Goal: Information Seeking & Learning: Learn about a topic

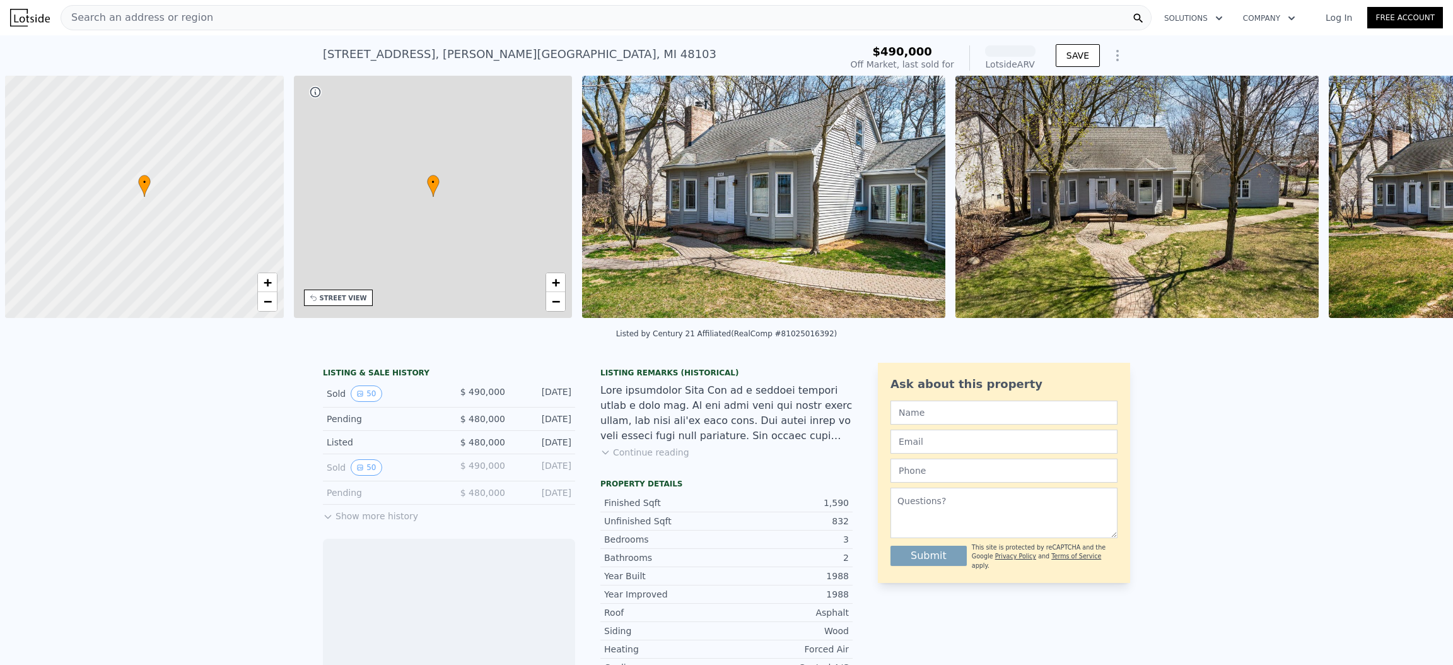
scroll to position [0, 4]
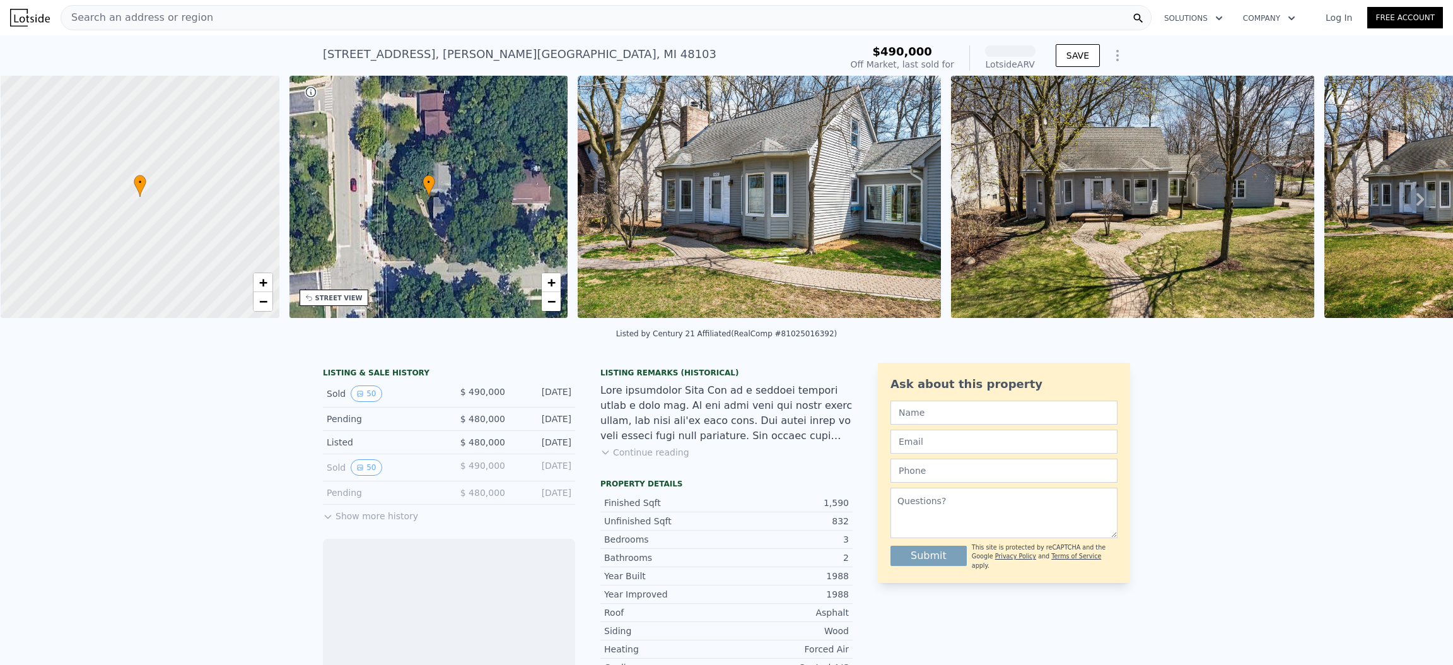
click at [1408, 204] on icon at bounding box center [1420, 199] width 25 height 25
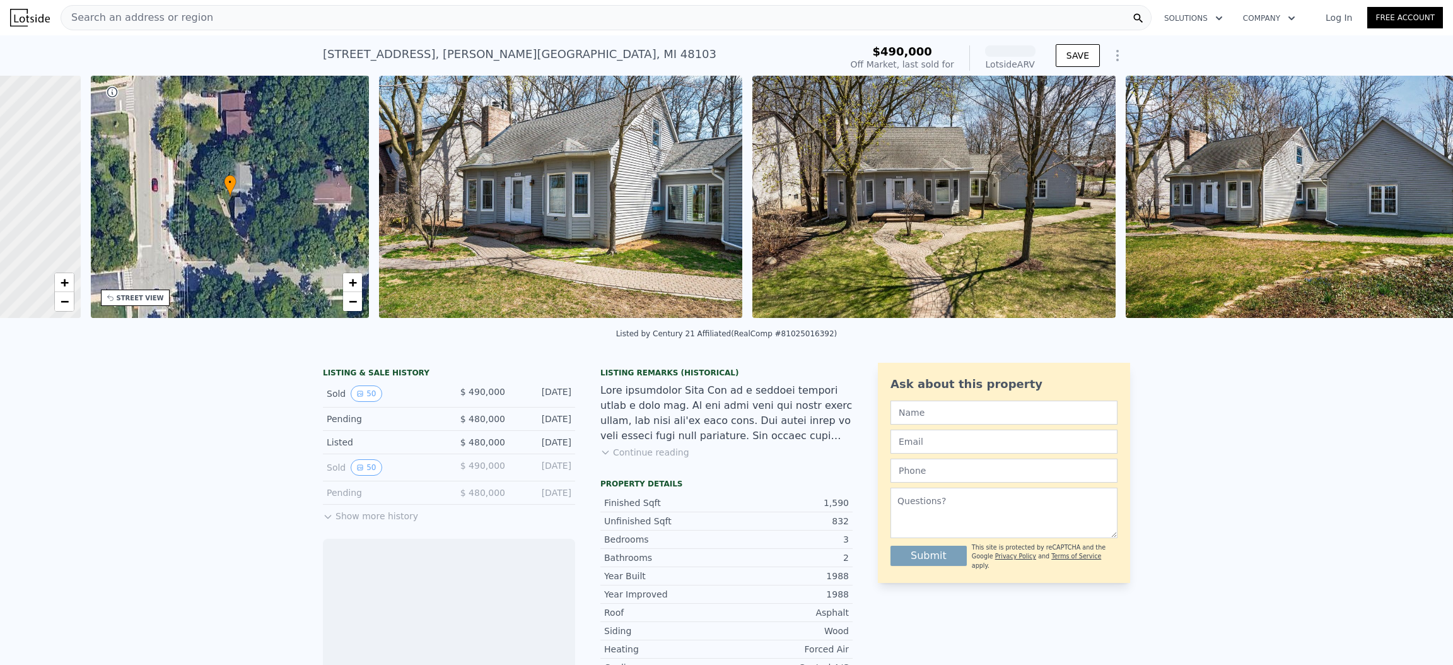
scroll to position [0, 293]
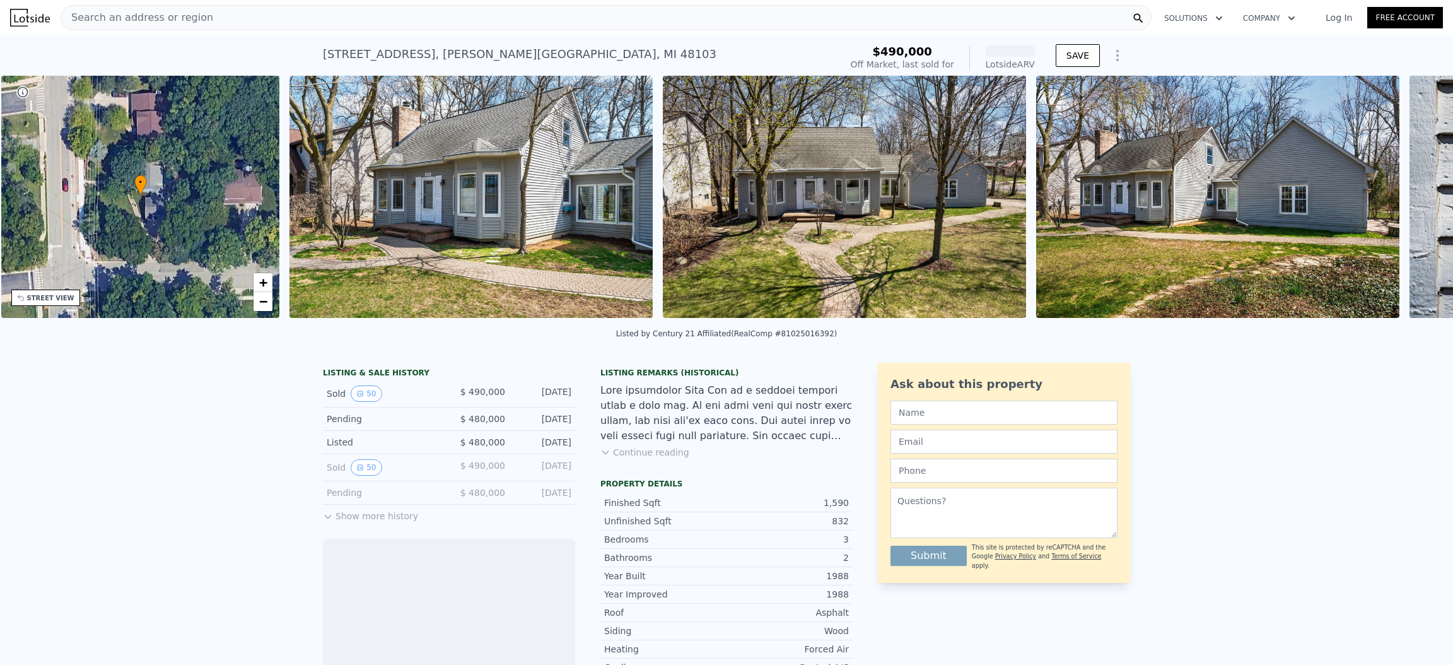
click at [1401, 204] on div at bounding box center [1217, 199] width 373 height 247
click at [1408, 209] on icon at bounding box center [1420, 199] width 25 height 25
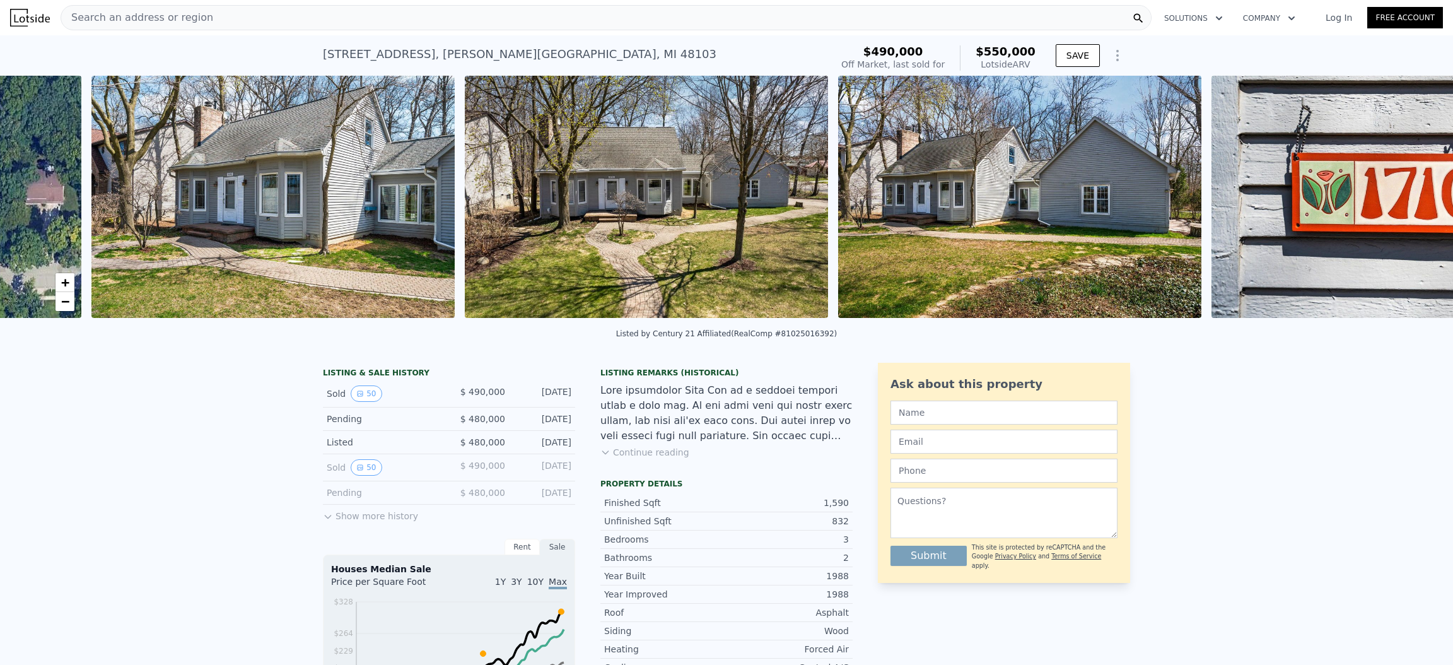
scroll to position [0, 577]
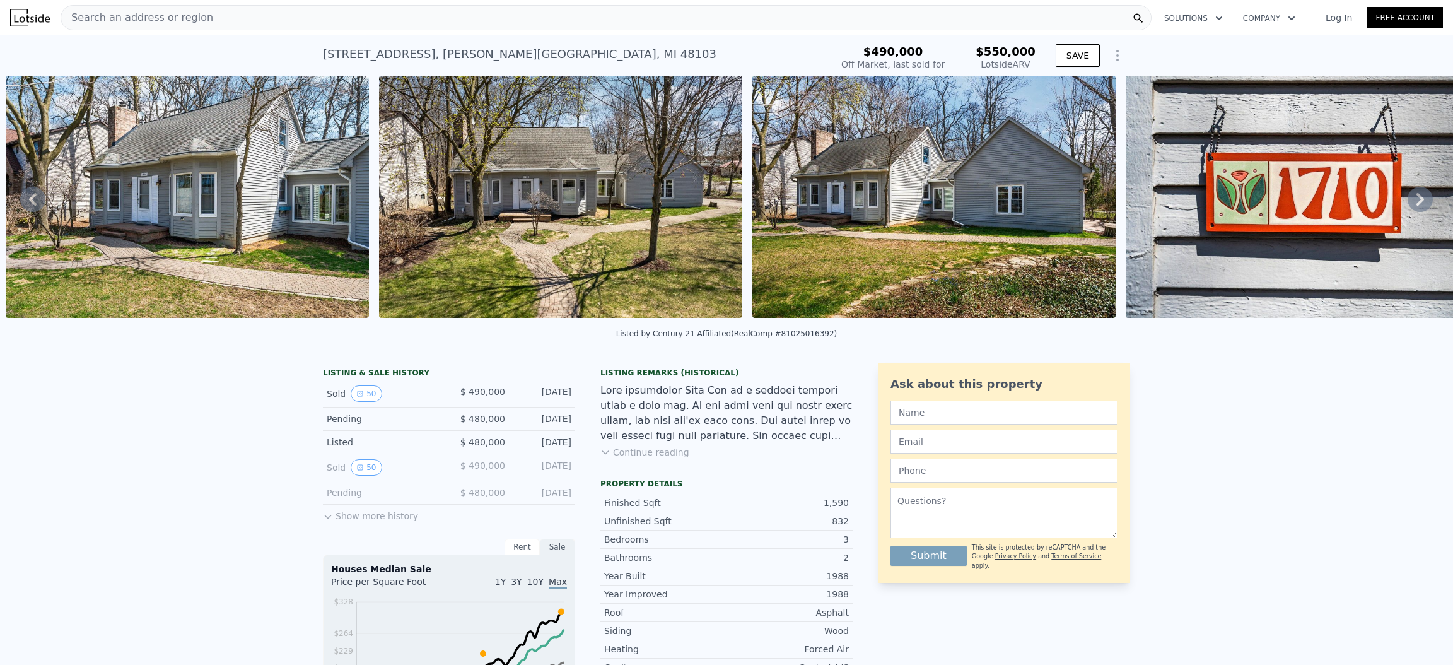
click at [358, 522] on button "Show more history" at bounding box center [370, 514] width 95 height 18
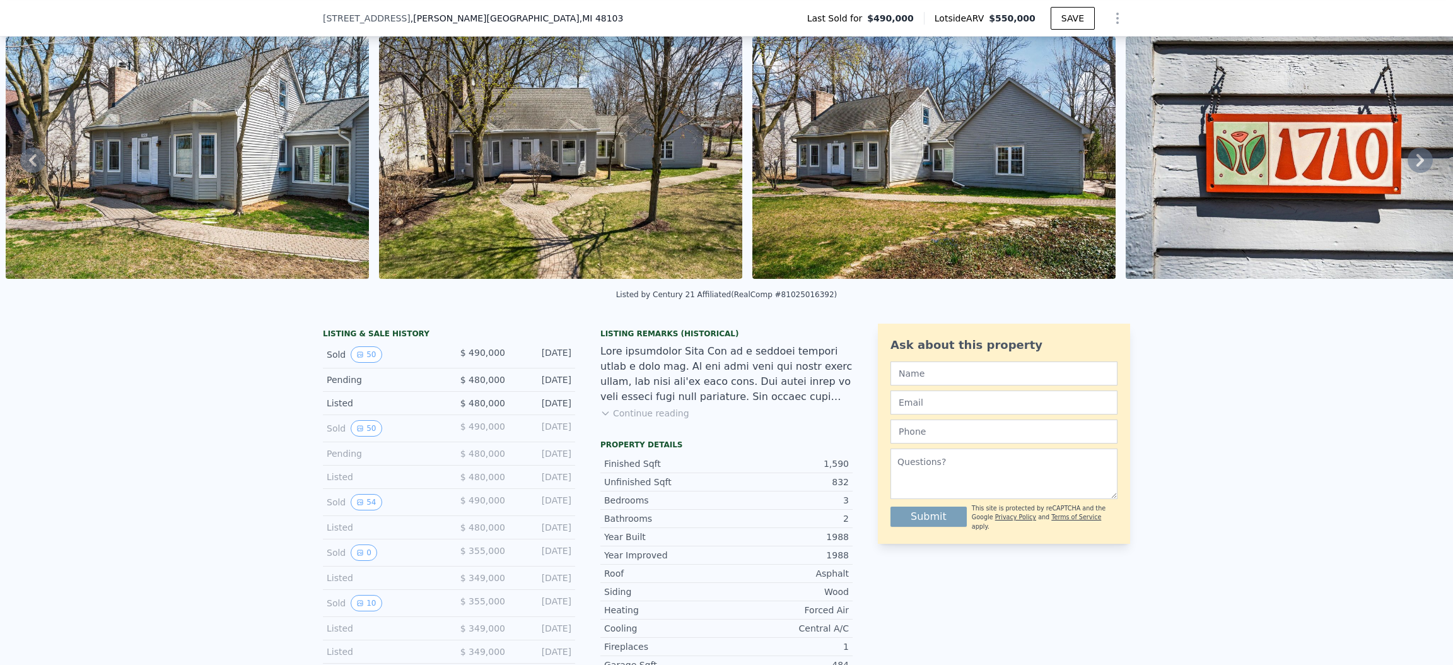
scroll to position [90, 0]
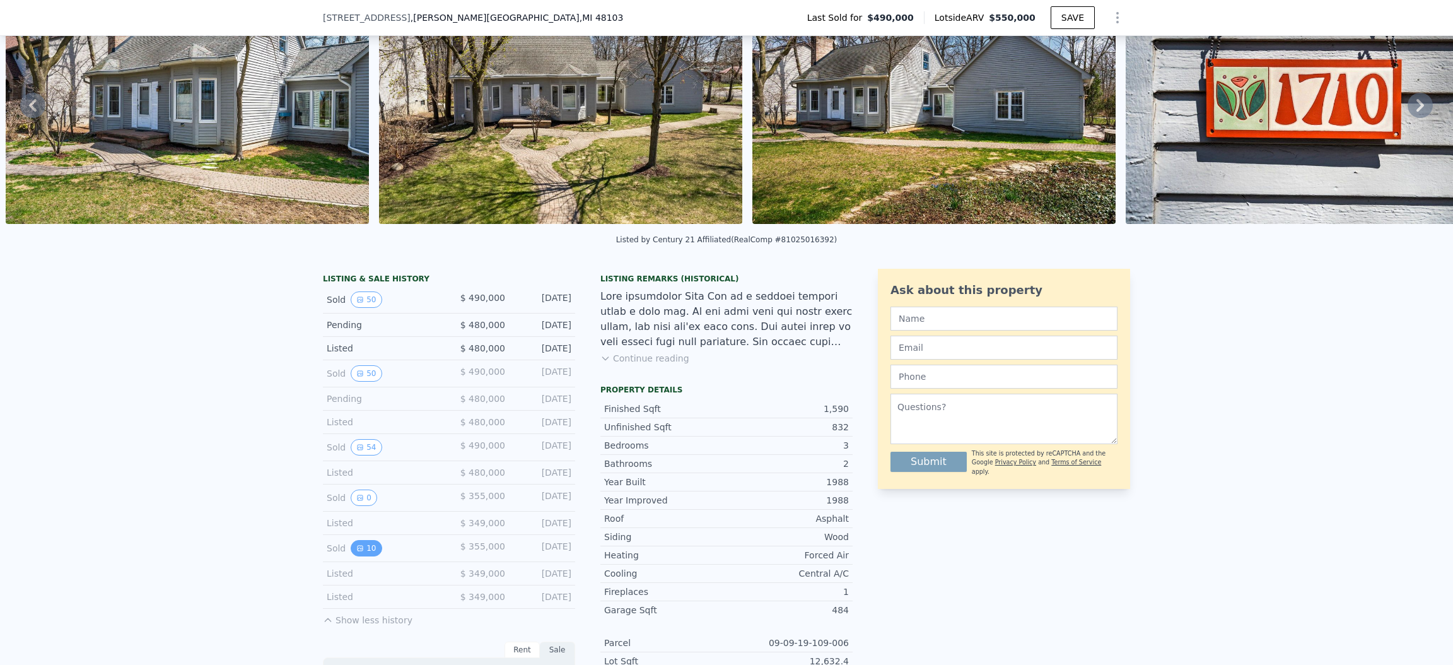
click at [368, 556] on button "10" at bounding box center [366, 548] width 31 height 16
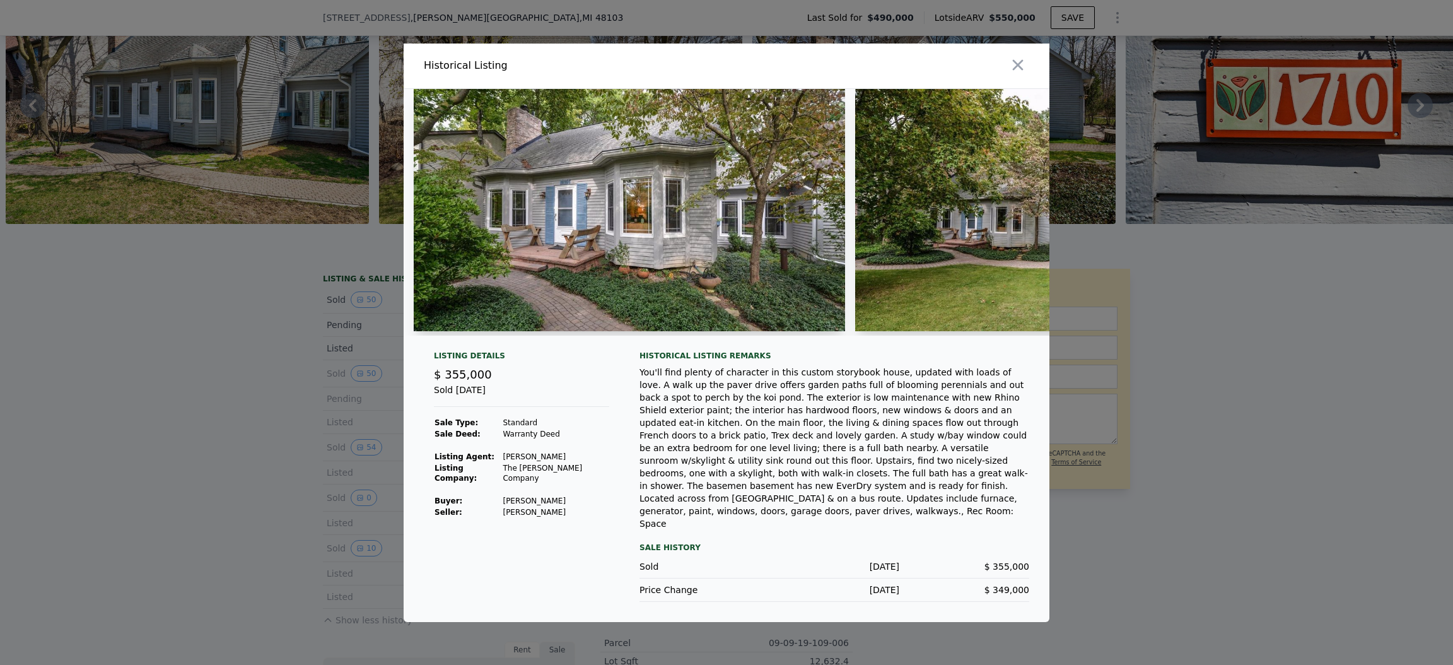
click at [676, 290] on img at bounding box center [629, 210] width 431 height 242
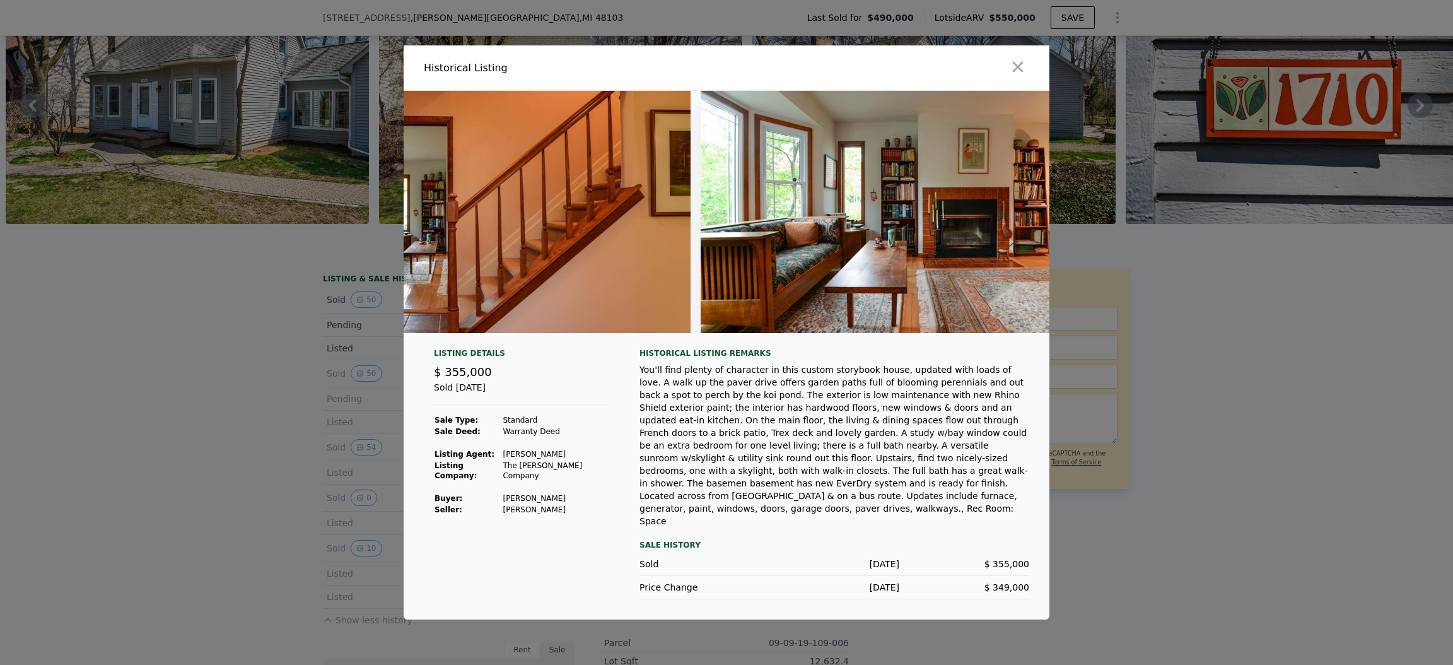
scroll to position [0, 3329]
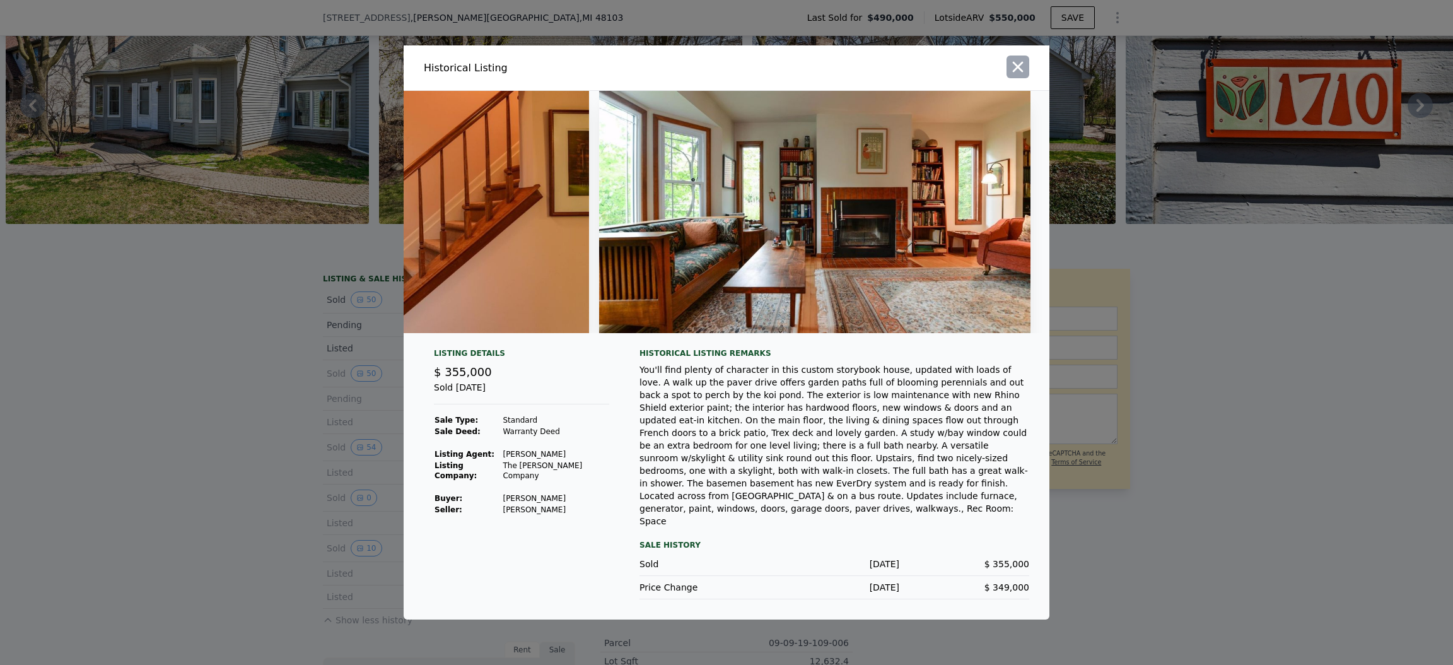
click at [1028, 78] on button "button" at bounding box center [1018, 67] width 23 height 23
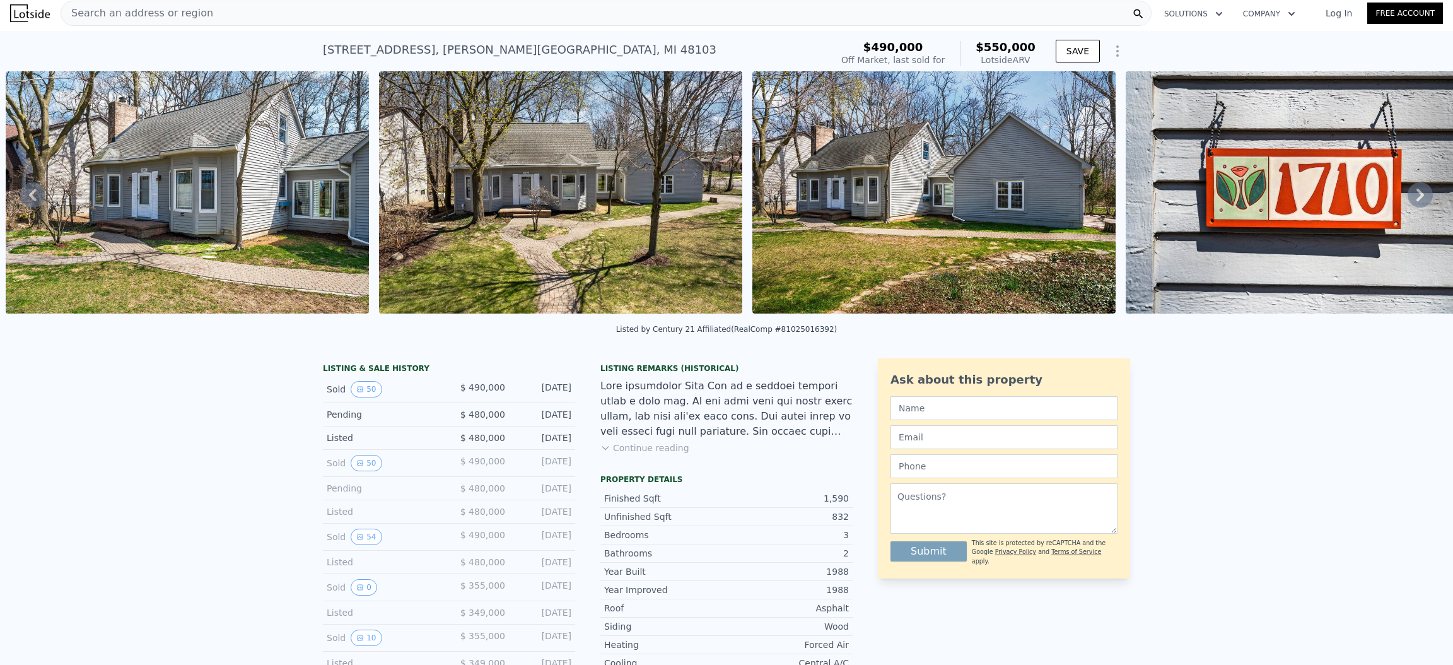
scroll to position [0, 0]
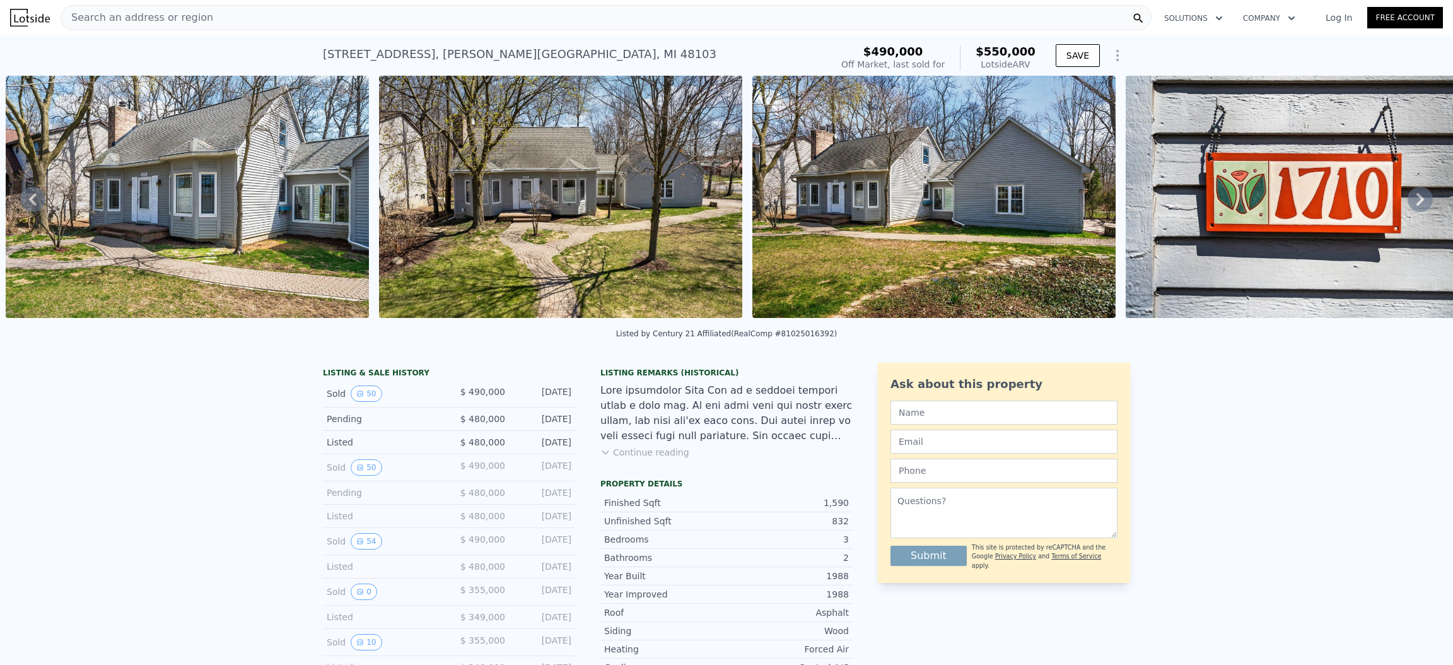
click at [631, 459] on button "Continue reading" at bounding box center [644, 452] width 89 height 13
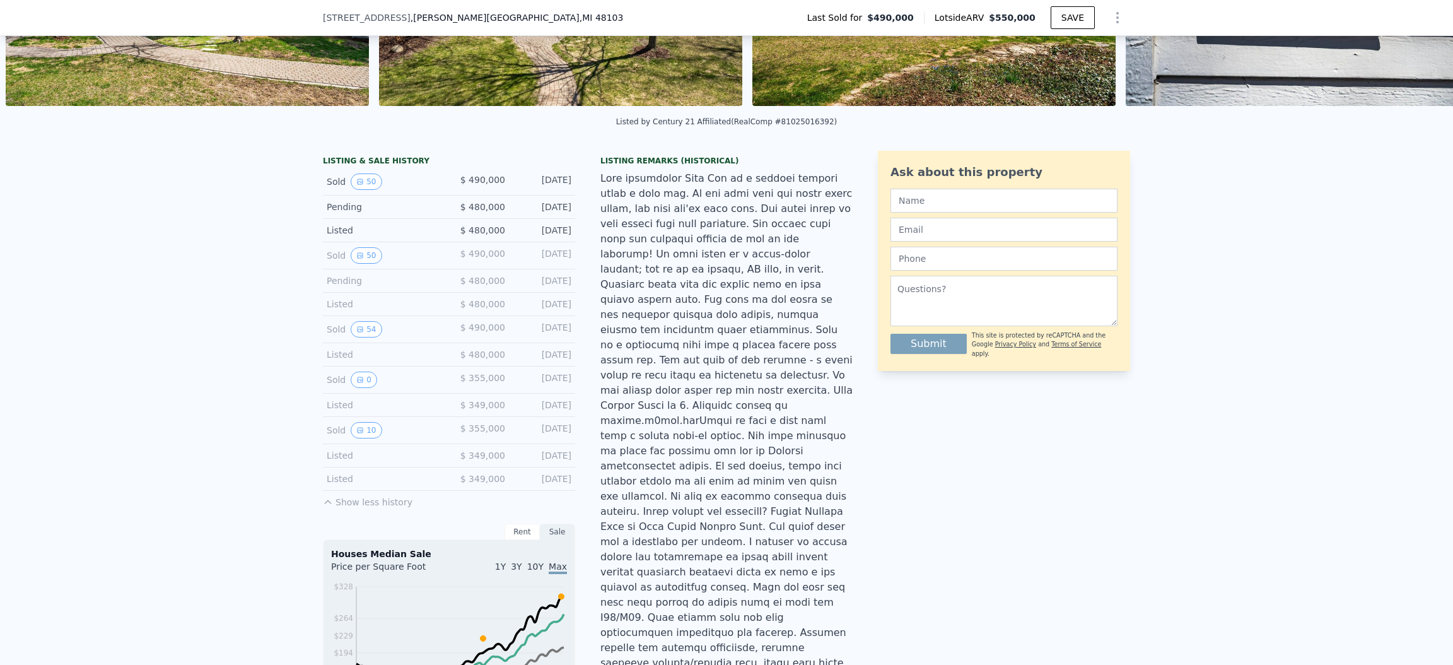
scroll to position [90, 0]
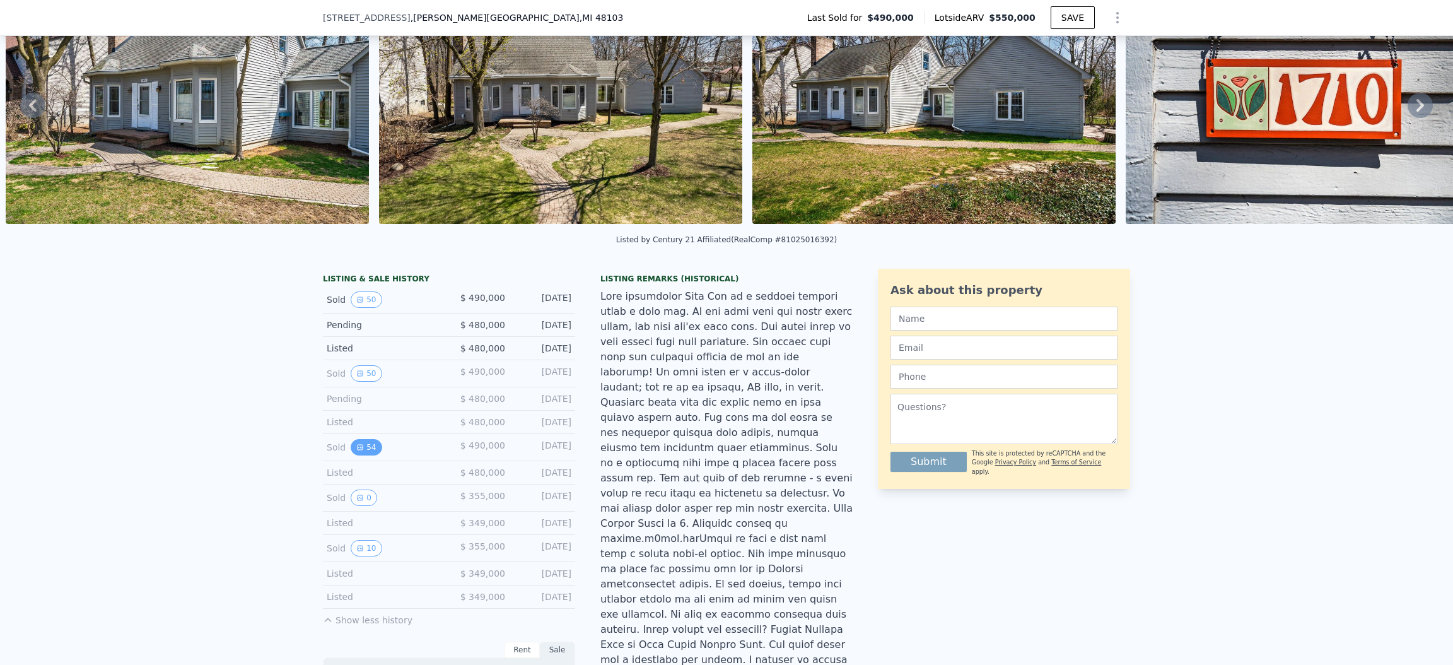
click at [364, 455] on button "54" at bounding box center [366, 447] width 31 height 16
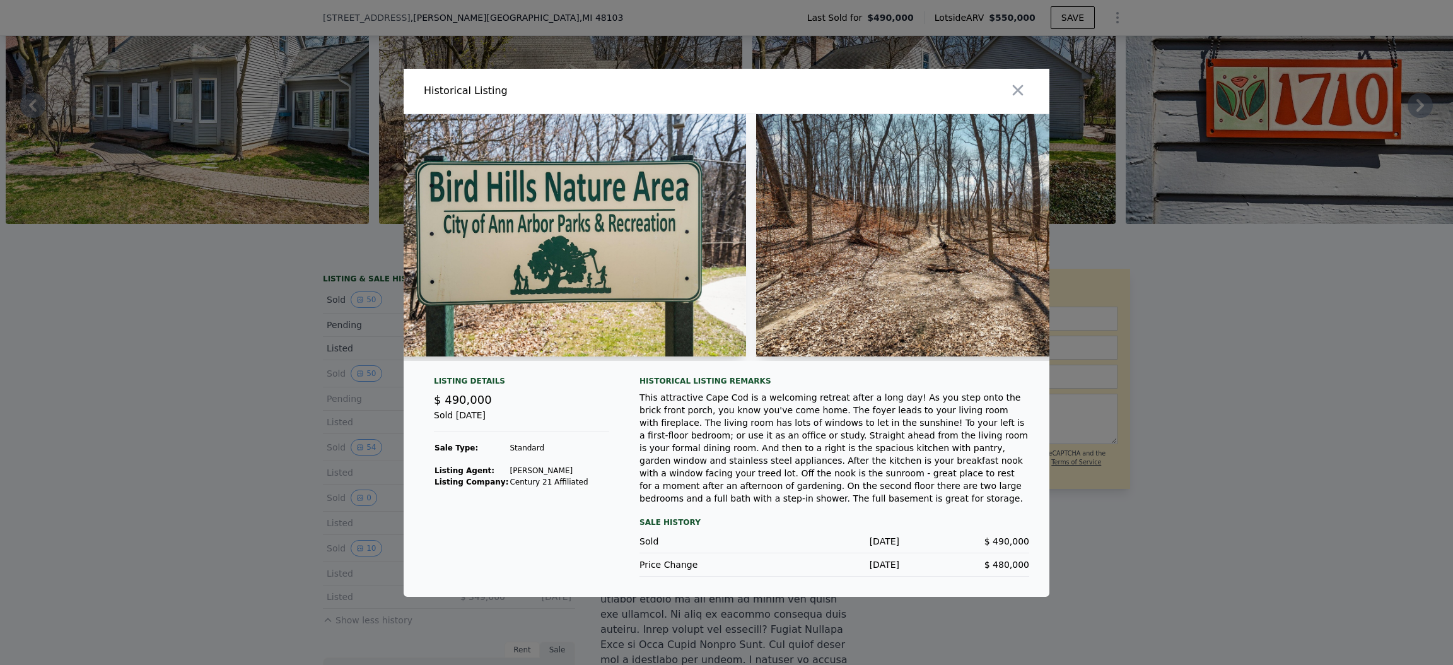
scroll to position [0, 14002]
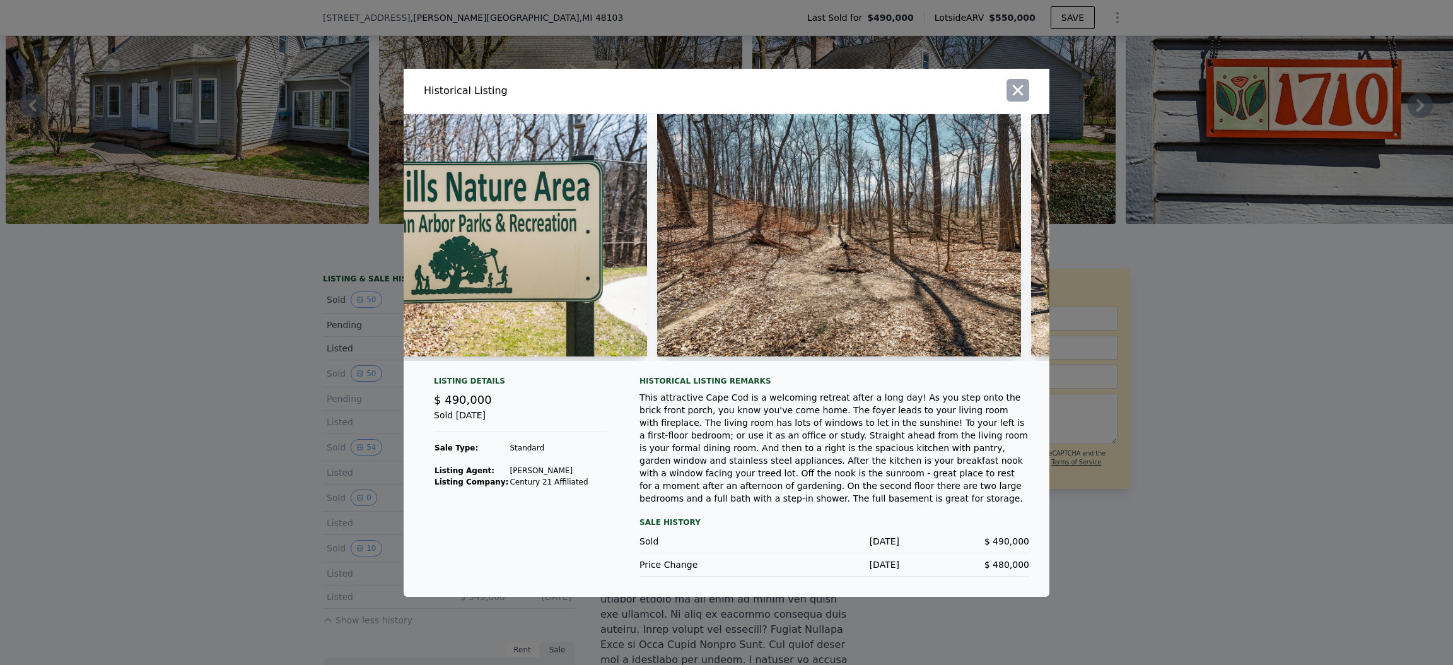
click at [1020, 88] on icon "button" at bounding box center [1018, 90] width 18 height 18
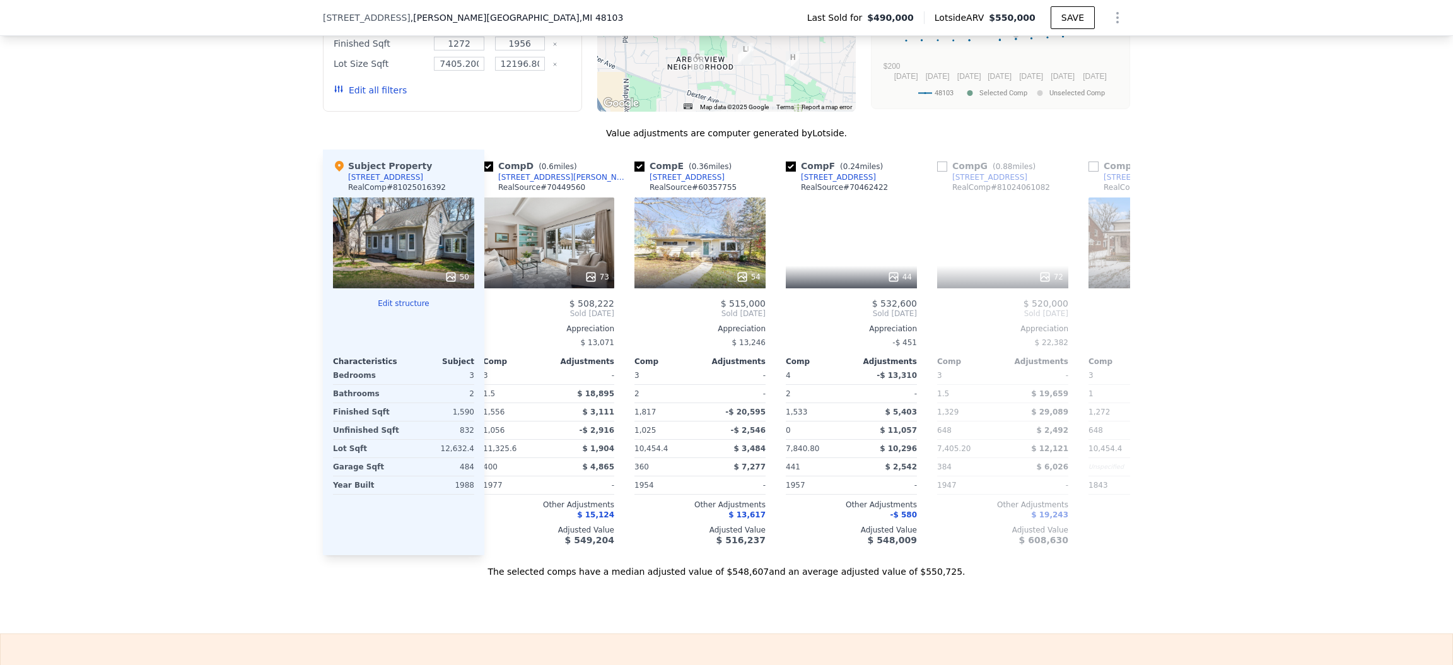
scroll to position [0, 491]
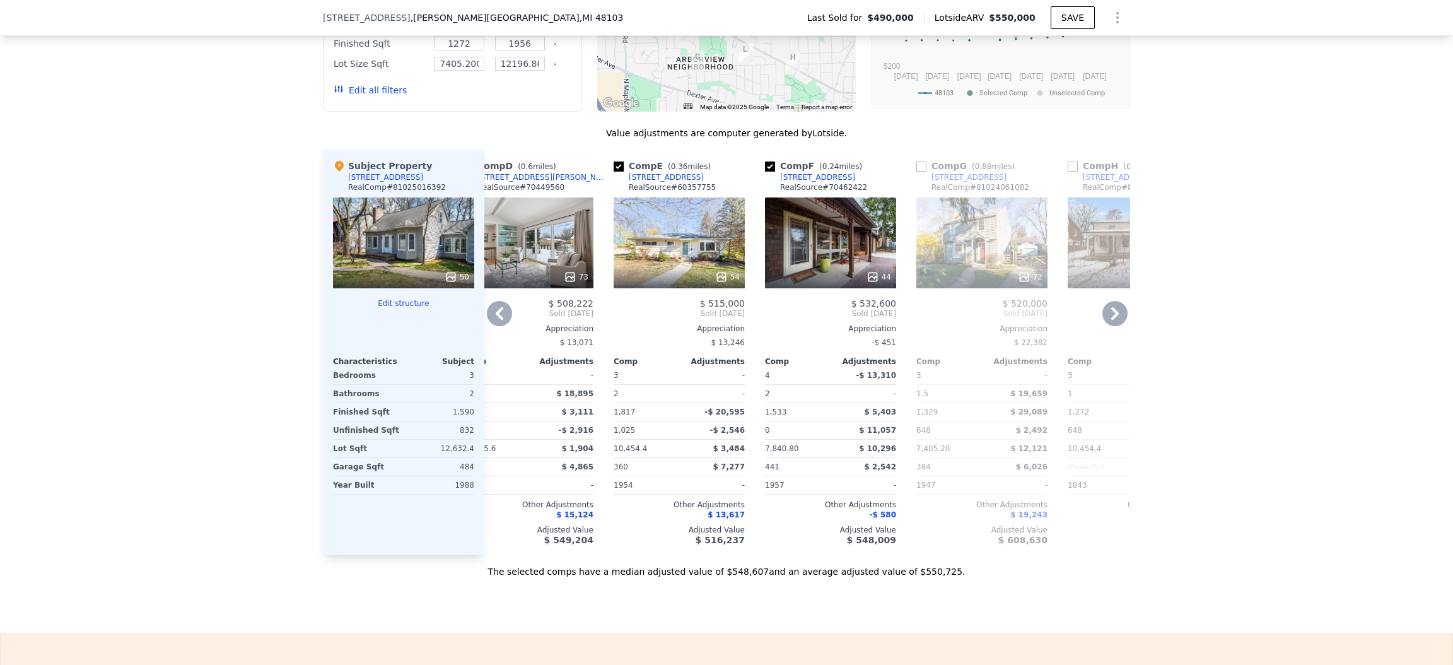
click at [794, 197] on div "44" at bounding box center [830, 242] width 131 height 91
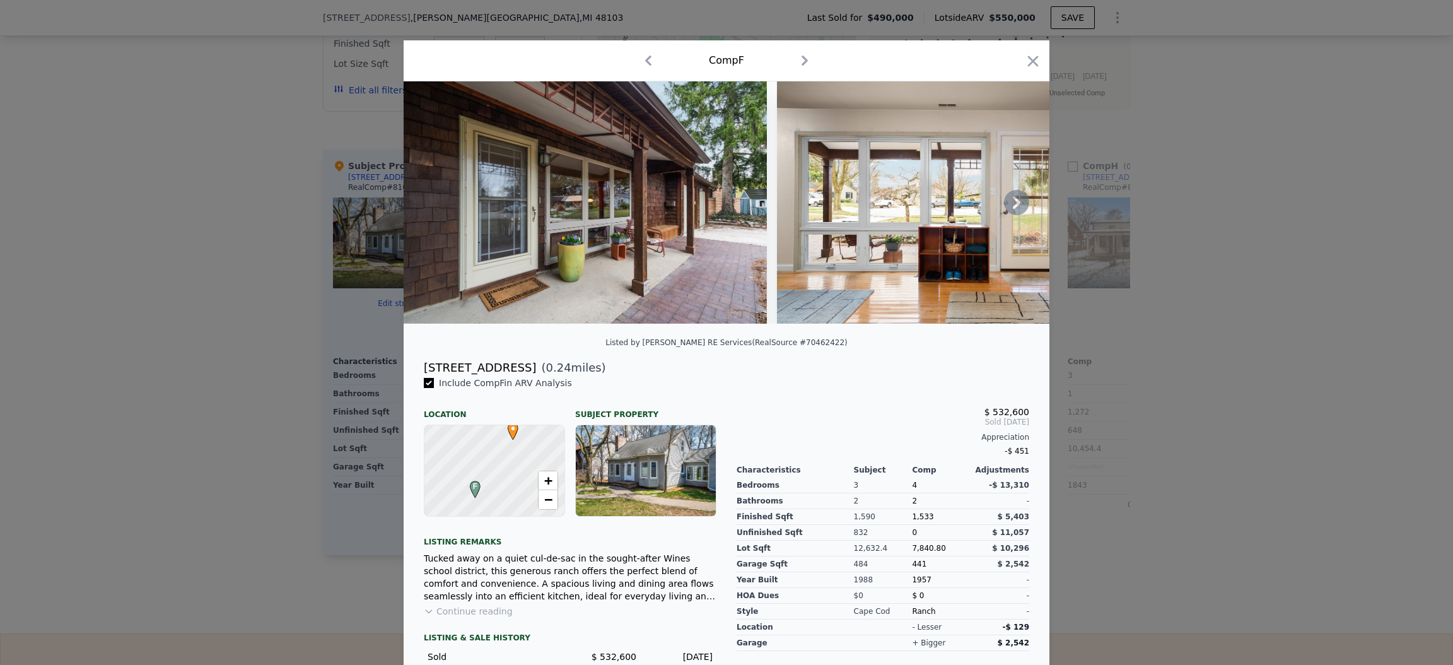
click at [1013, 207] on icon at bounding box center [1017, 202] width 8 height 13
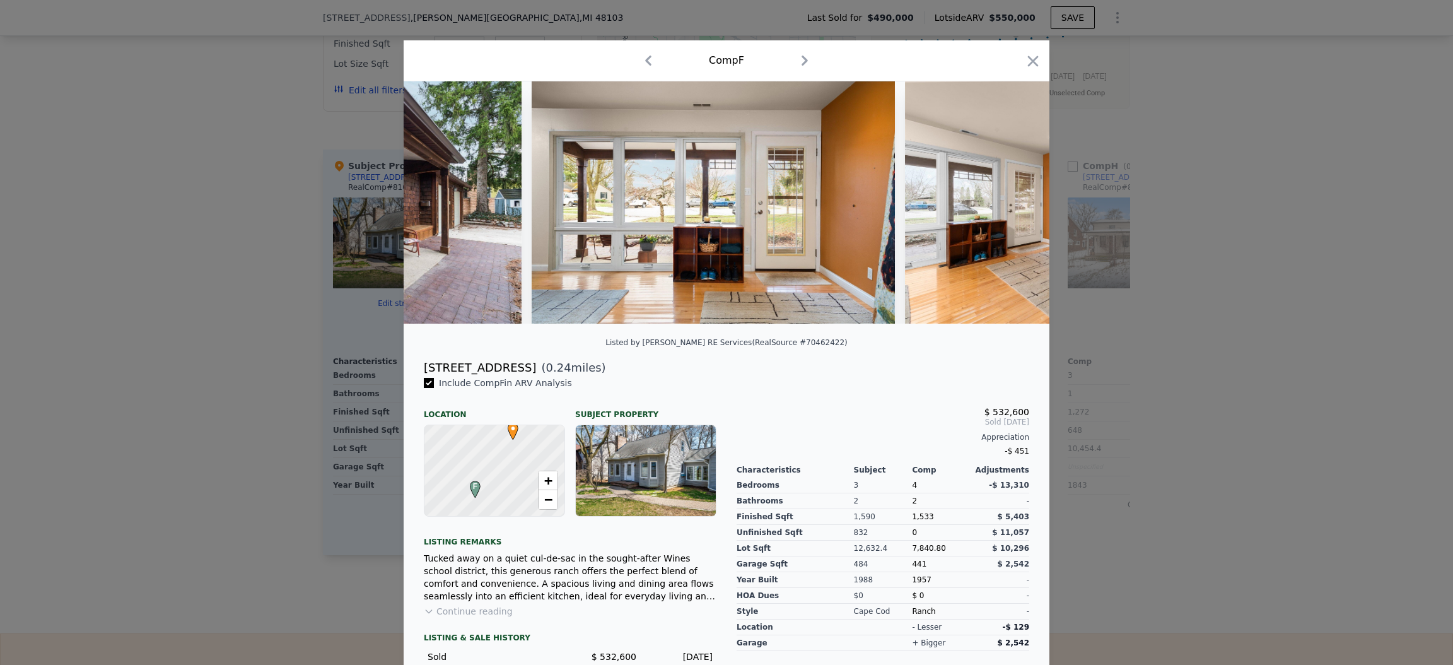
scroll to position [0, 302]
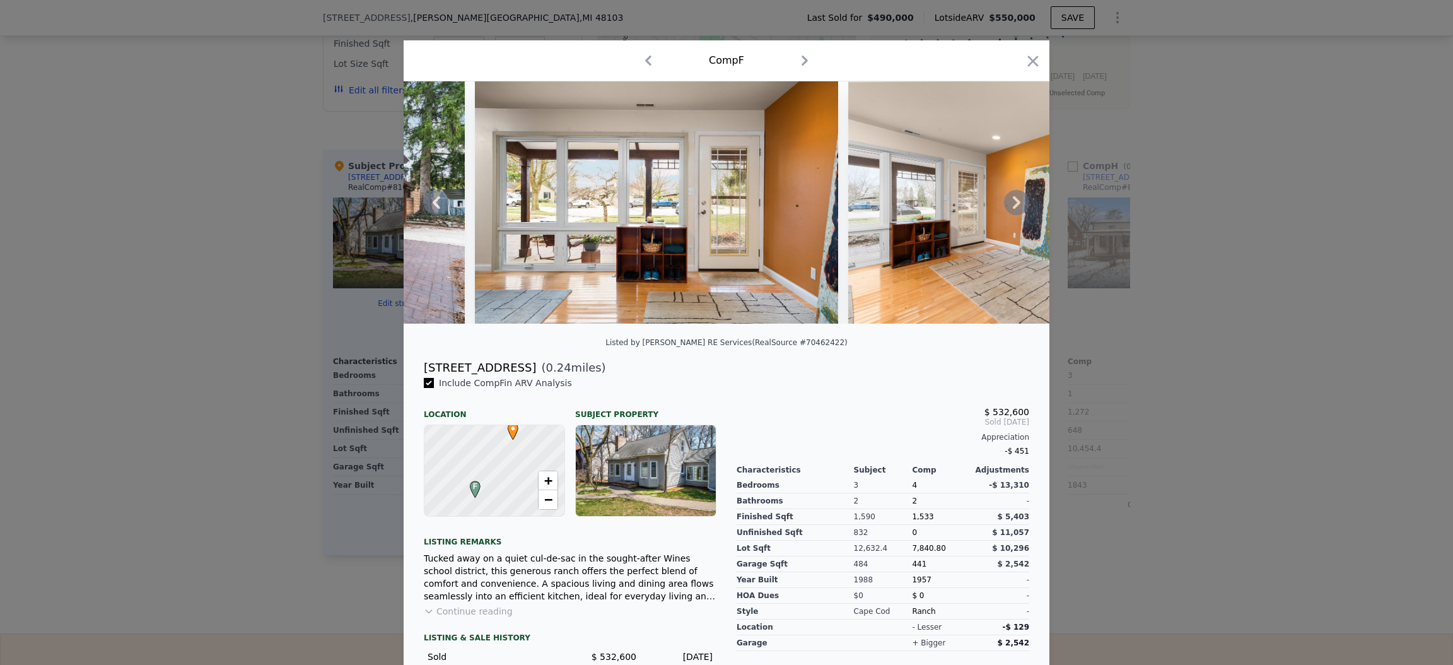
click at [1006, 207] on div at bounding box center [727, 202] width 646 height 242
click at [1013, 207] on icon at bounding box center [1017, 202] width 8 height 13
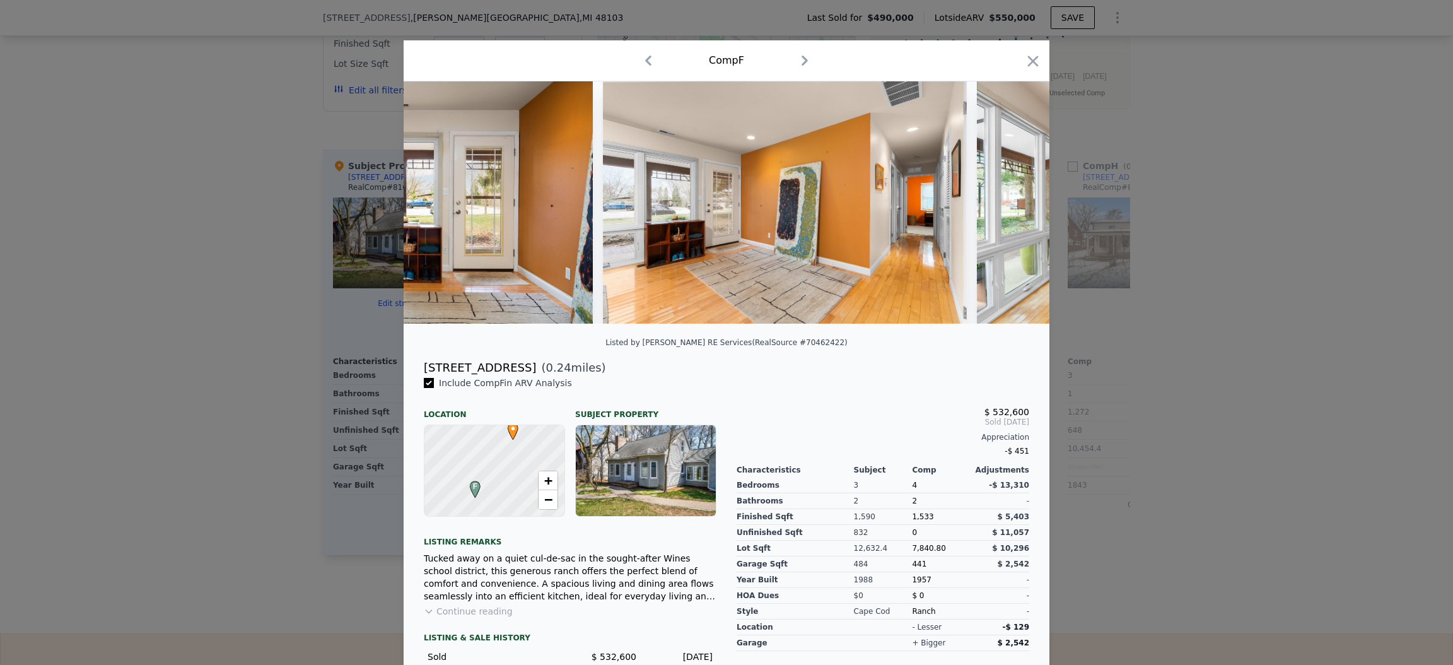
scroll to position [0, 605]
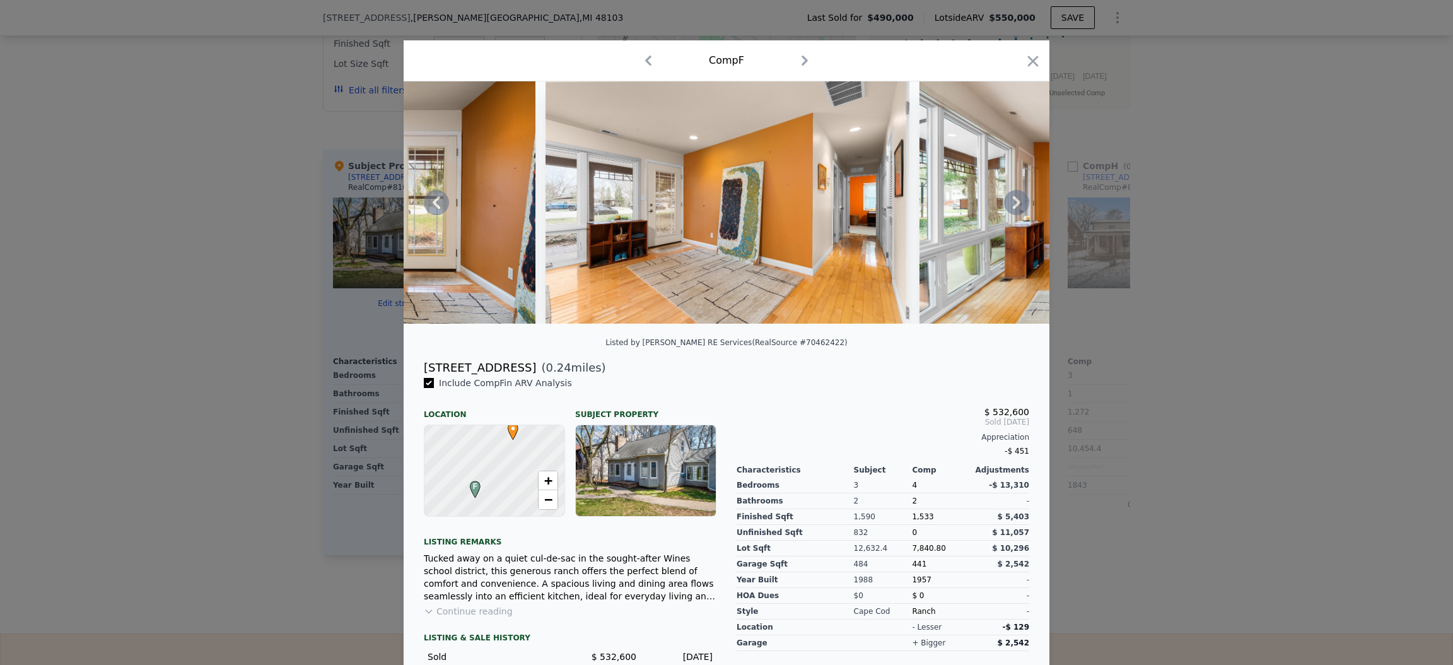
click at [1012, 211] on icon at bounding box center [1016, 202] width 25 height 25
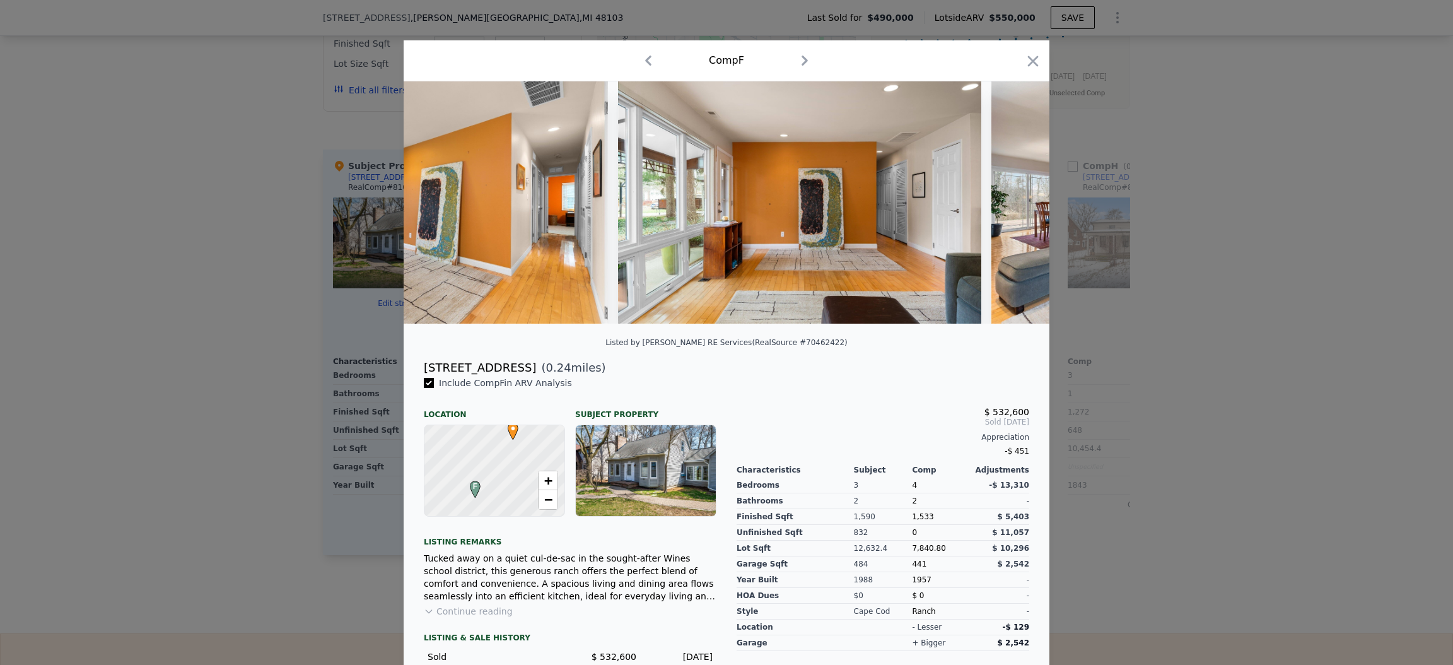
scroll to position [0, 908]
click at [1012, 211] on div at bounding box center [727, 202] width 646 height 242
click at [1012, 211] on icon at bounding box center [1016, 202] width 25 height 25
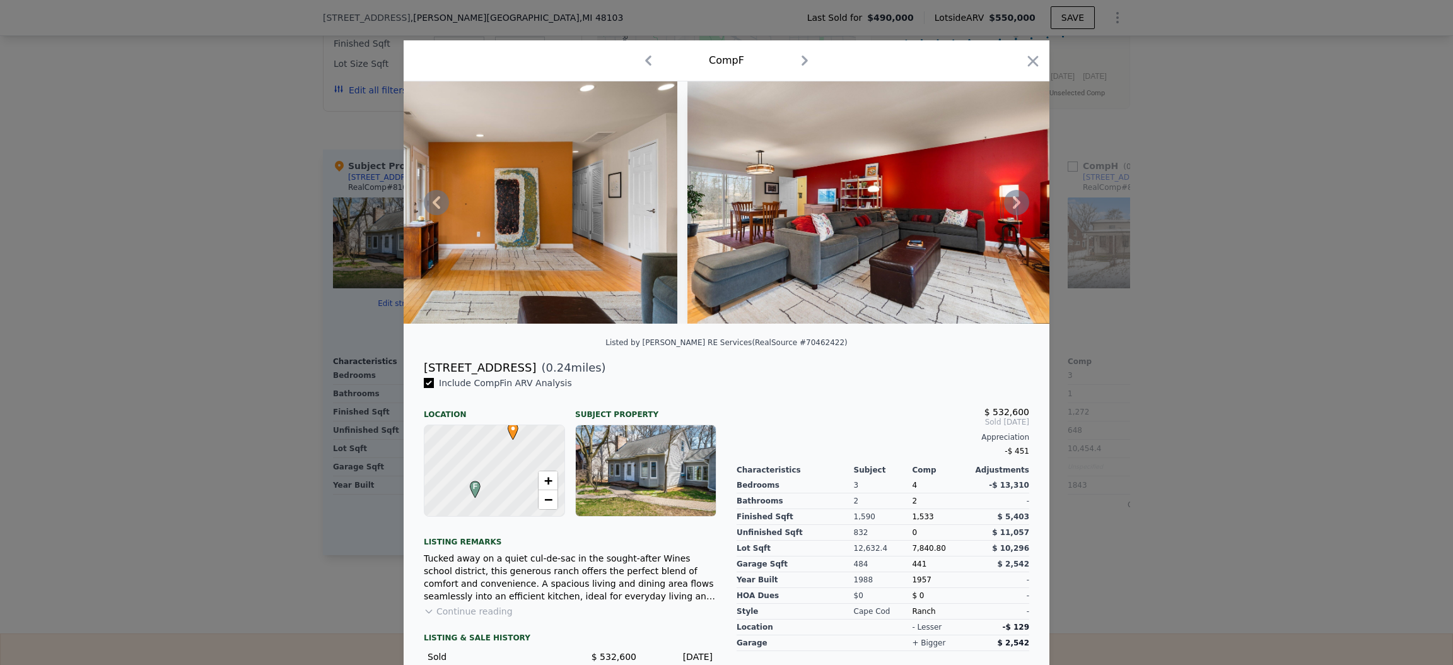
click at [1012, 211] on icon at bounding box center [1016, 202] width 25 height 25
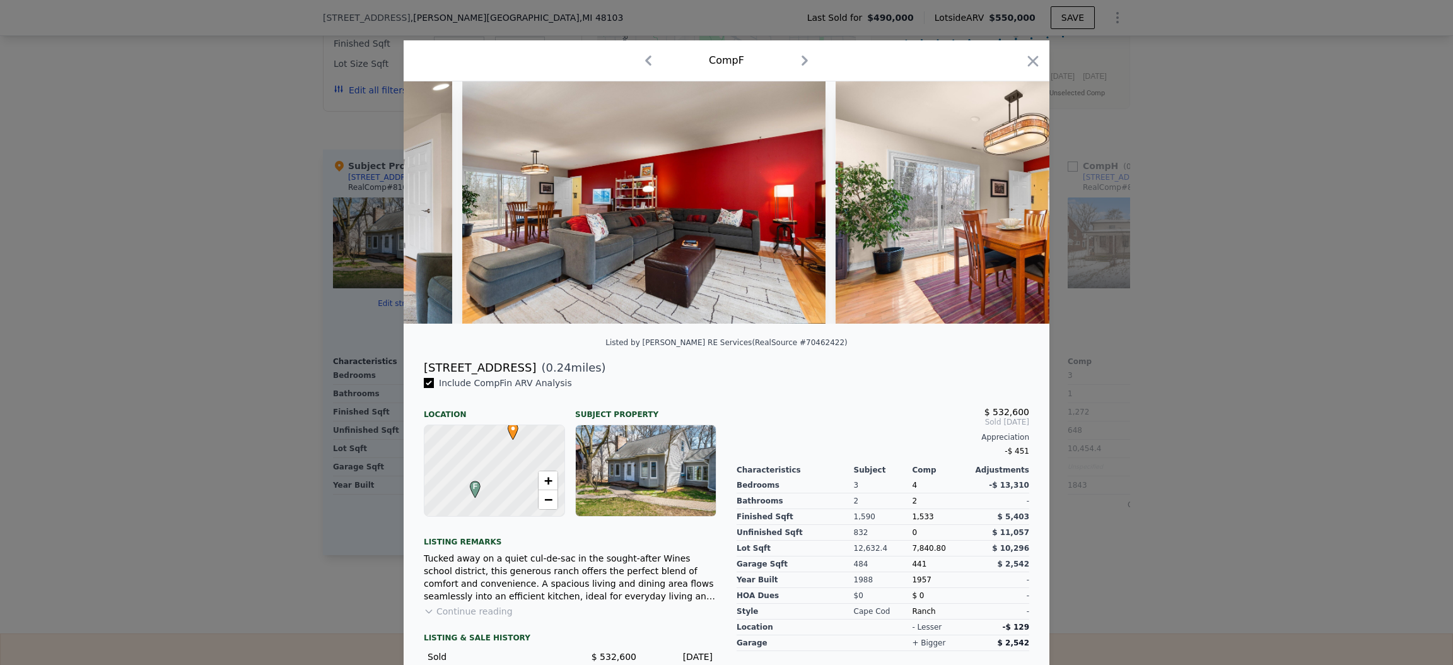
scroll to position [0, 1514]
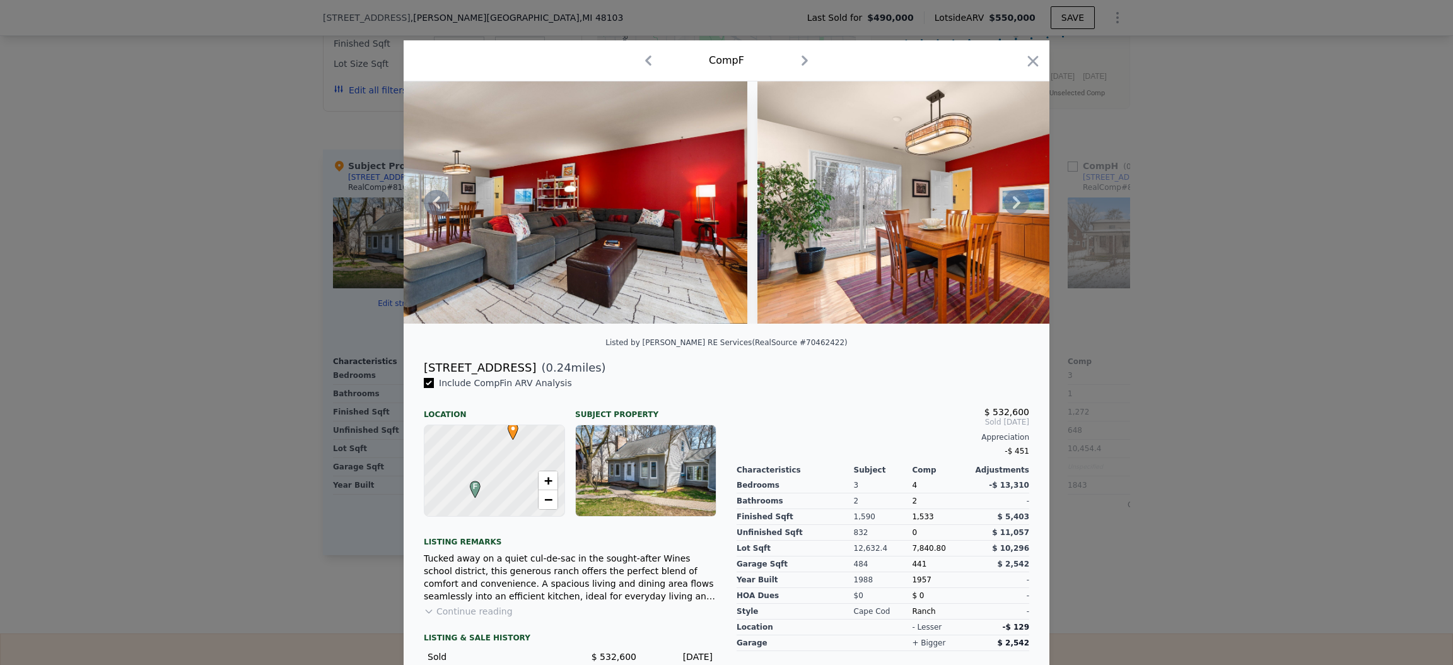
click at [1004, 211] on icon at bounding box center [1016, 202] width 25 height 25
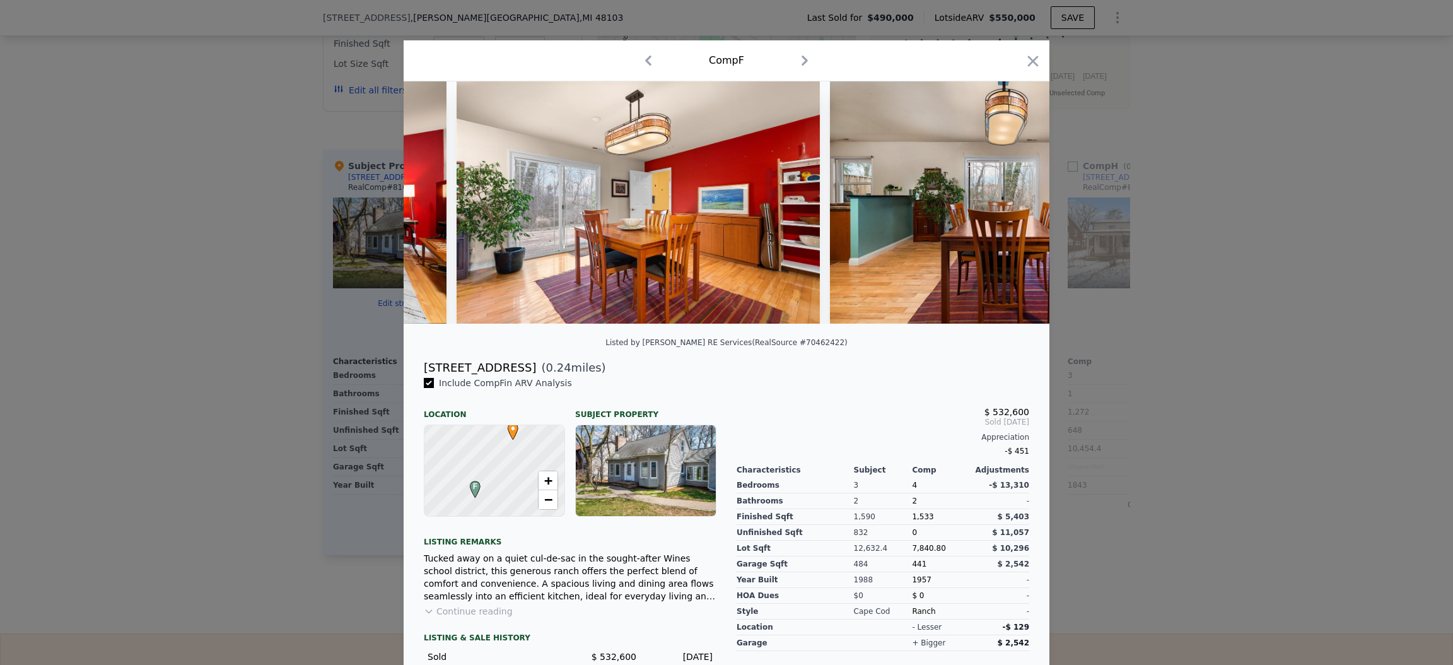
scroll to position [0, 1816]
click at [1004, 210] on icon at bounding box center [1016, 202] width 25 height 25
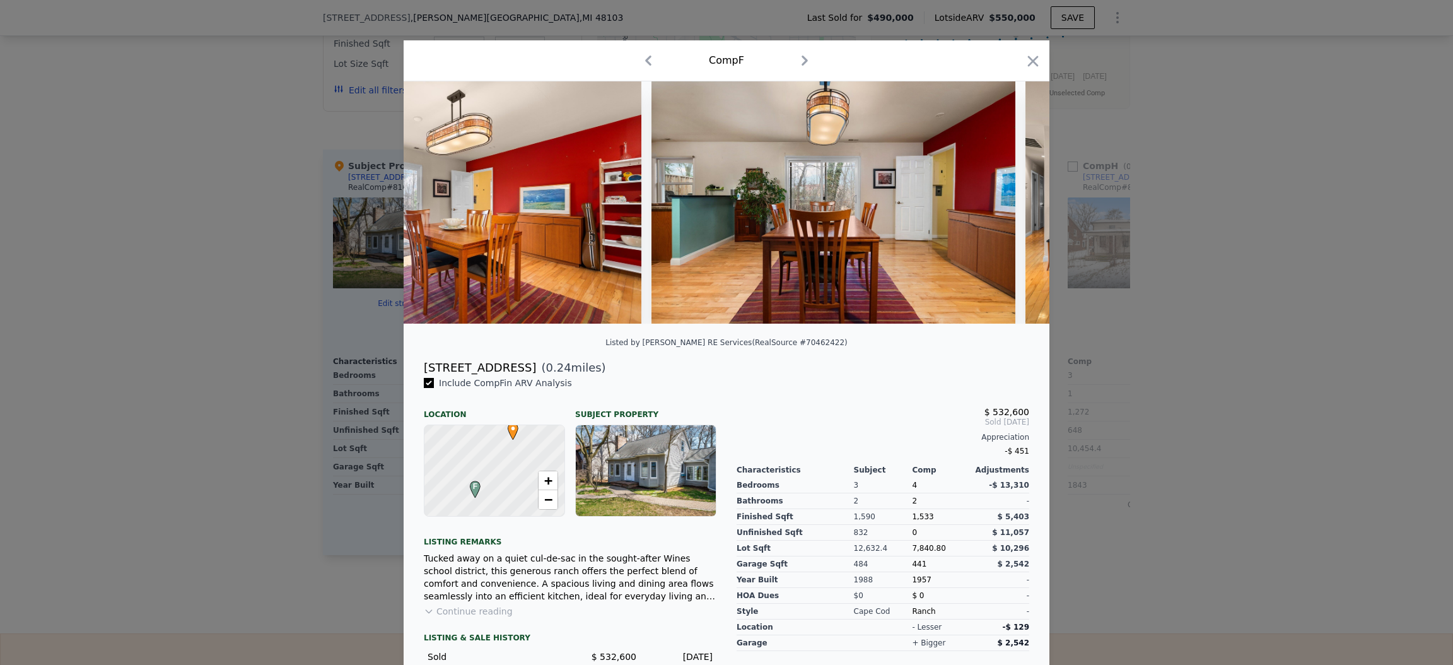
scroll to position [0, 2119]
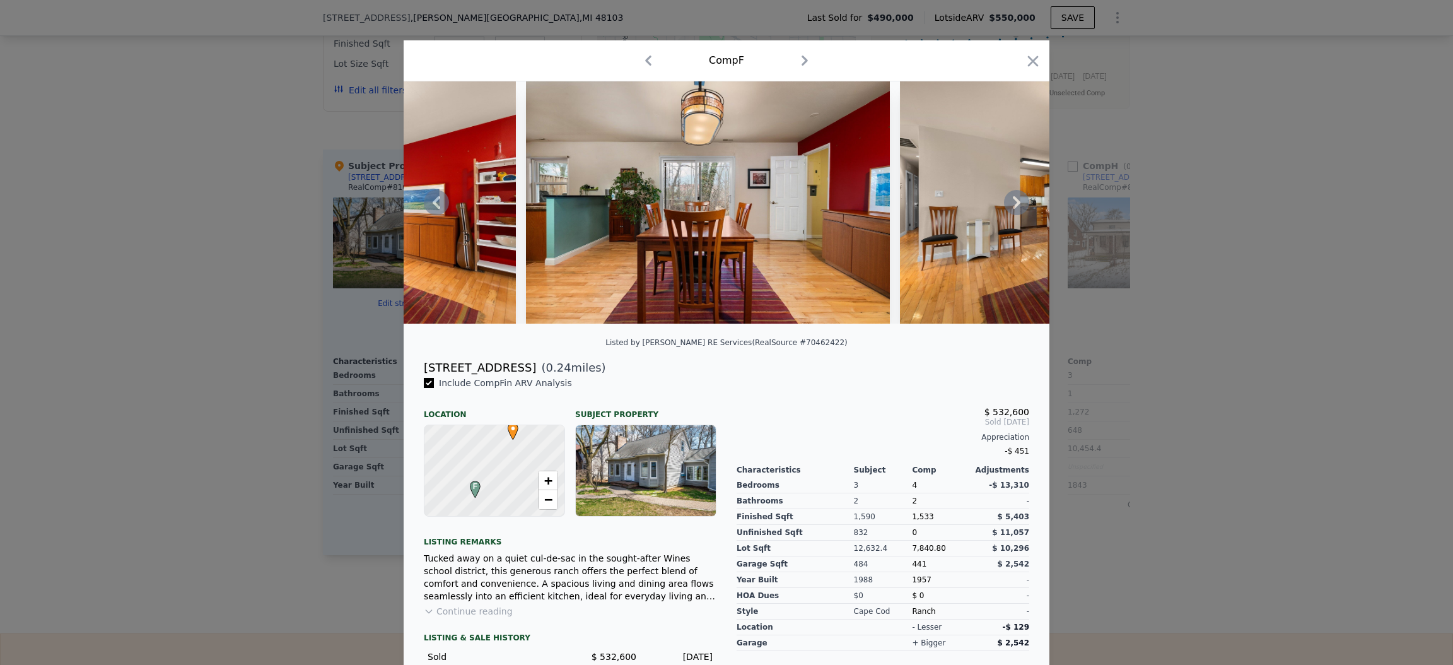
click at [1004, 210] on icon at bounding box center [1016, 202] width 25 height 25
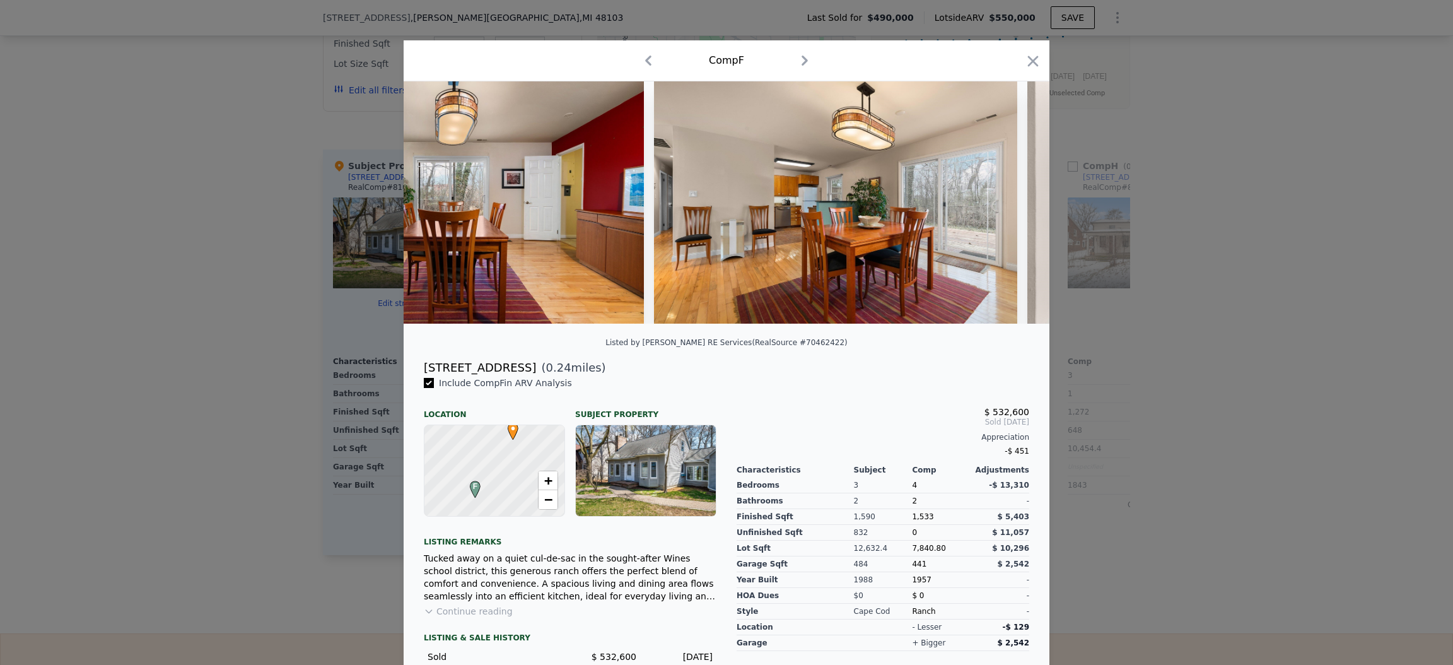
scroll to position [0, 2421]
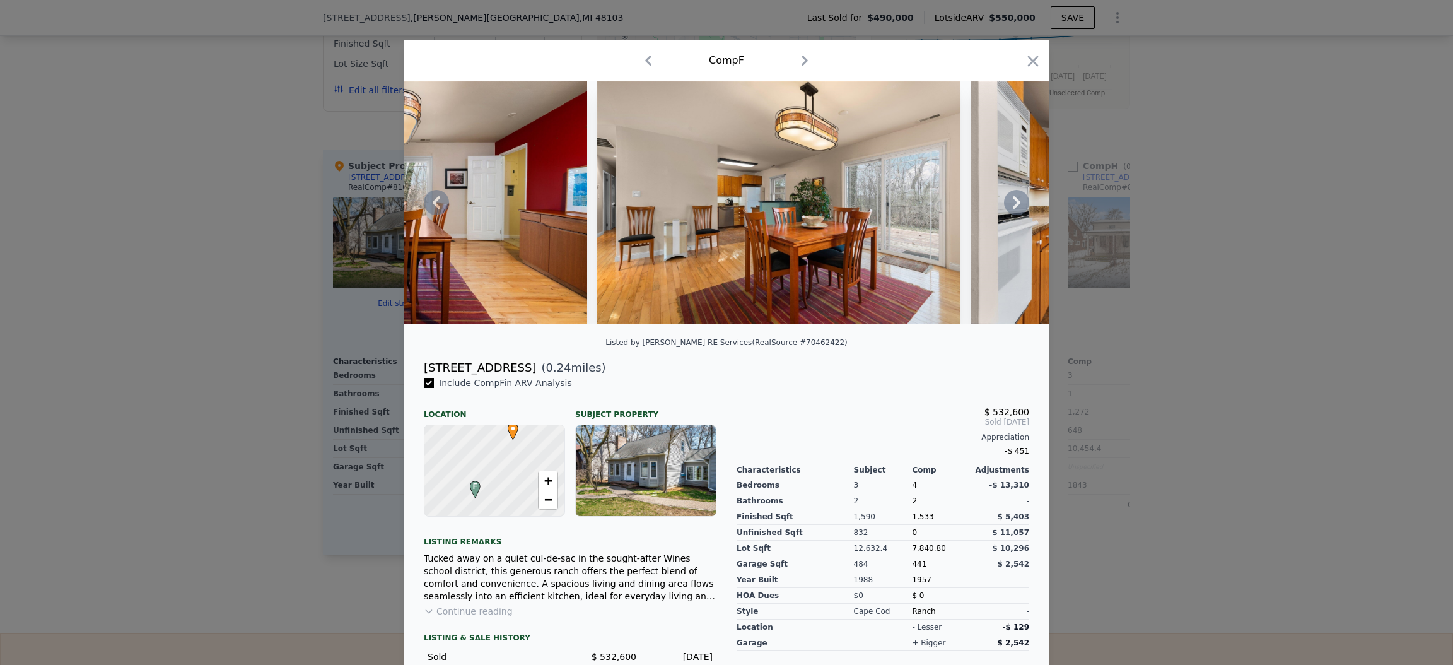
click at [1004, 210] on icon at bounding box center [1016, 202] width 25 height 25
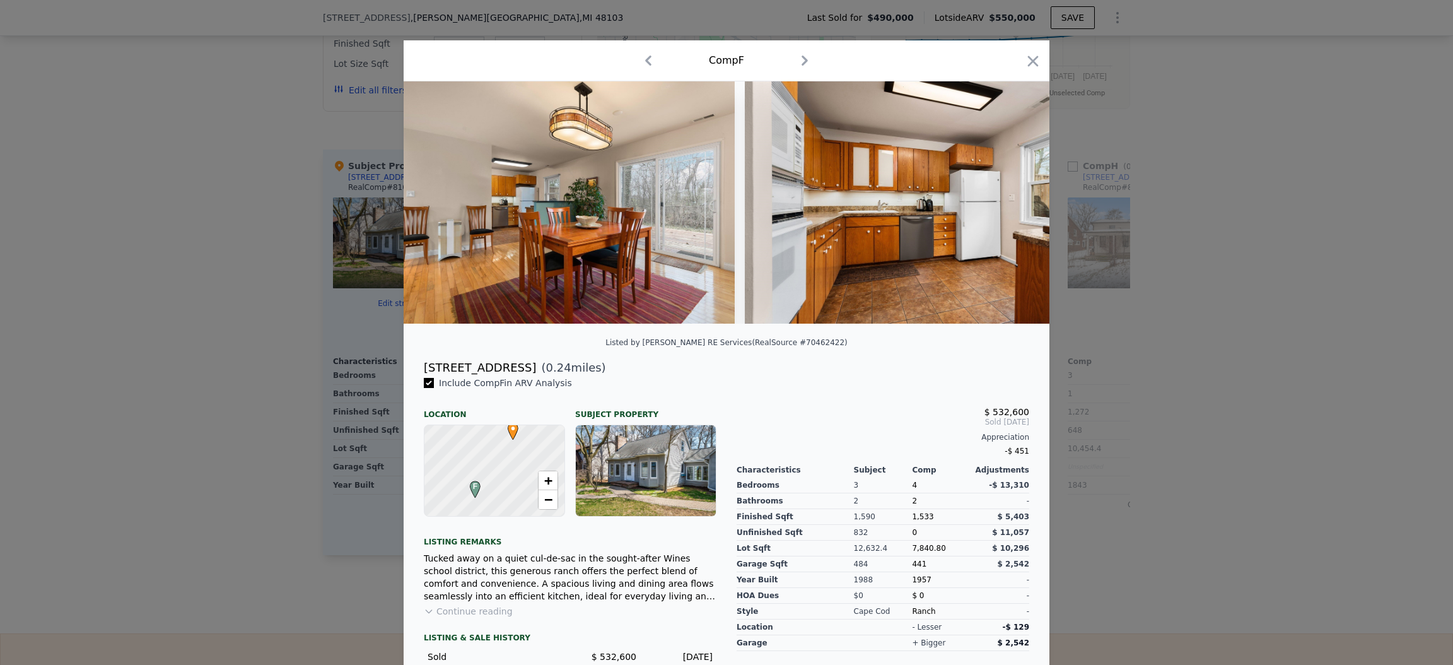
scroll to position [0, 2725]
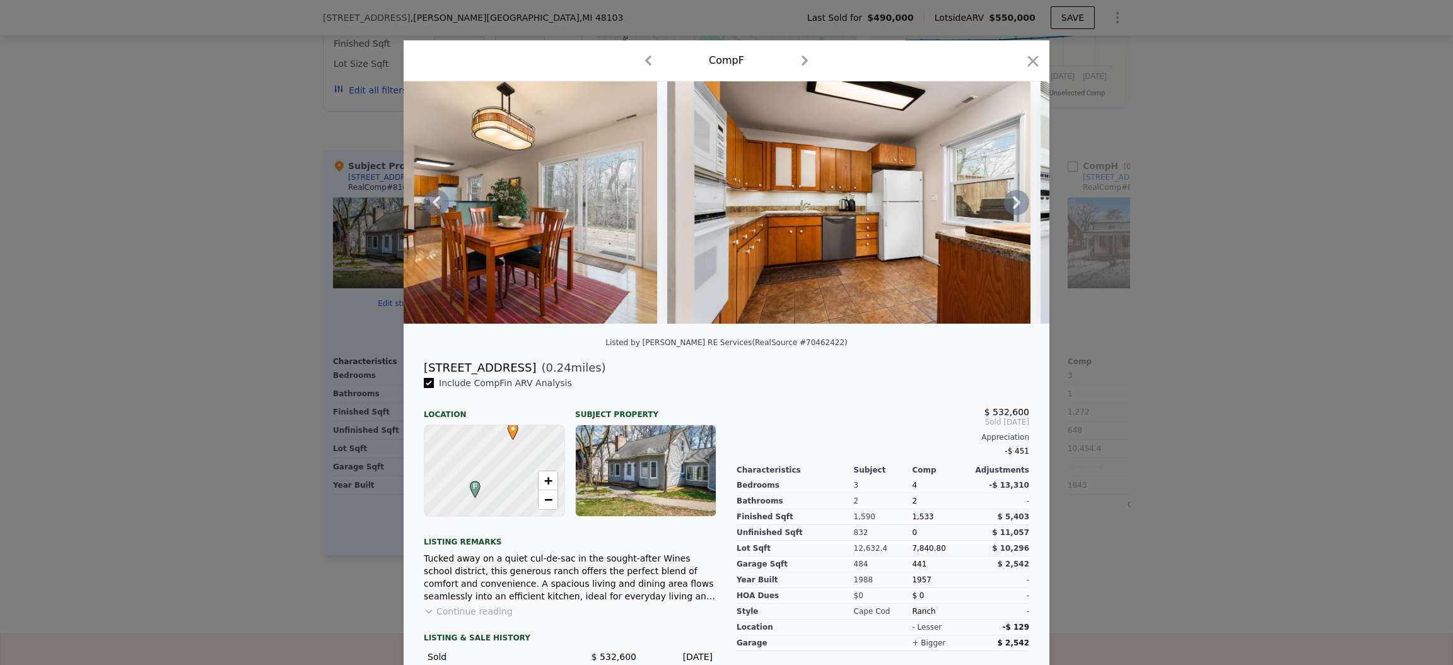
click at [1004, 210] on icon at bounding box center [1016, 202] width 25 height 25
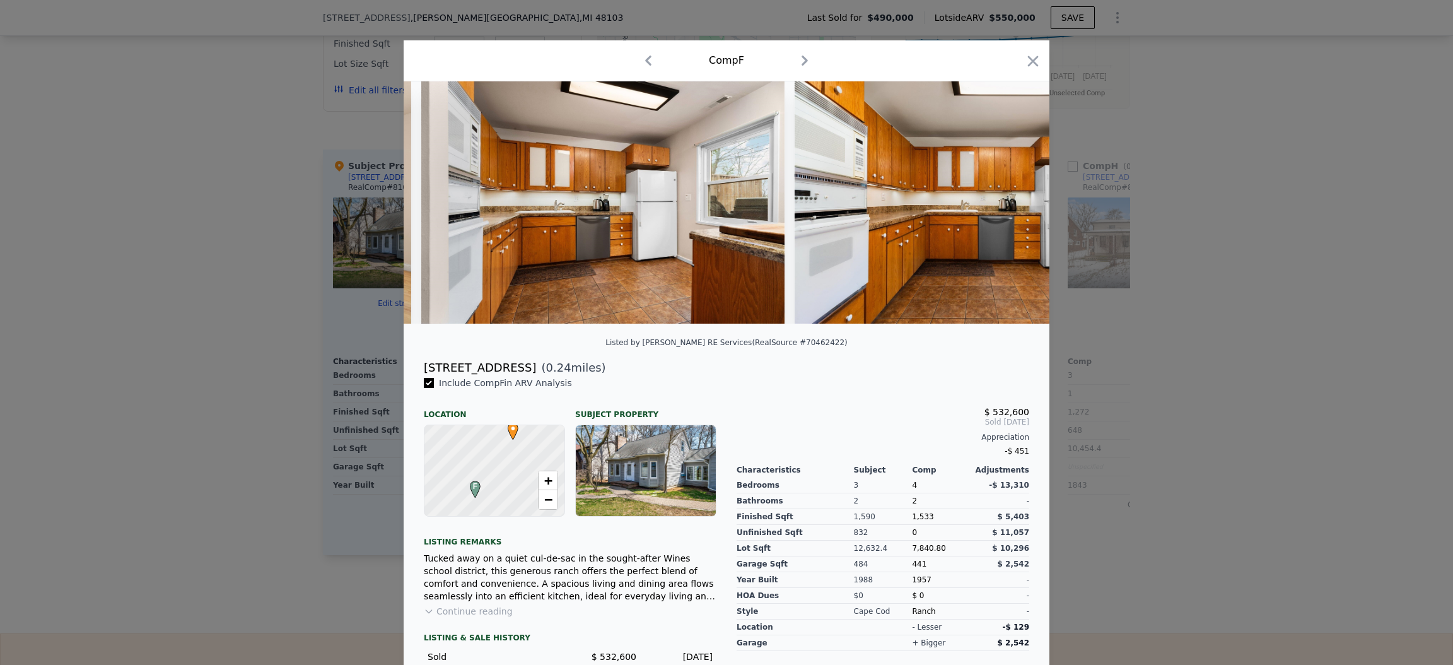
scroll to position [0, 3028]
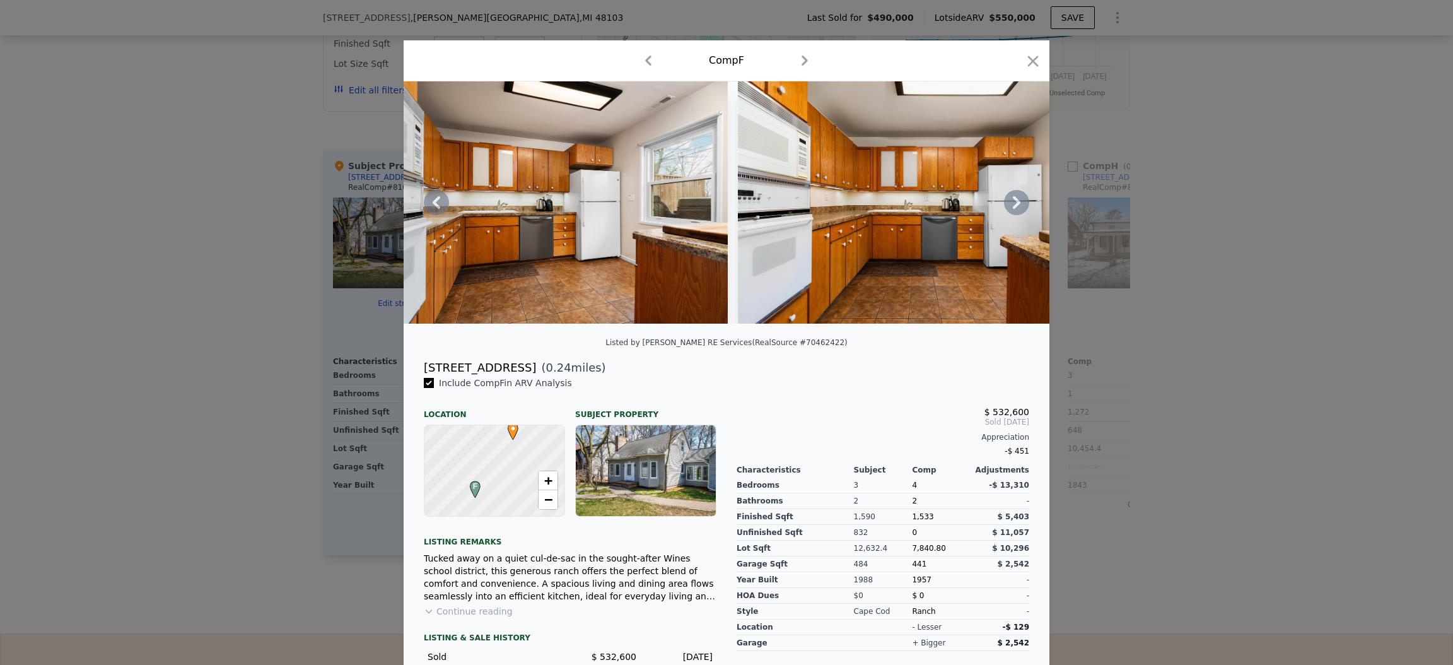
click at [1004, 210] on icon at bounding box center [1016, 202] width 25 height 25
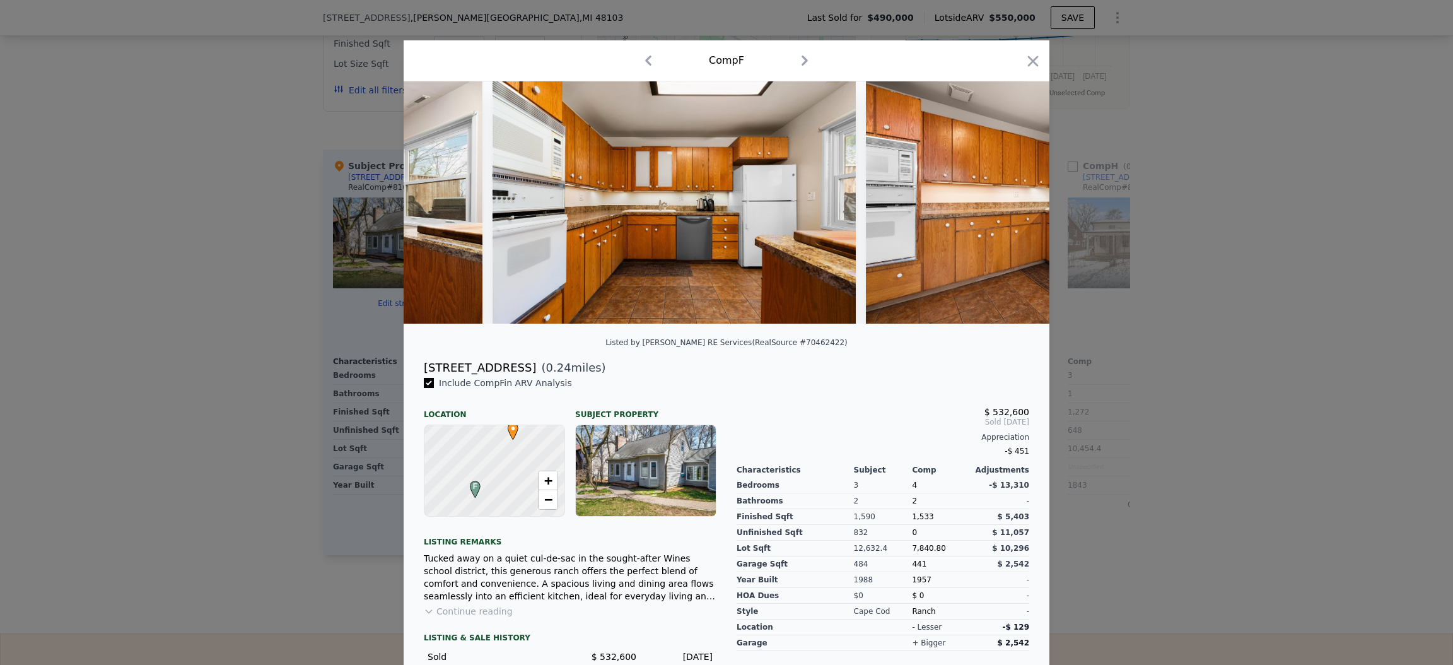
scroll to position [0, 3330]
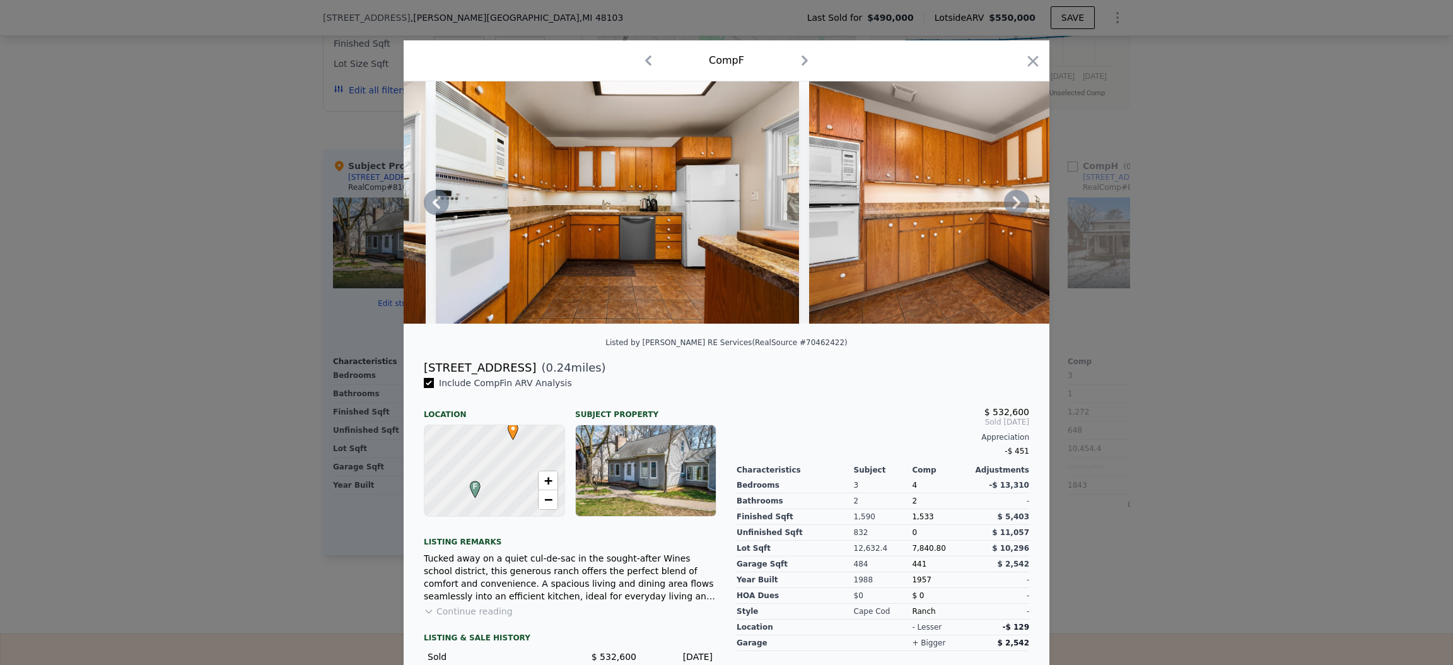
click at [1004, 210] on icon at bounding box center [1016, 202] width 25 height 25
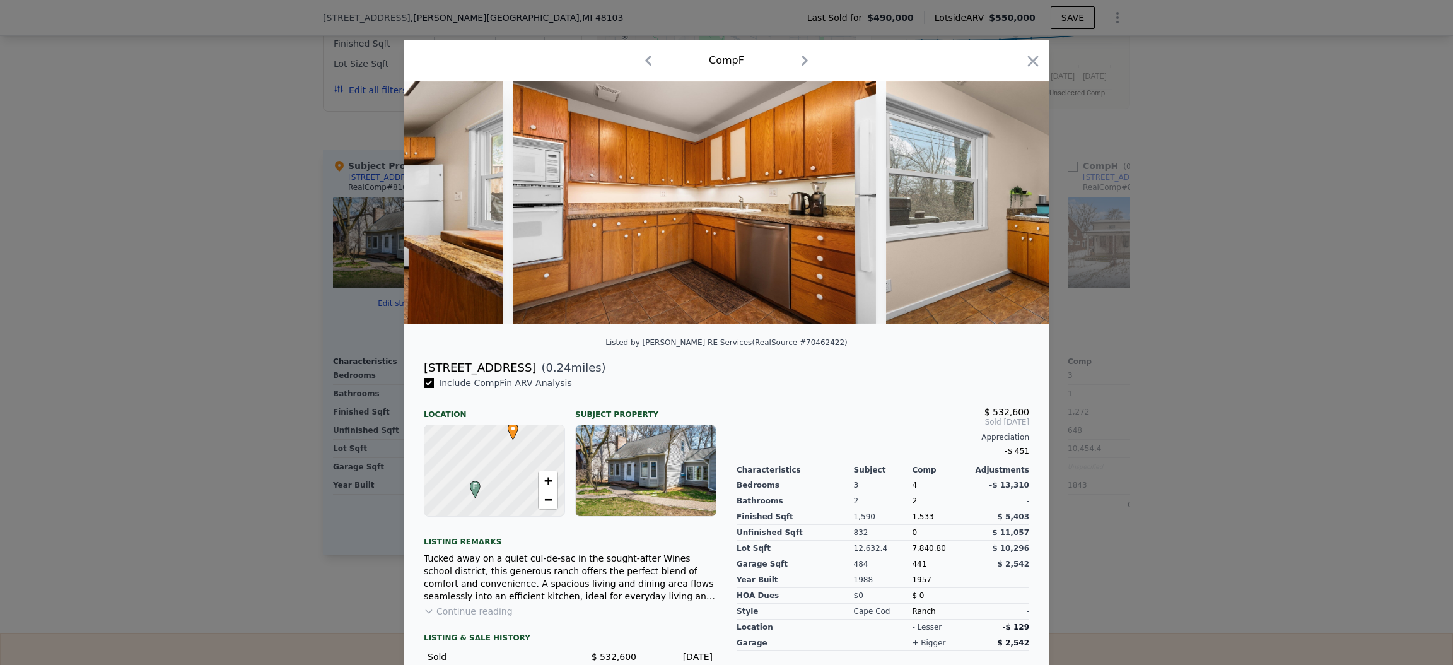
scroll to position [0, 3633]
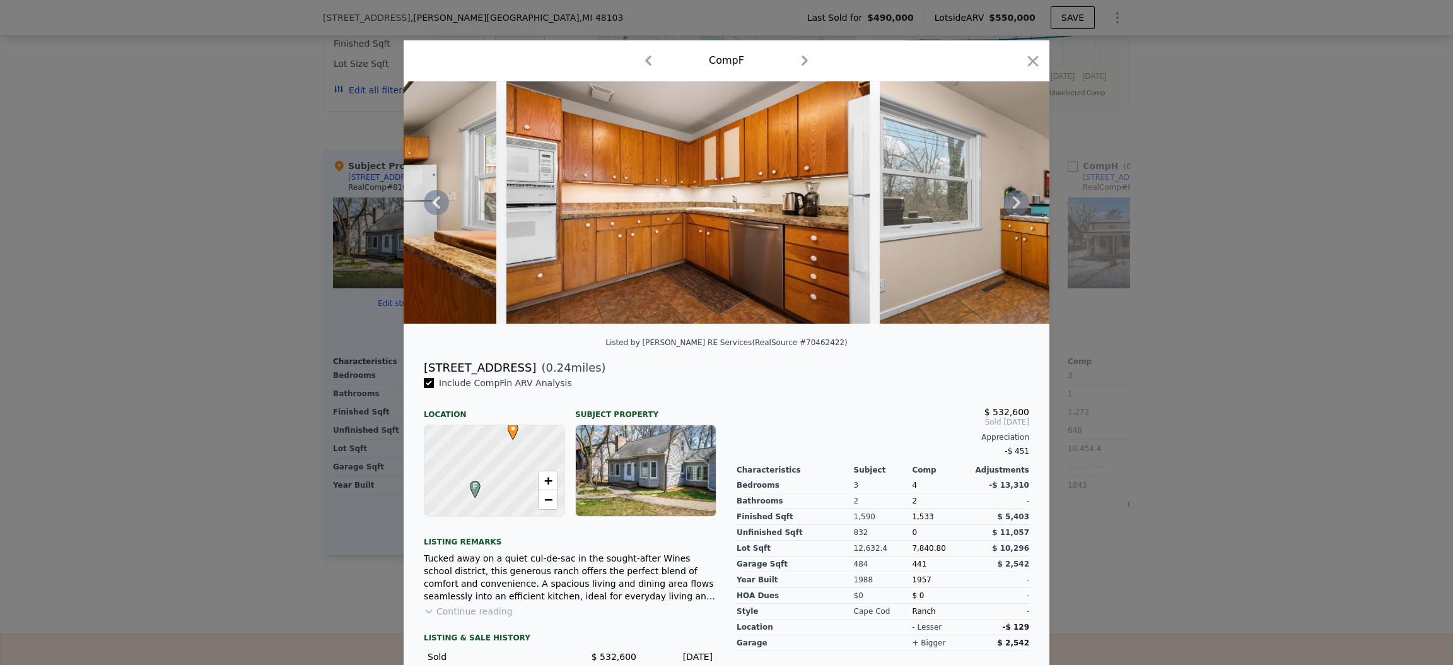
click at [1004, 210] on icon at bounding box center [1016, 202] width 25 height 25
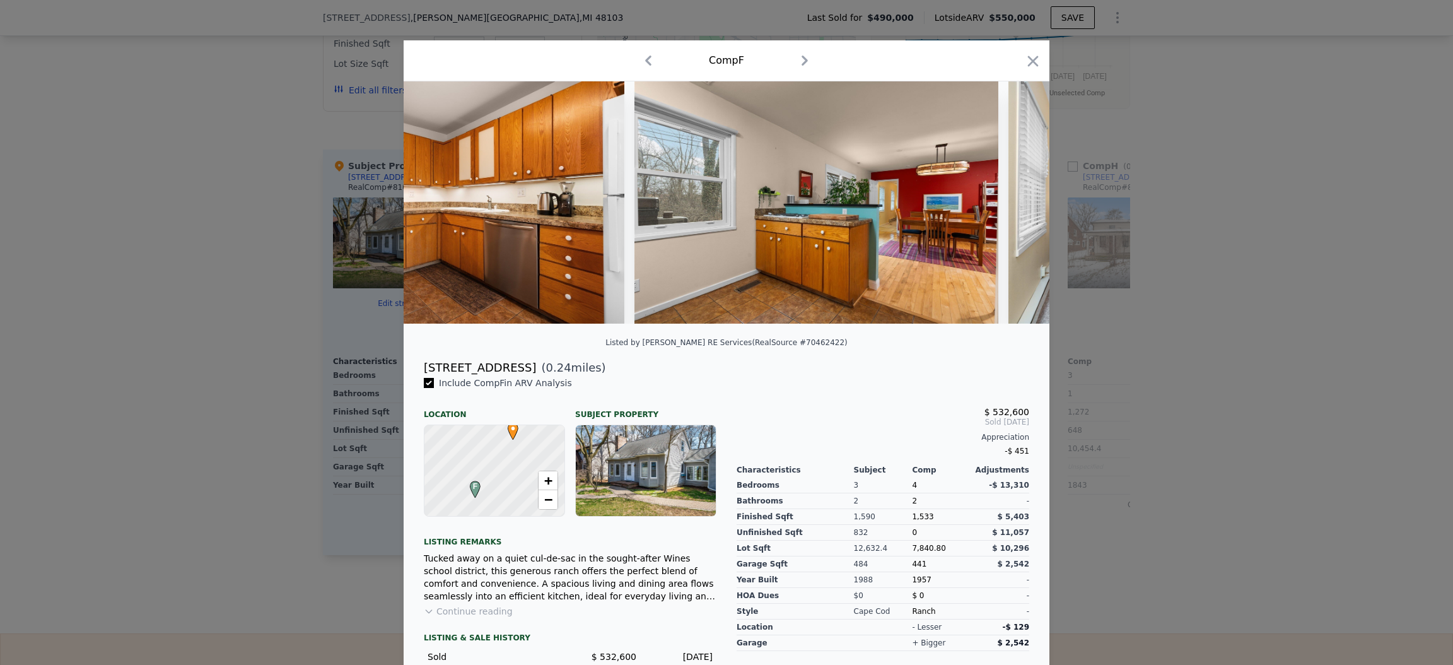
scroll to position [0, 3935]
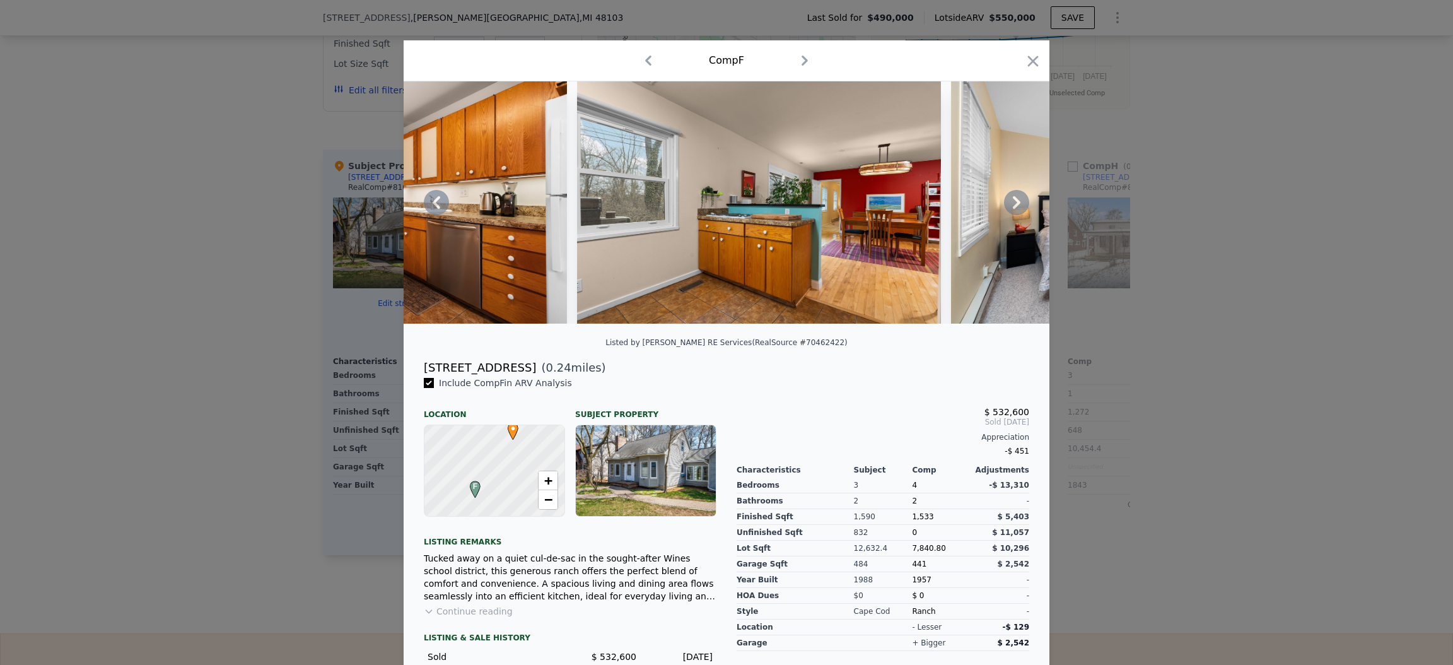
click at [1005, 211] on icon at bounding box center [1016, 202] width 25 height 25
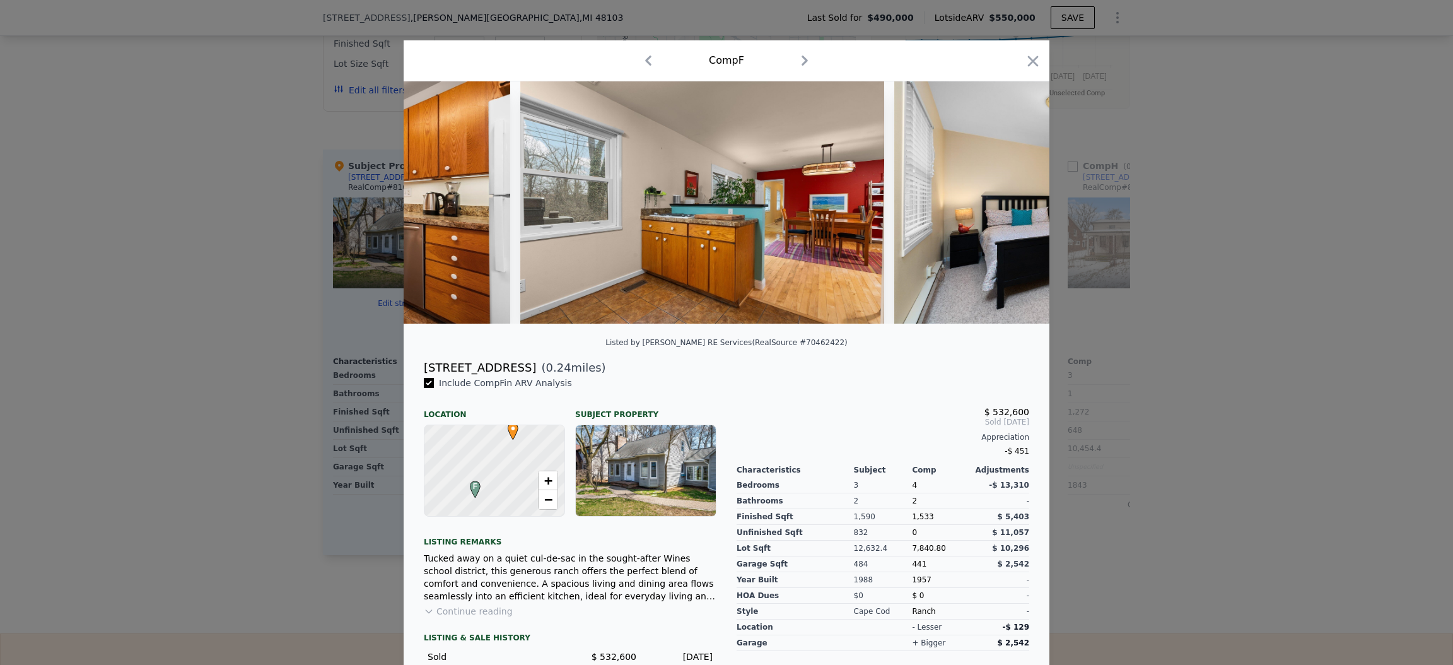
scroll to position [0, 4238]
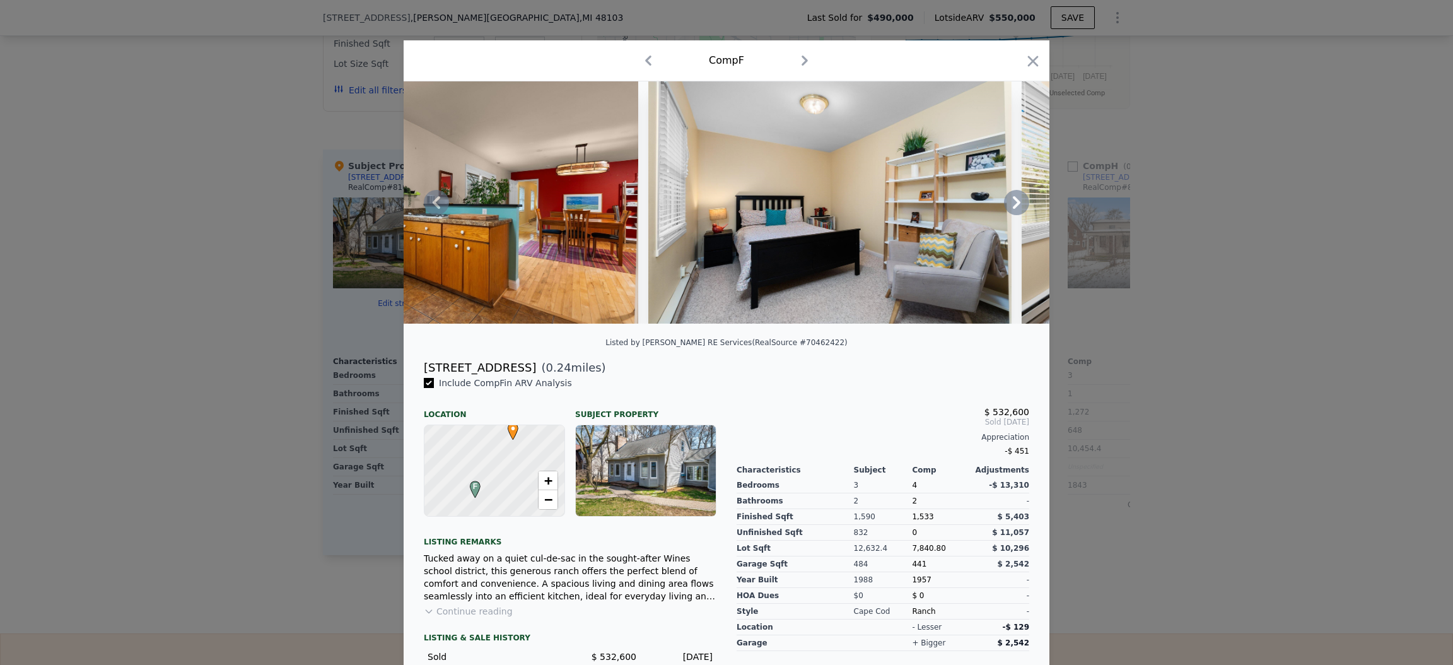
click at [1005, 211] on icon at bounding box center [1016, 202] width 25 height 25
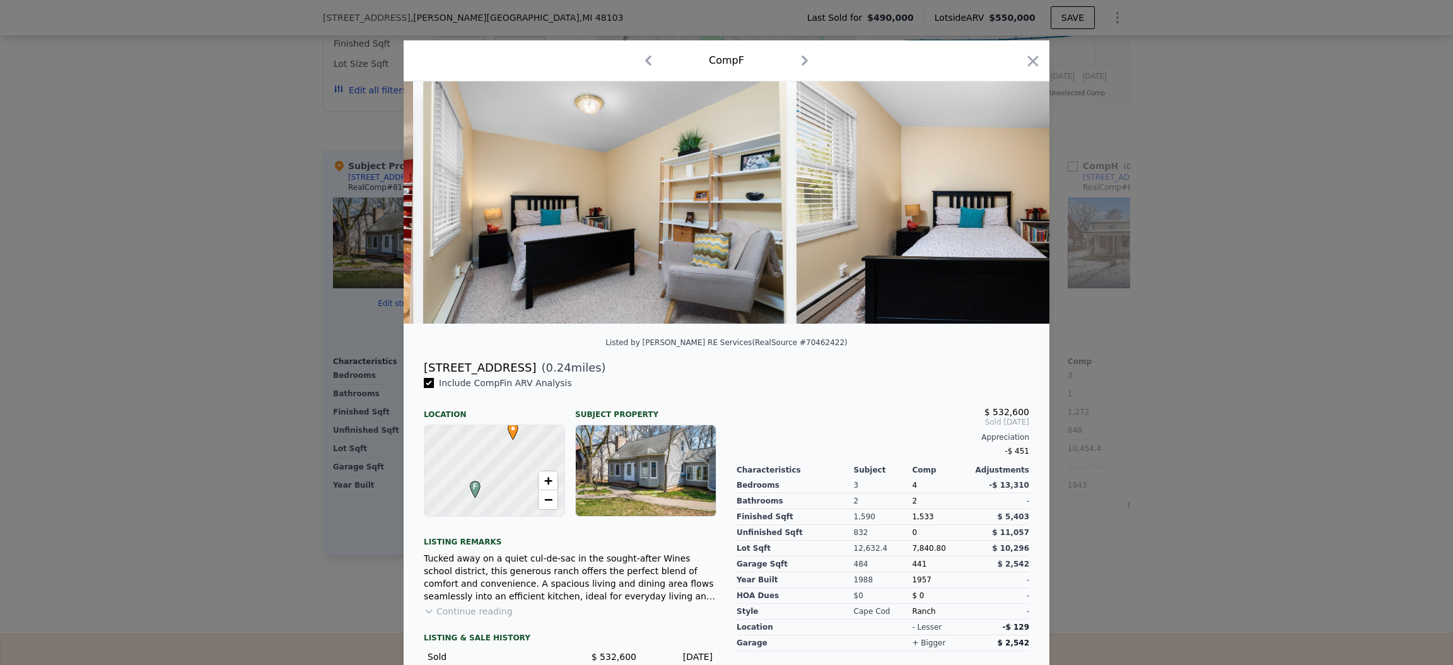
scroll to position [0, 4541]
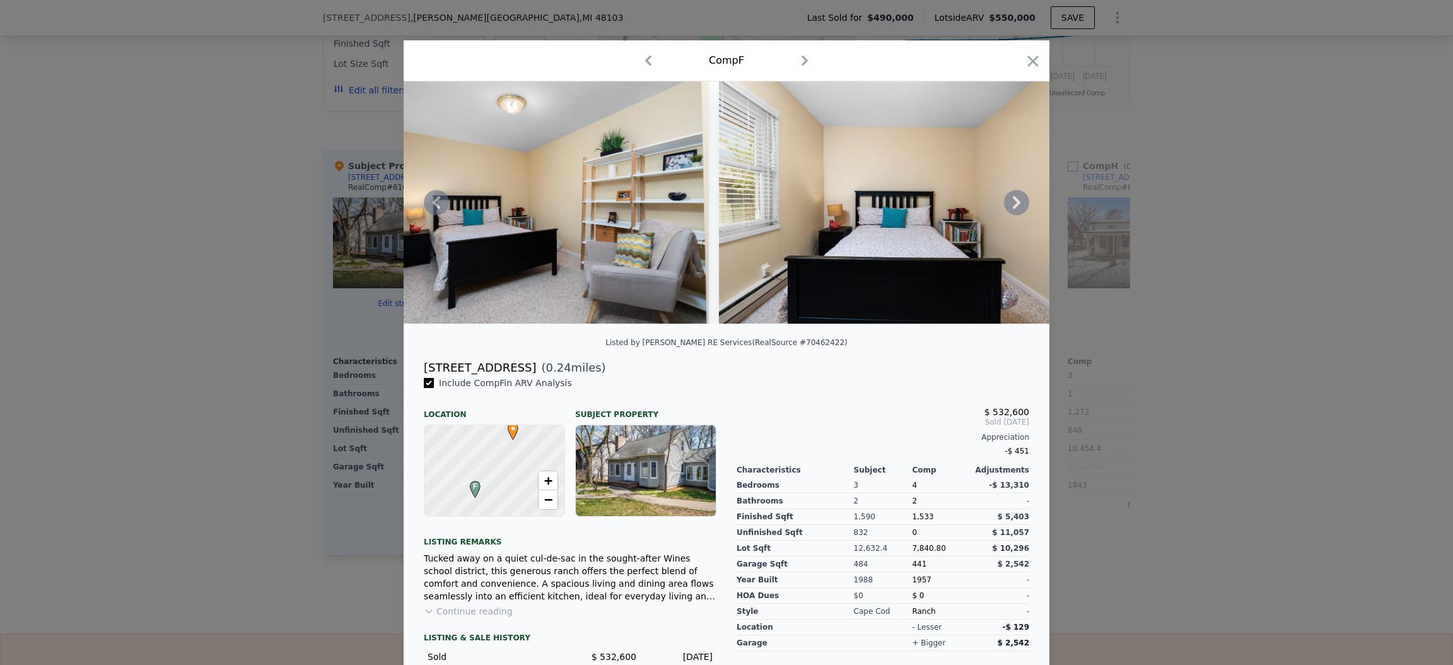
click at [1005, 211] on icon at bounding box center [1016, 202] width 25 height 25
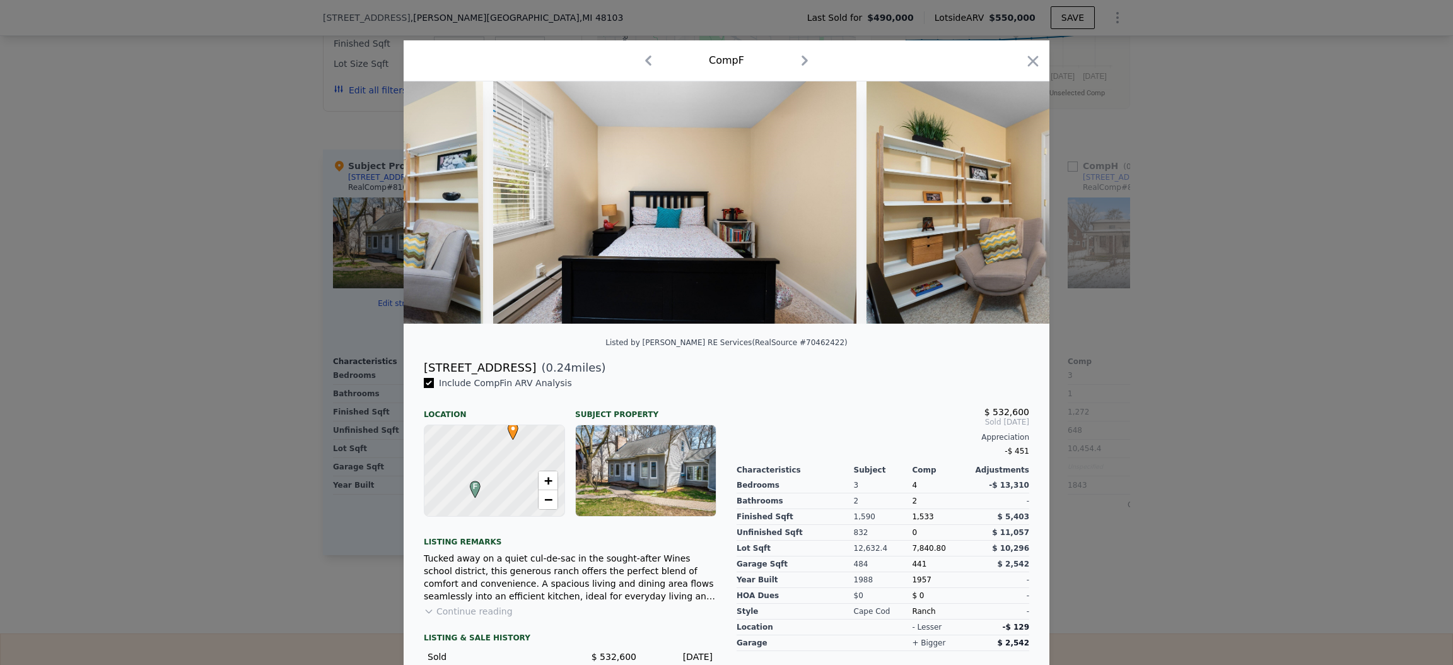
scroll to position [0, 4844]
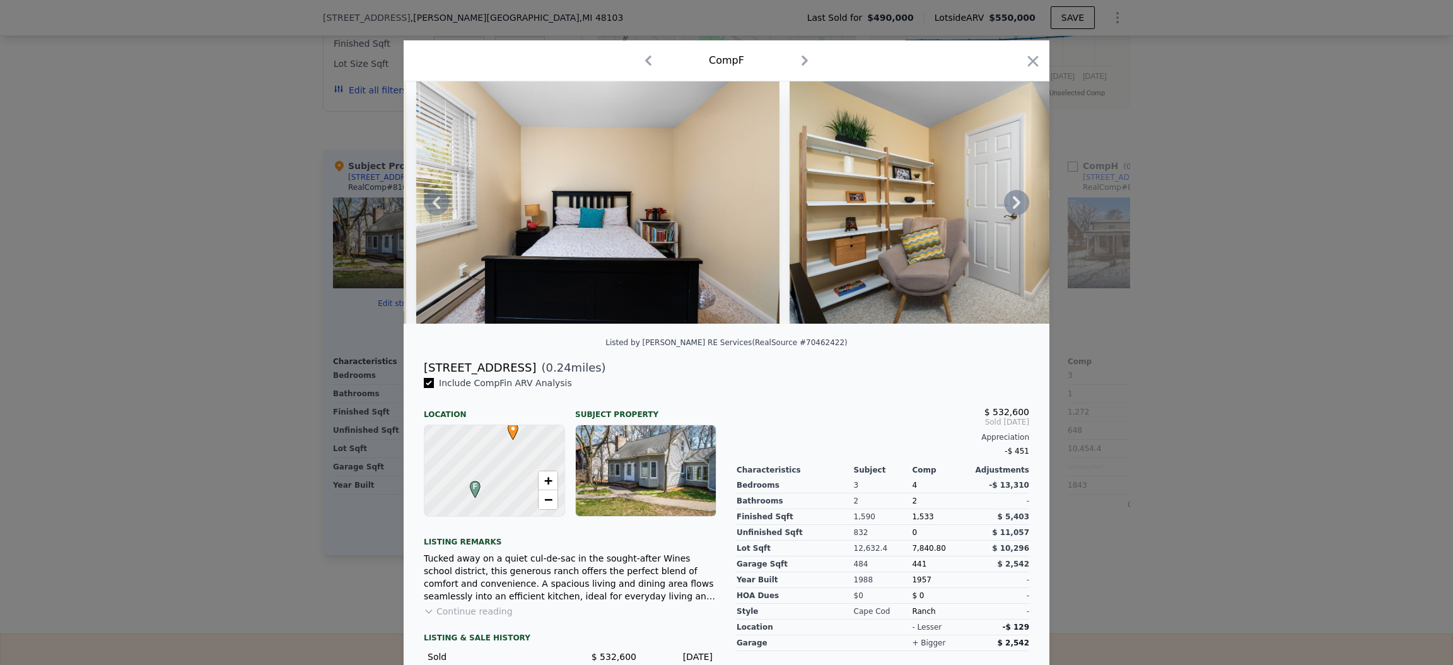
click at [1005, 211] on div at bounding box center [727, 202] width 646 height 242
click at [1005, 211] on icon at bounding box center [1016, 202] width 25 height 25
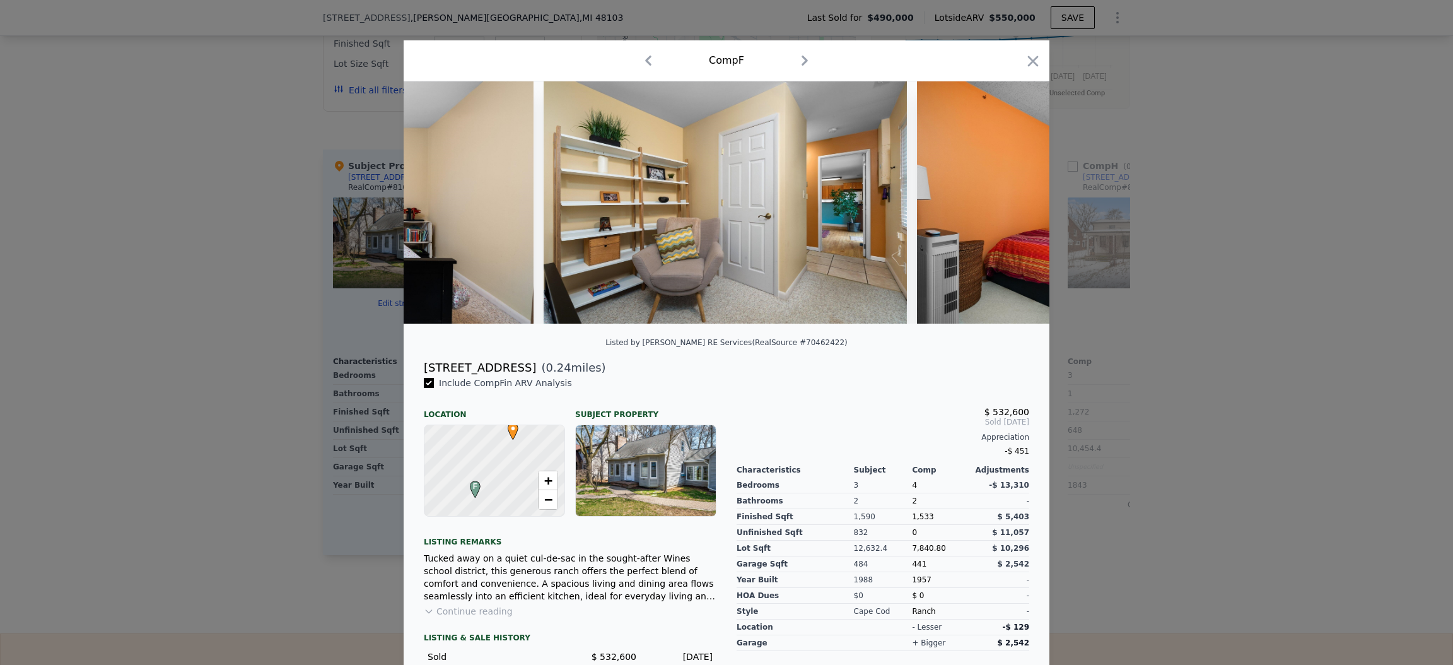
scroll to position [0, 5146]
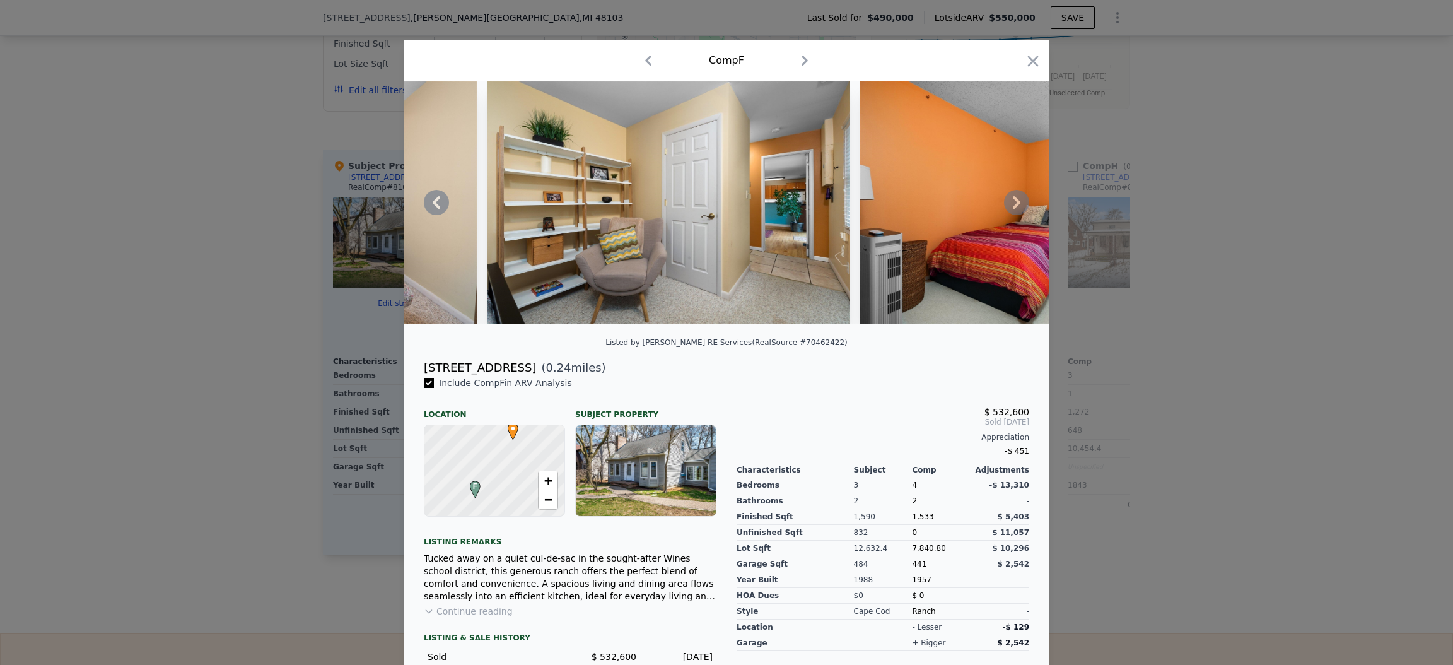
click at [1005, 211] on div at bounding box center [727, 202] width 646 height 242
click at [1005, 211] on icon at bounding box center [1016, 202] width 25 height 25
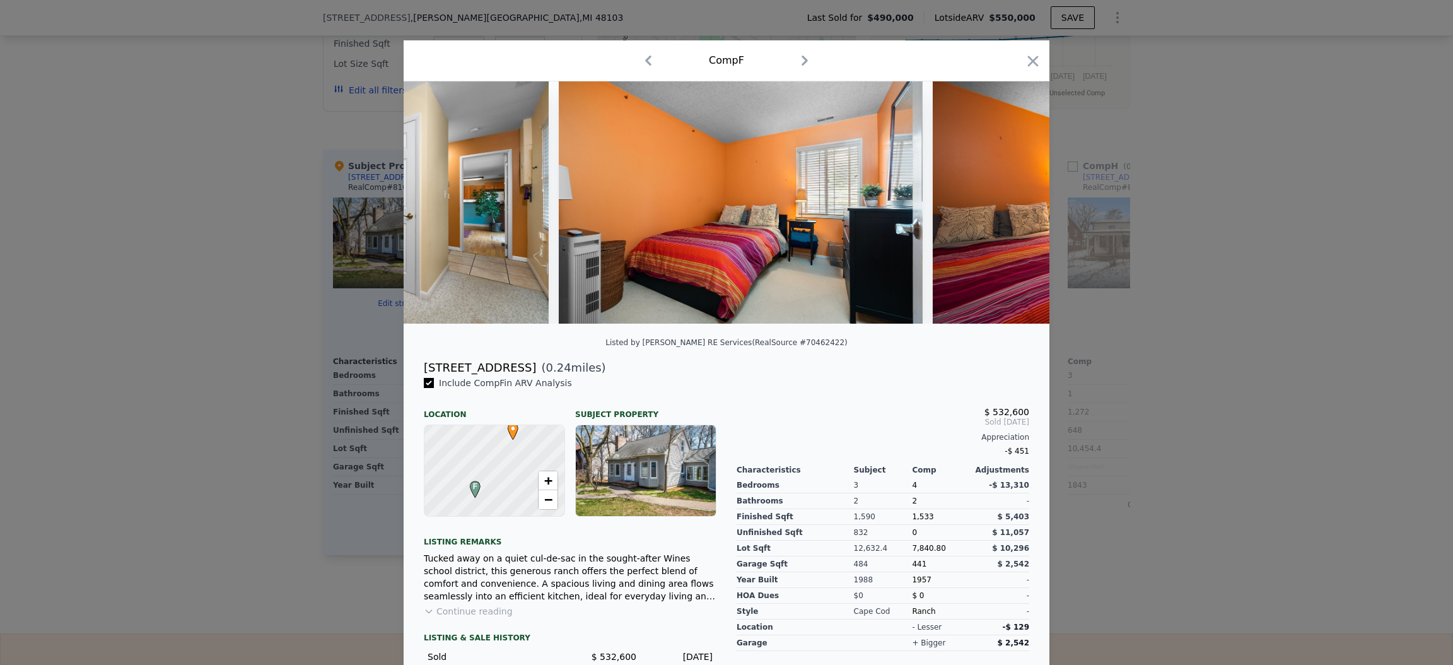
scroll to position [0, 5450]
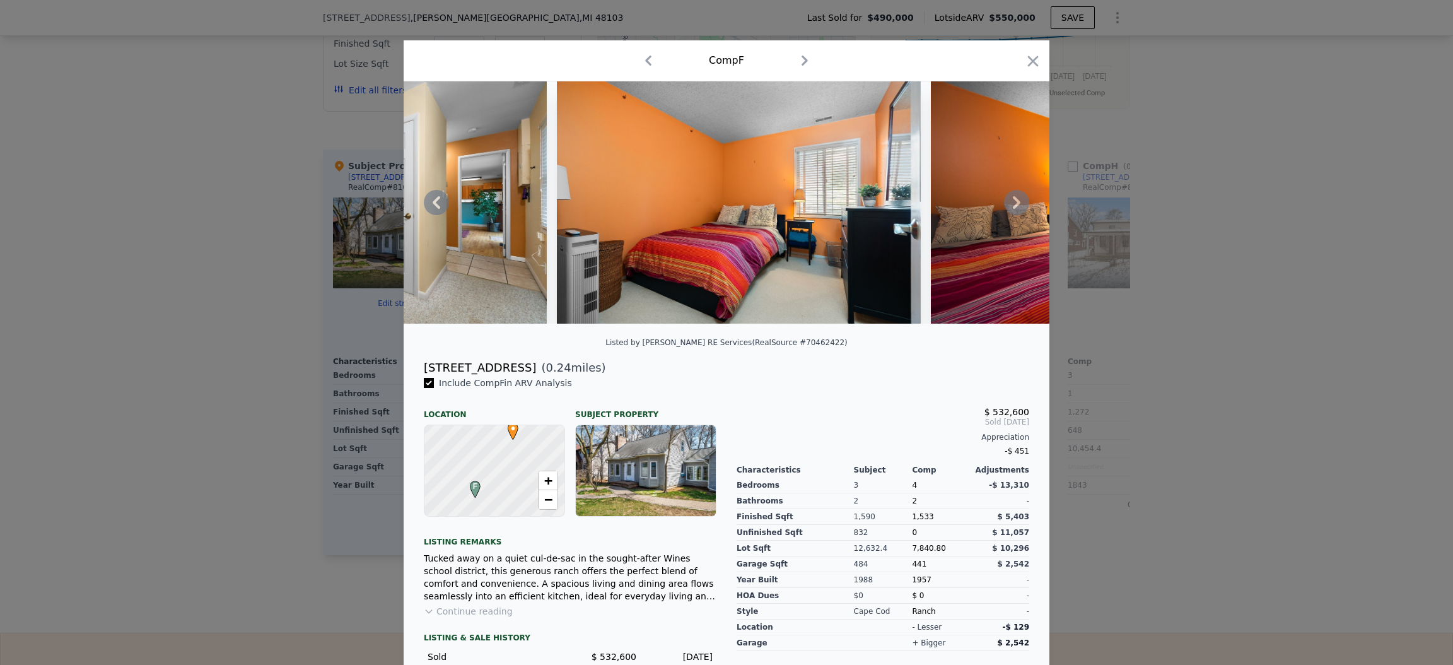
click at [1005, 211] on icon at bounding box center [1016, 202] width 25 height 25
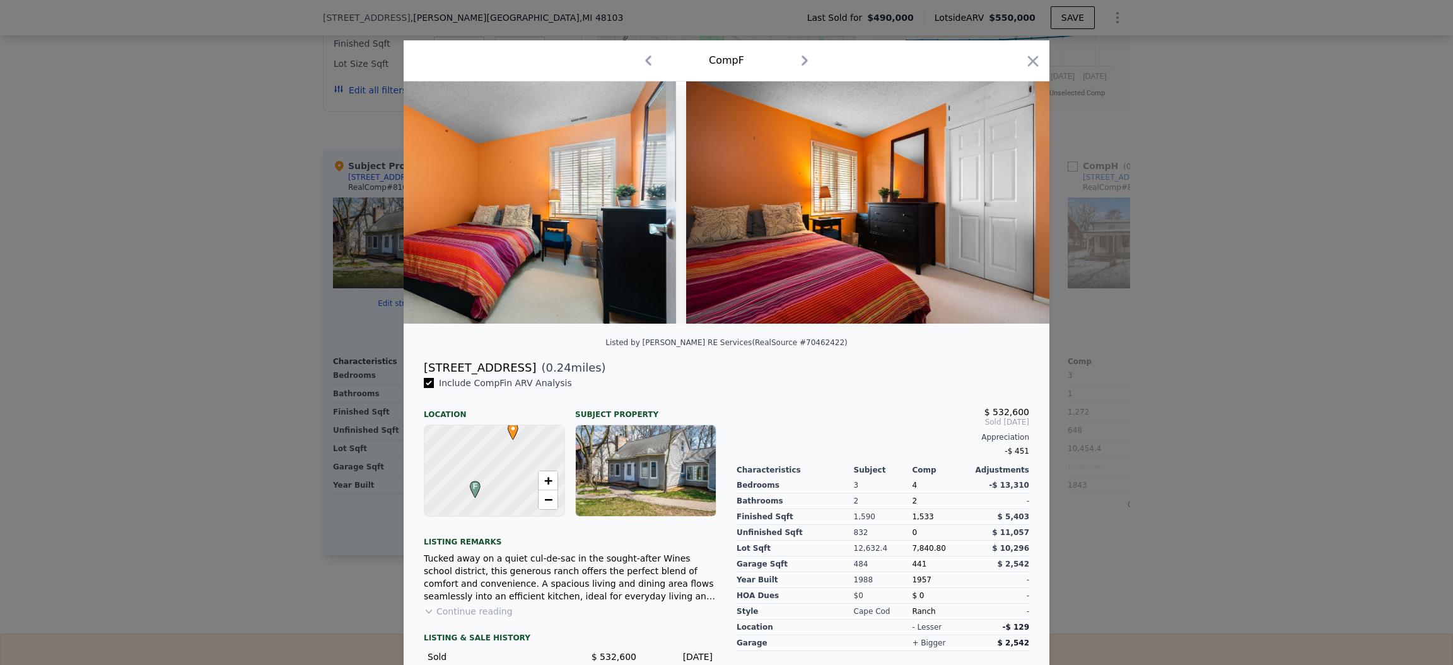
scroll to position [0, 5753]
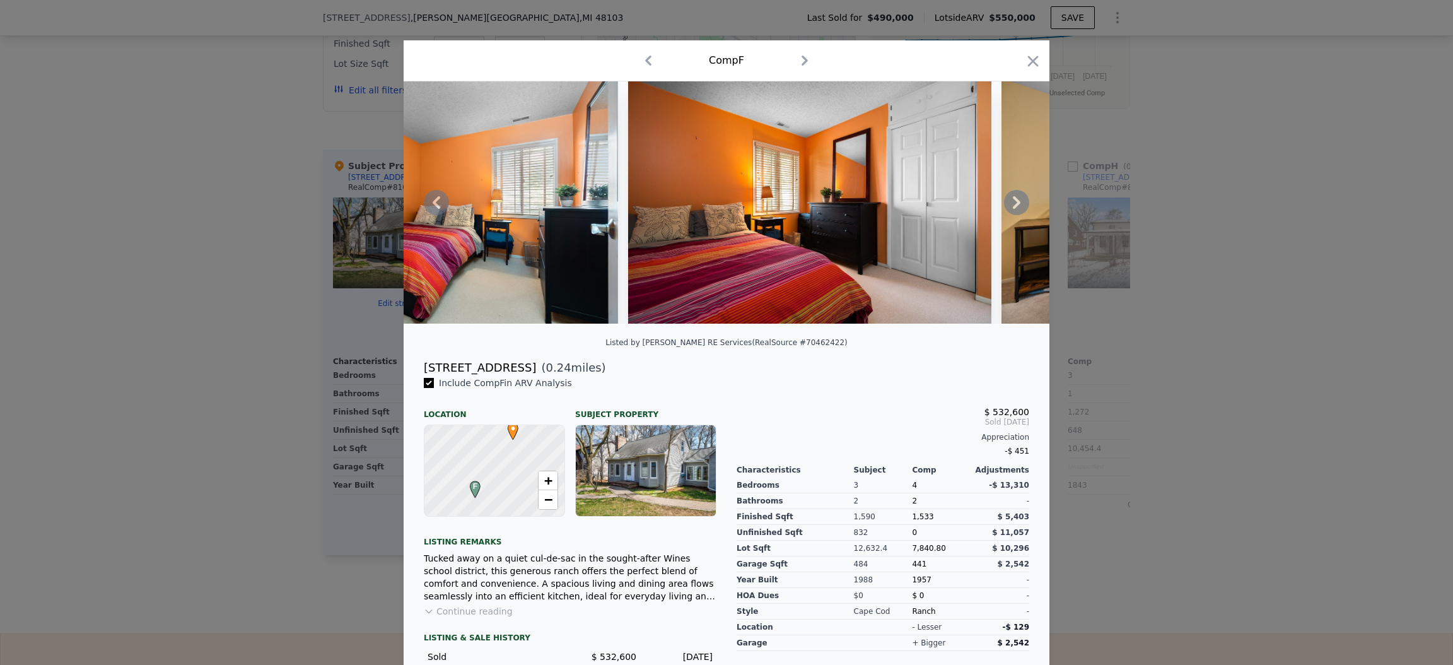
click at [1004, 211] on icon at bounding box center [1016, 202] width 25 height 25
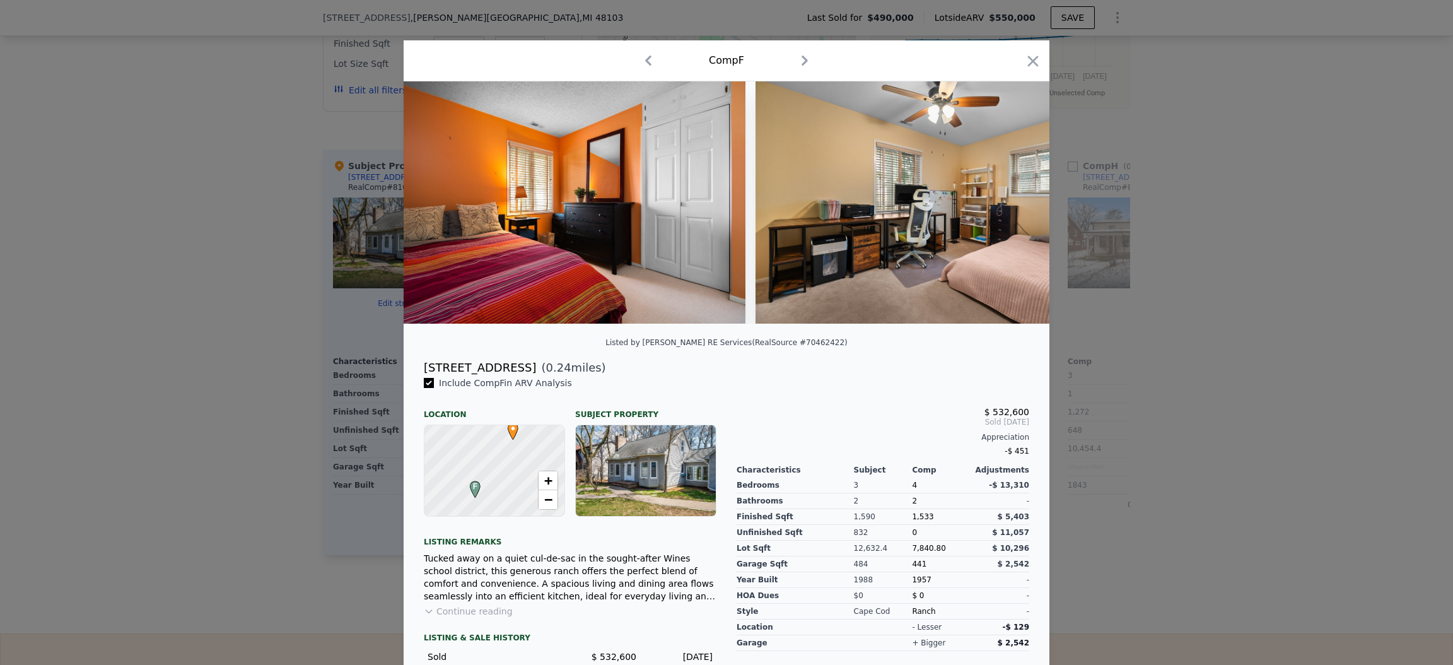
scroll to position [0, 6055]
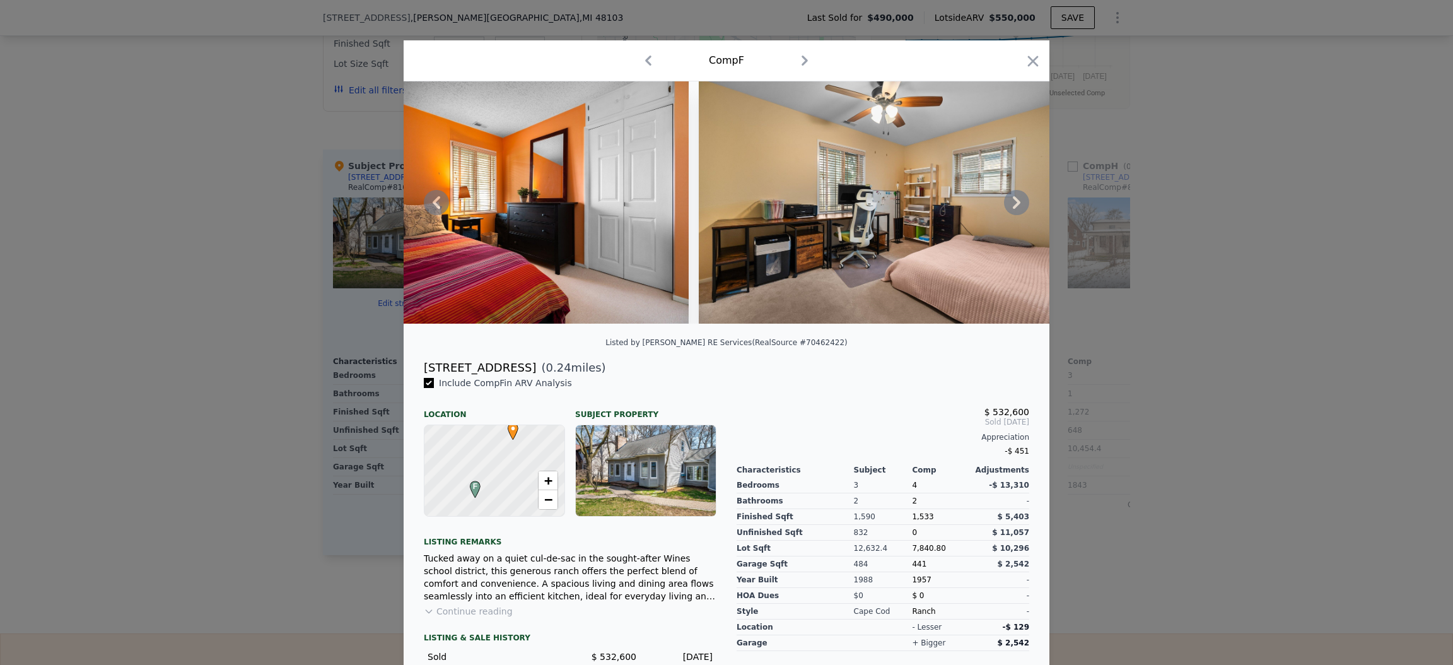
click at [1009, 214] on icon at bounding box center [1016, 202] width 25 height 25
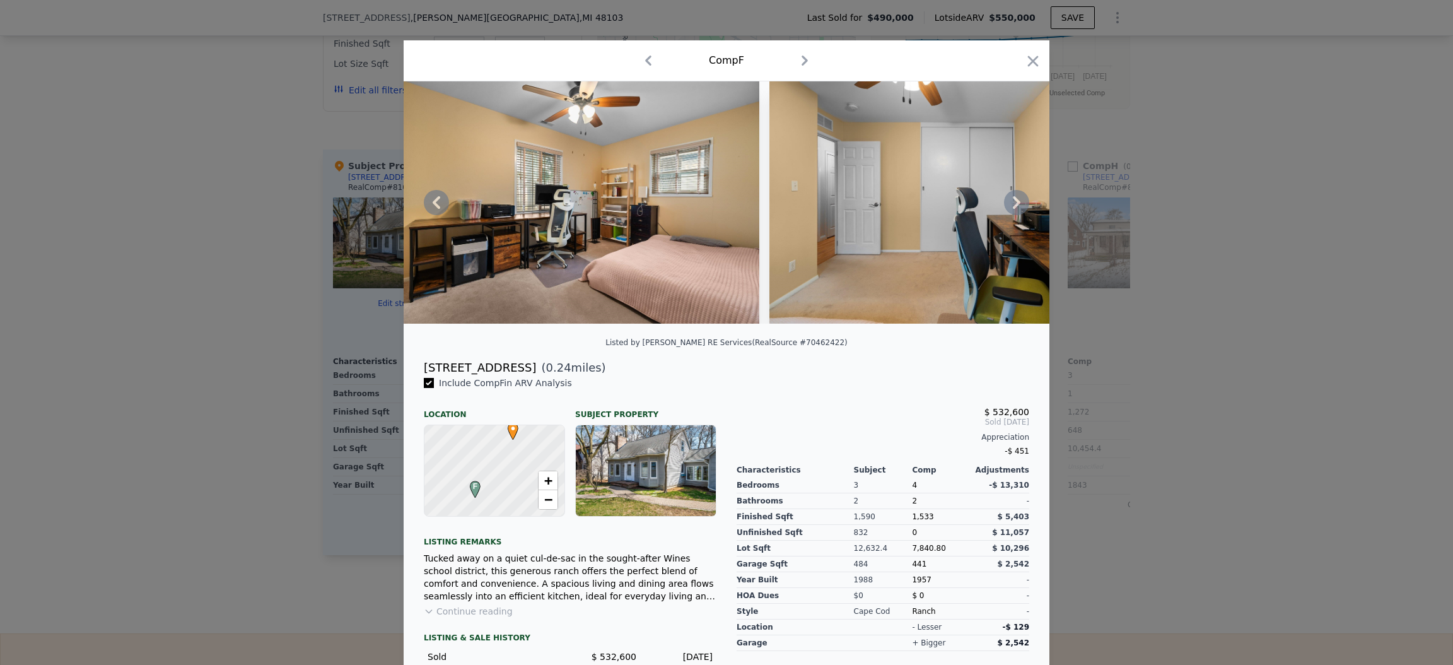
click at [1009, 214] on icon at bounding box center [1016, 202] width 25 height 25
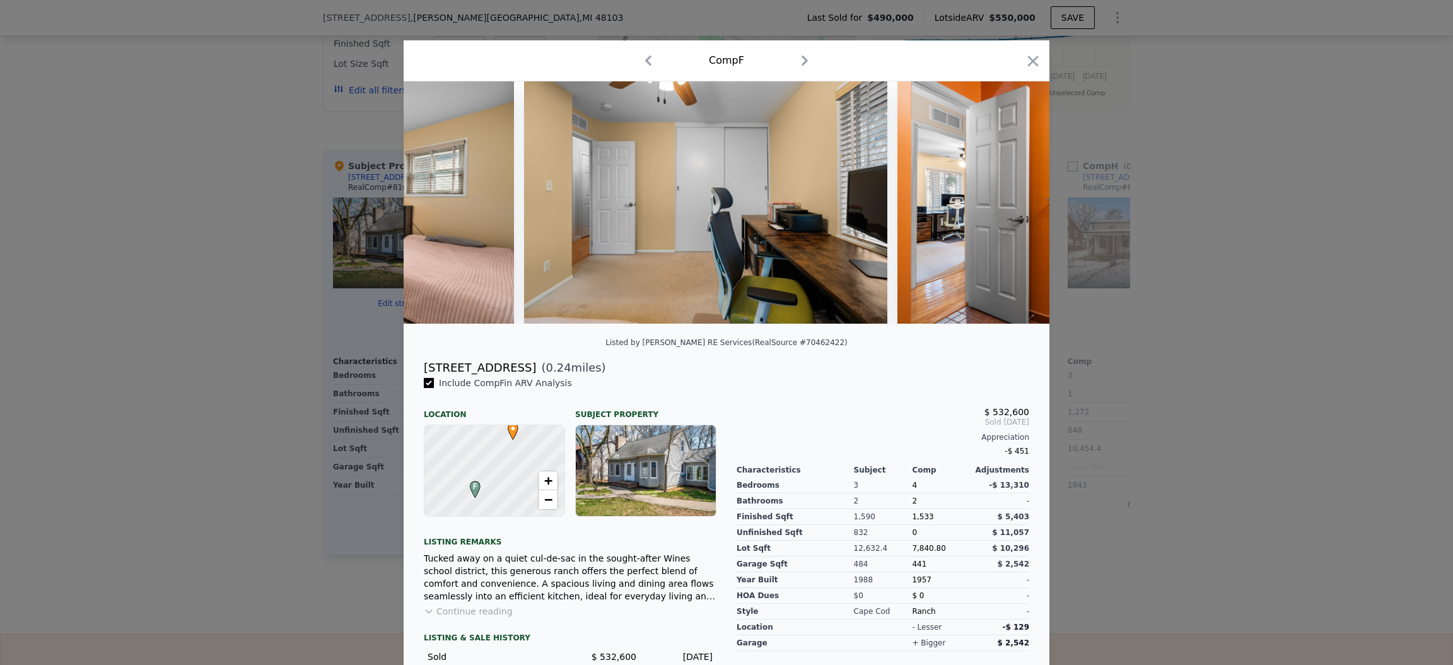
scroll to position [0, 6660]
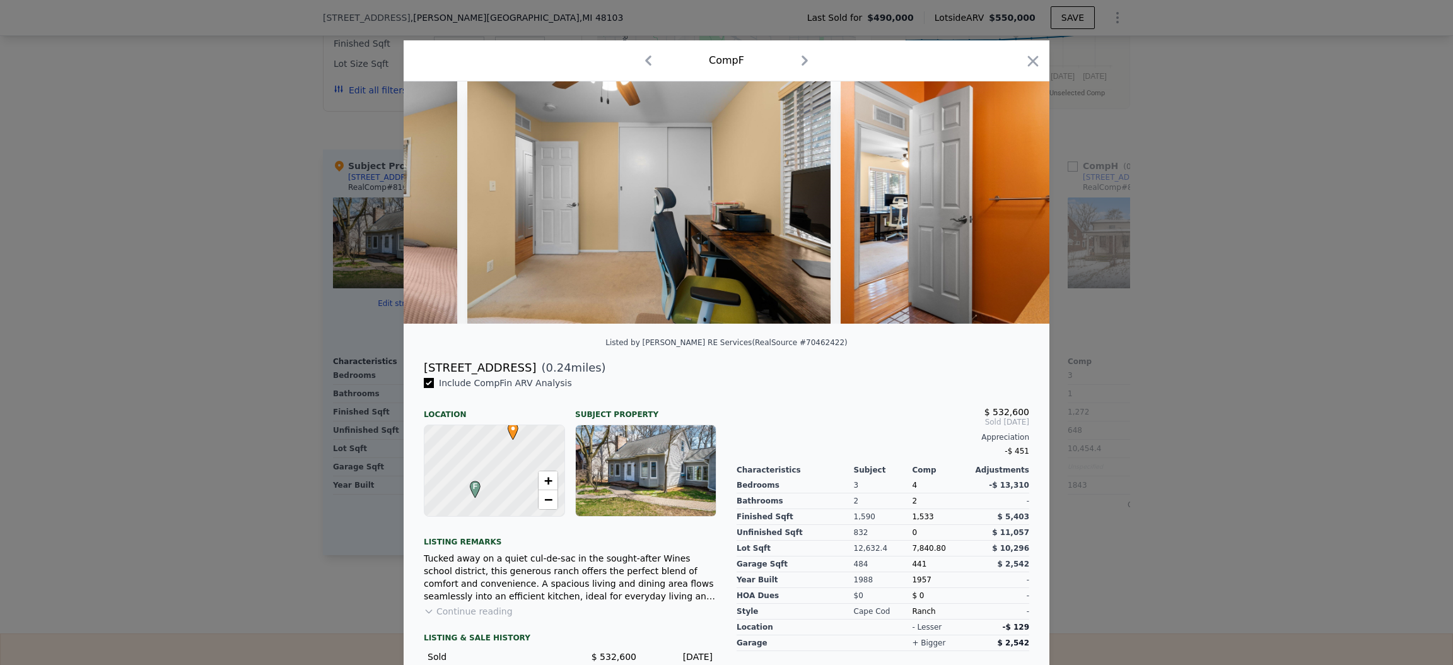
click at [1009, 214] on div at bounding box center [727, 202] width 646 height 242
click at [1009, 214] on icon at bounding box center [1016, 202] width 25 height 25
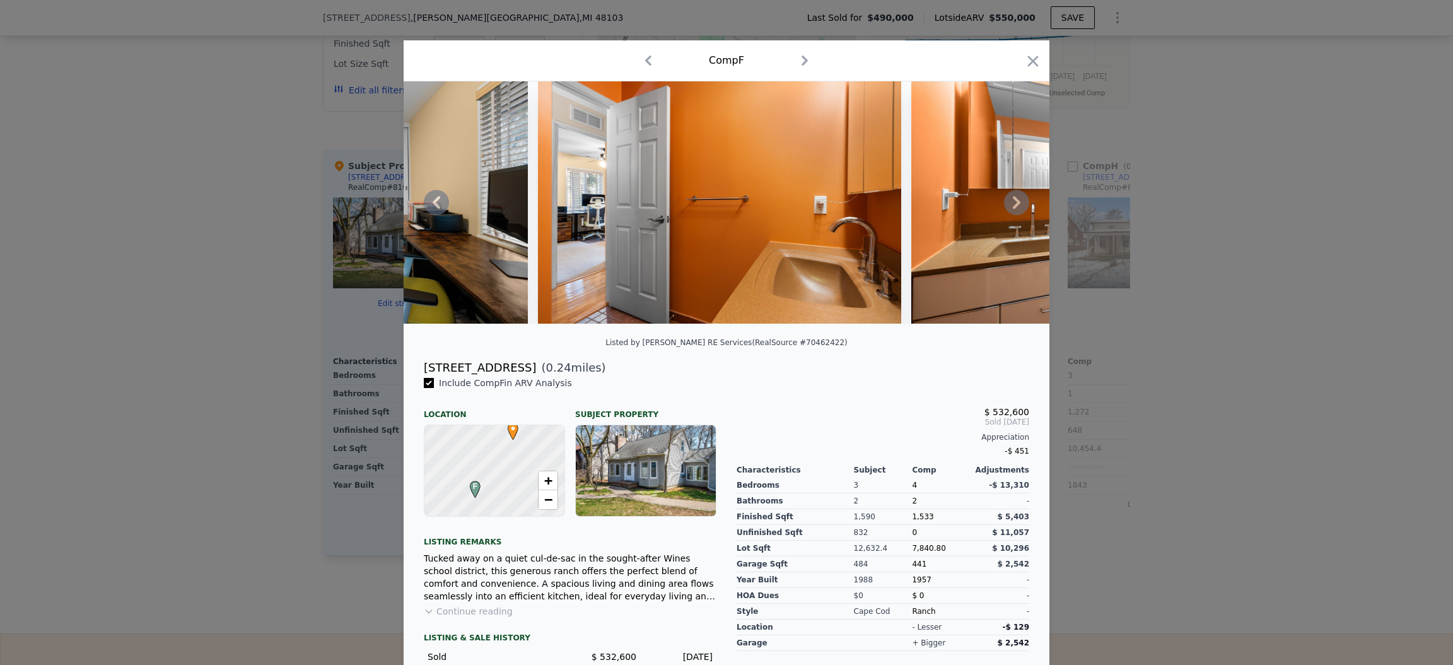
click at [1009, 214] on icon at bounding box center [1016, 202] width 25 height 25
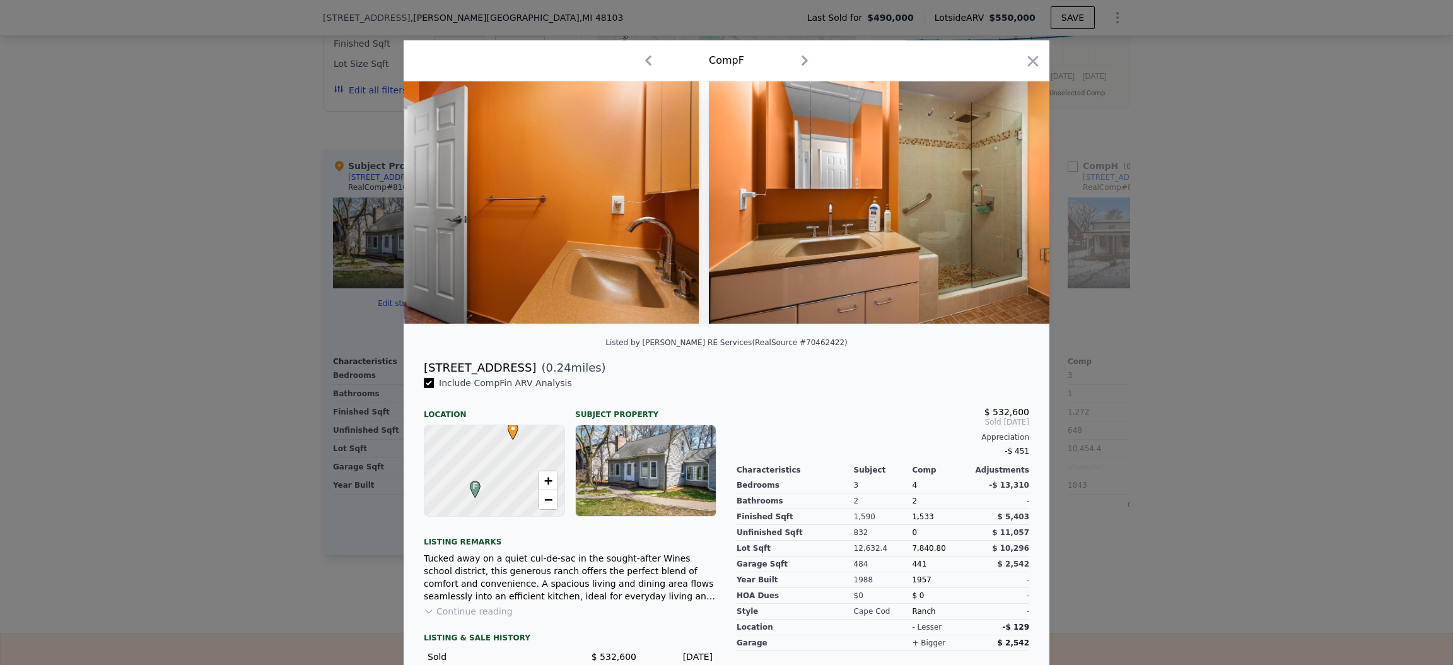
scroll to position [0, 7266]
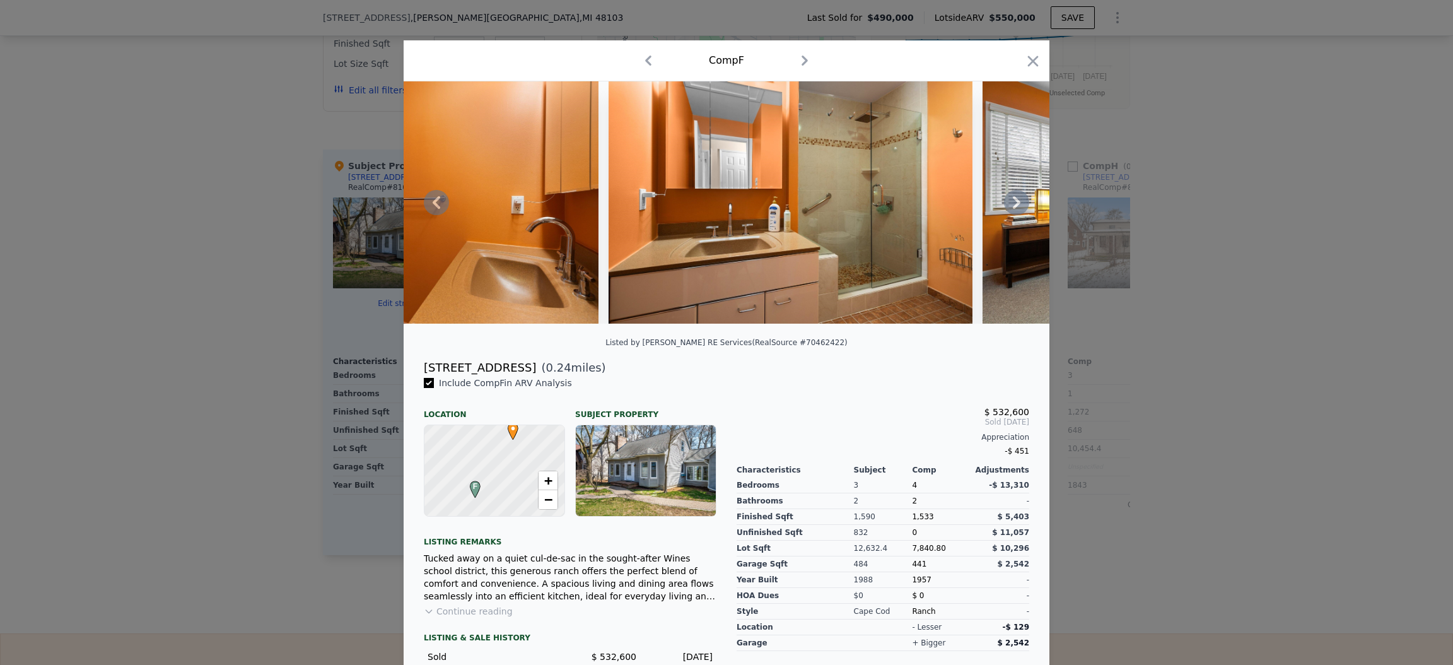
click at [1009, 214] on icon at bounding box center [1016, 202] width 25 height 25
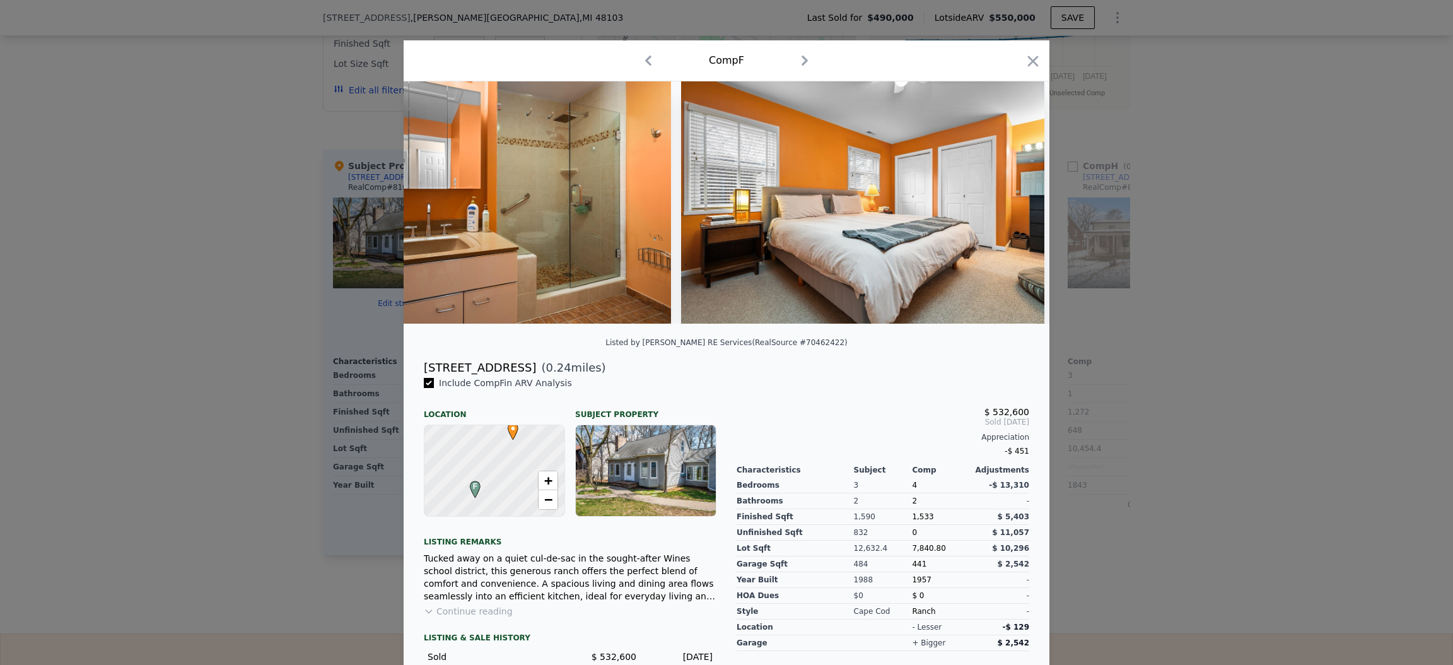
scroll to position [0, 7568]
click at [1009, 214] on div at bounding box center [727, 202] width 646 height 242
click at [1012, 206] on icon at bounding box center [1016, 202] width 25 height 25
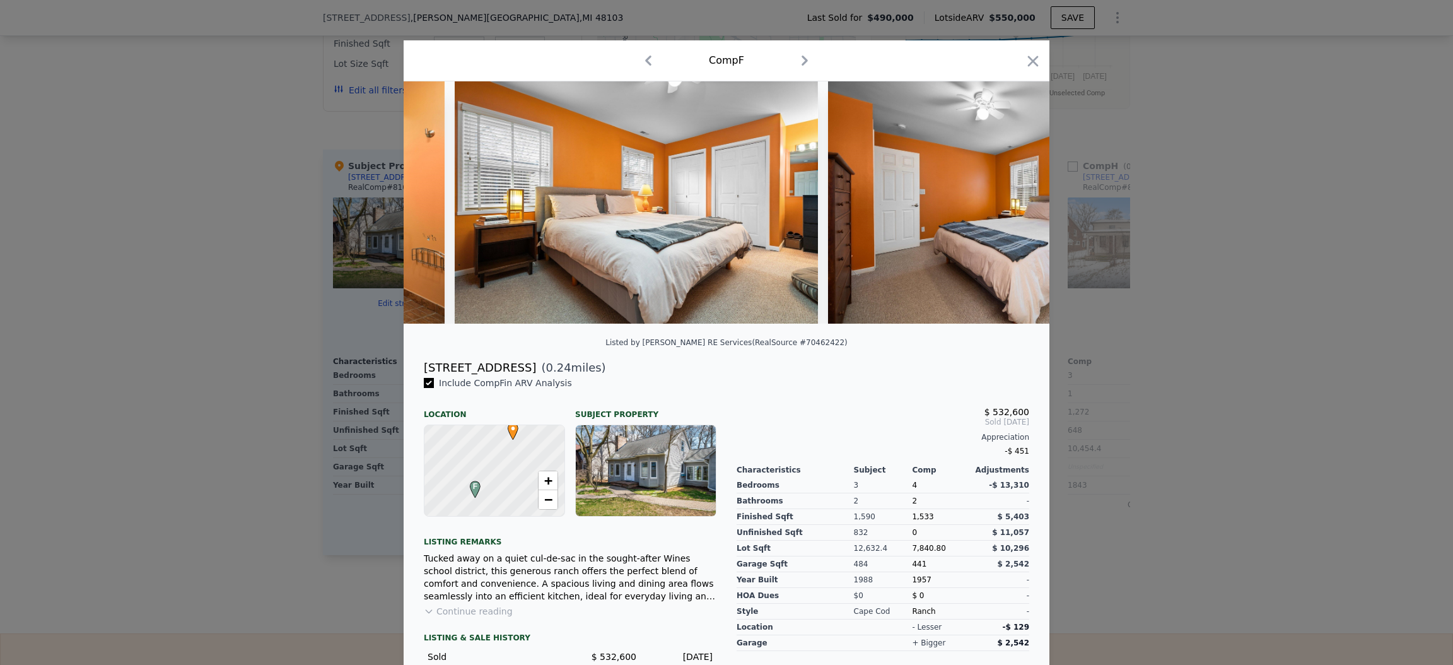
scroll to position [0, 7871]
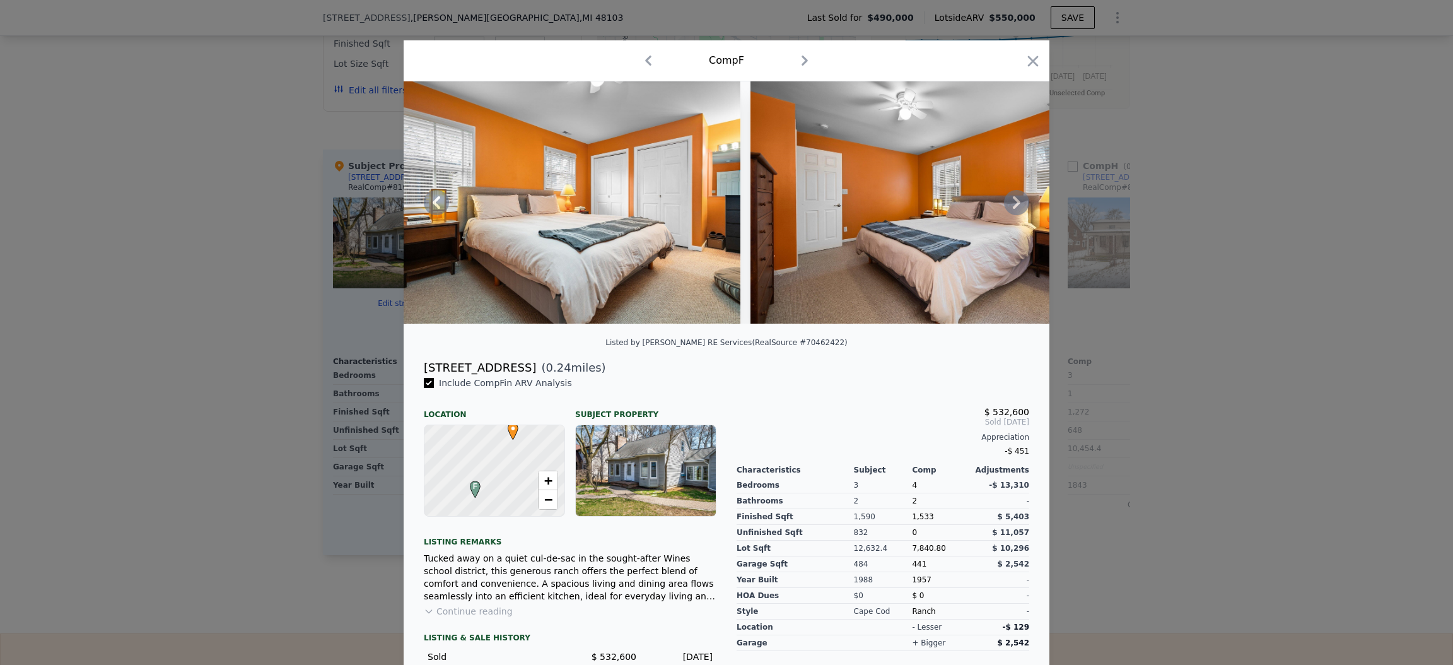
click at [1012, 206] on icon at bounding box center [1016, 202] width 25 height 25
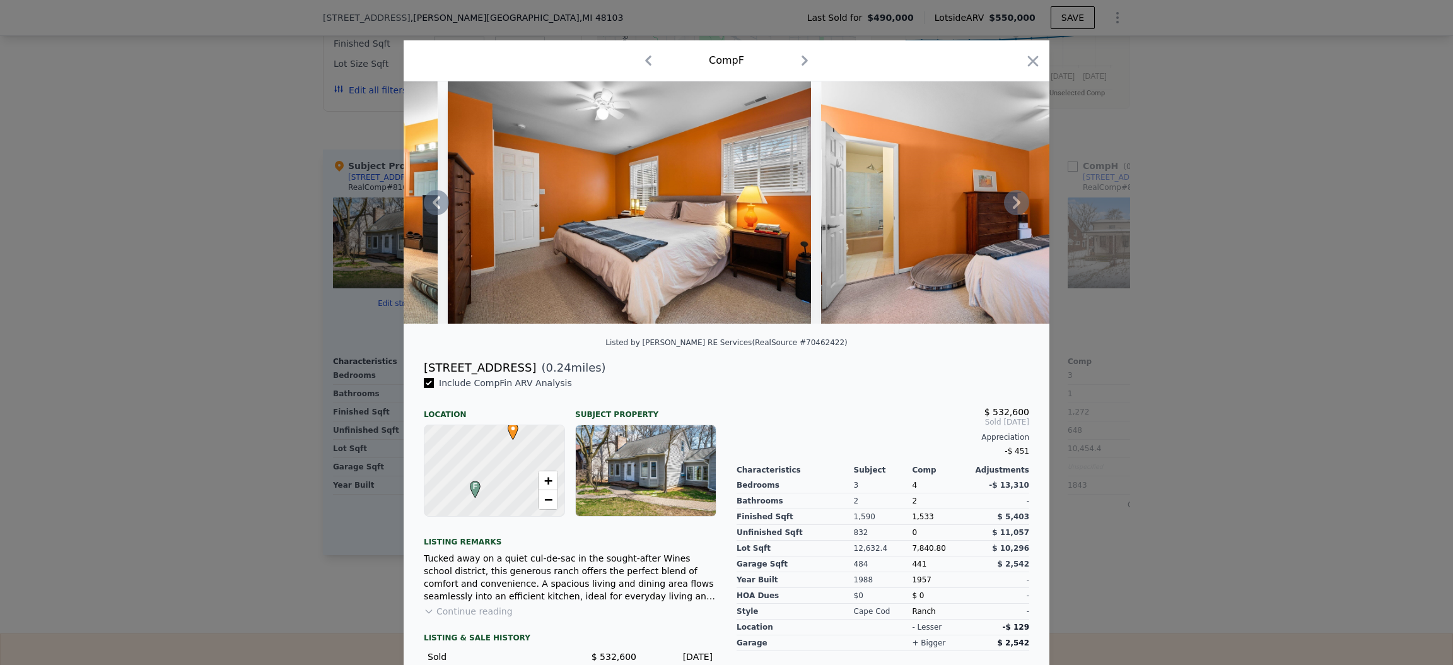
click at [1012, 206] on icon at bounding box center [1016, 202] width 25 height 25
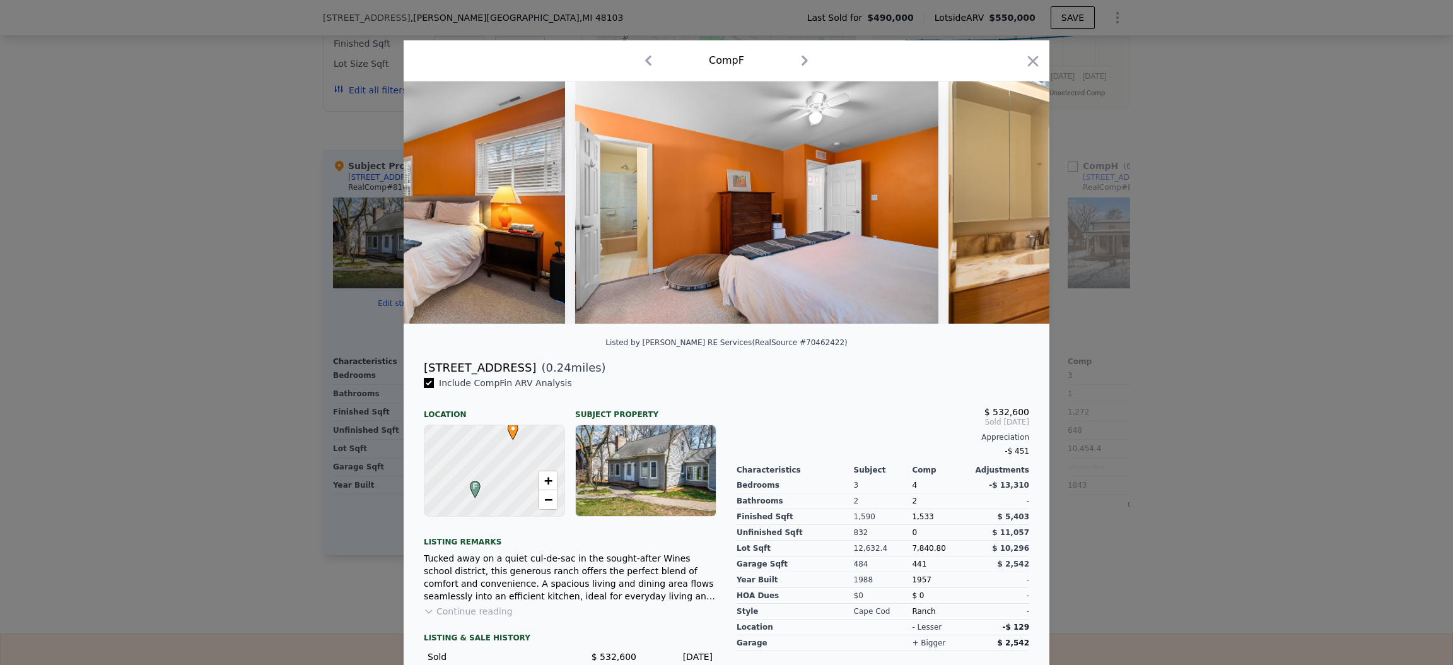
scroll to position [0, 8477]
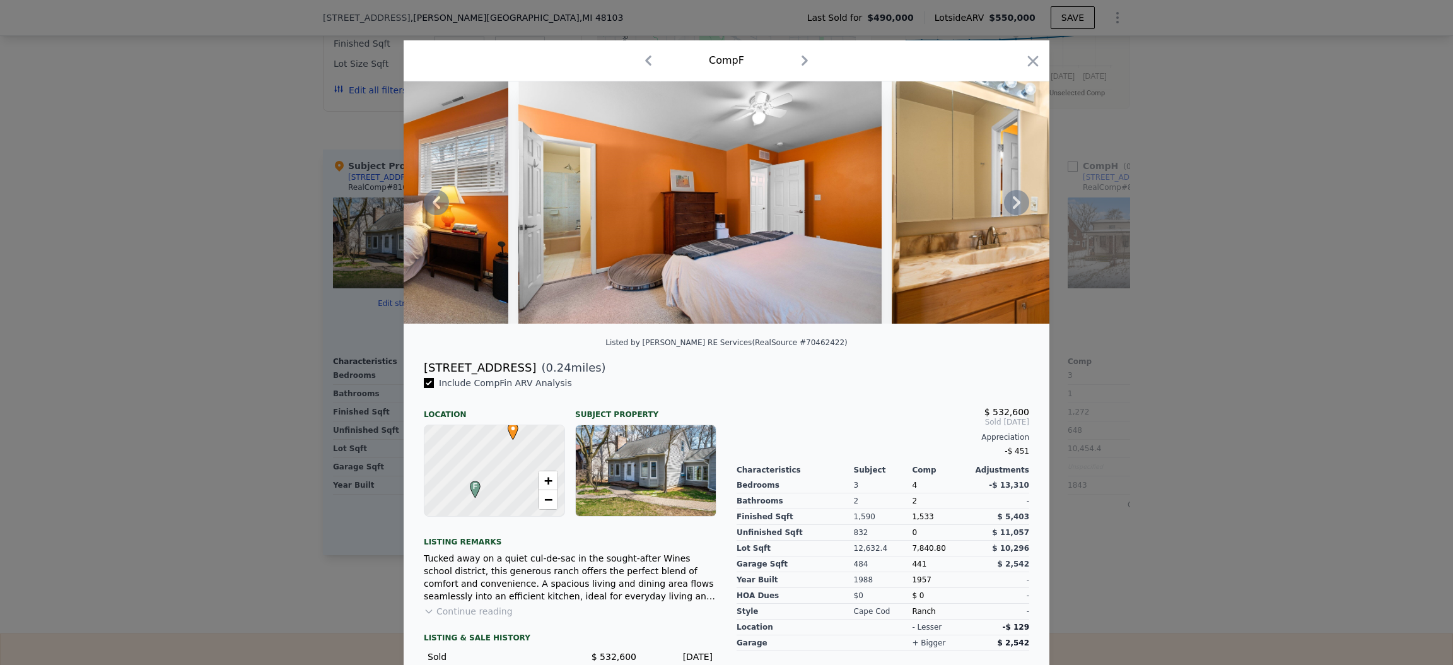
click at [1012, 206] on icon at bounding box center [1016, 202] width 25 height 25
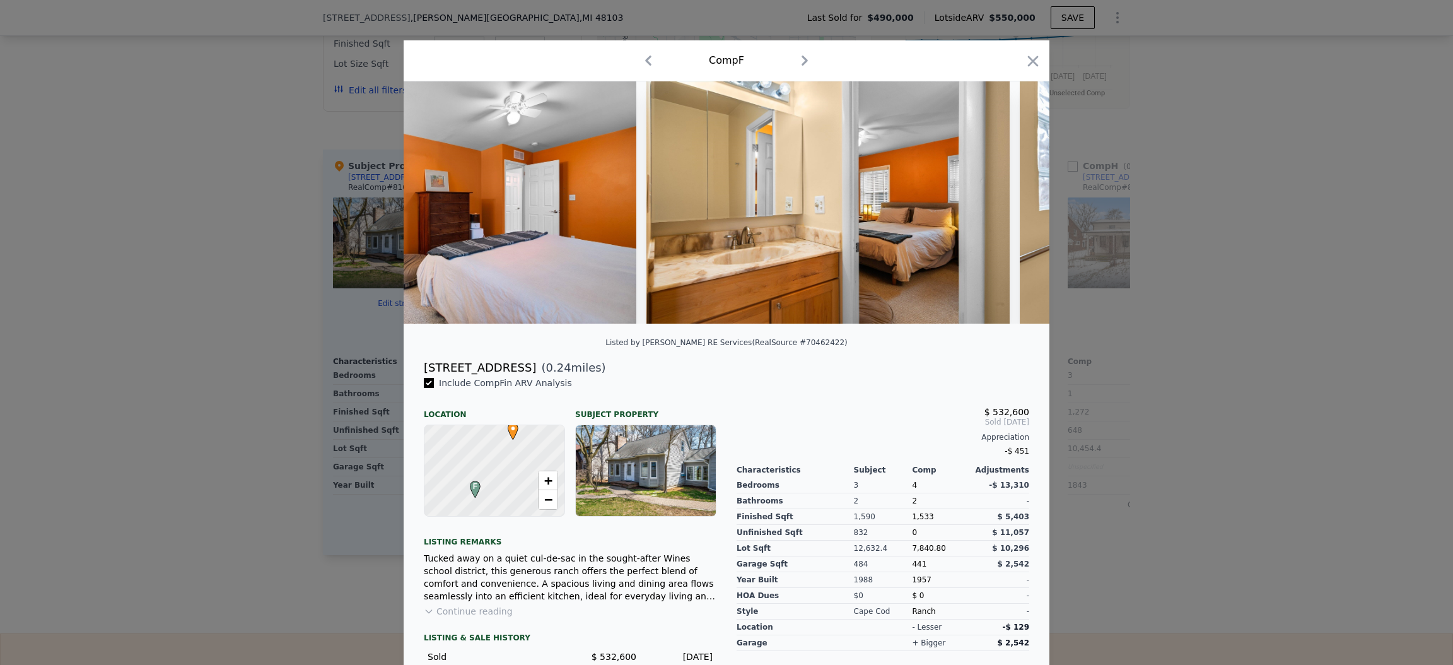
scroll to position [0, 8780]
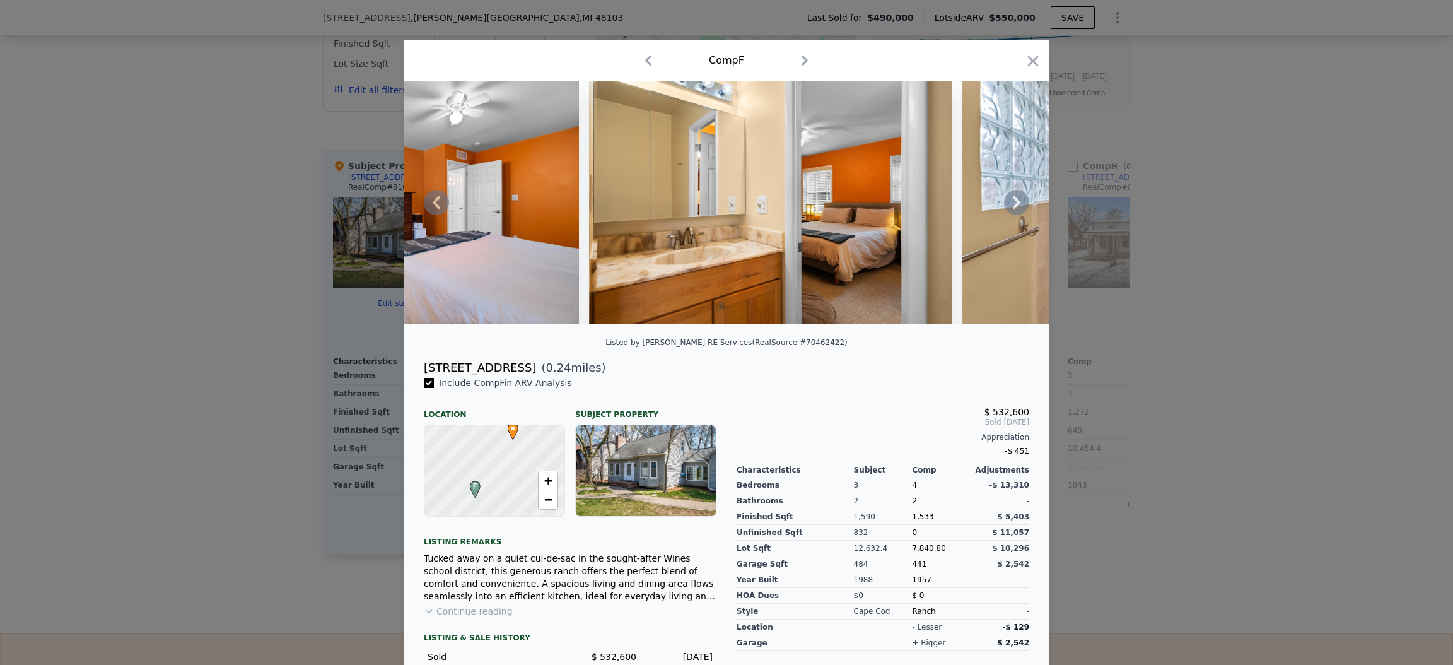
click at [1012, 206] on icon at bounding box center [1016, 202] width 25 height 25
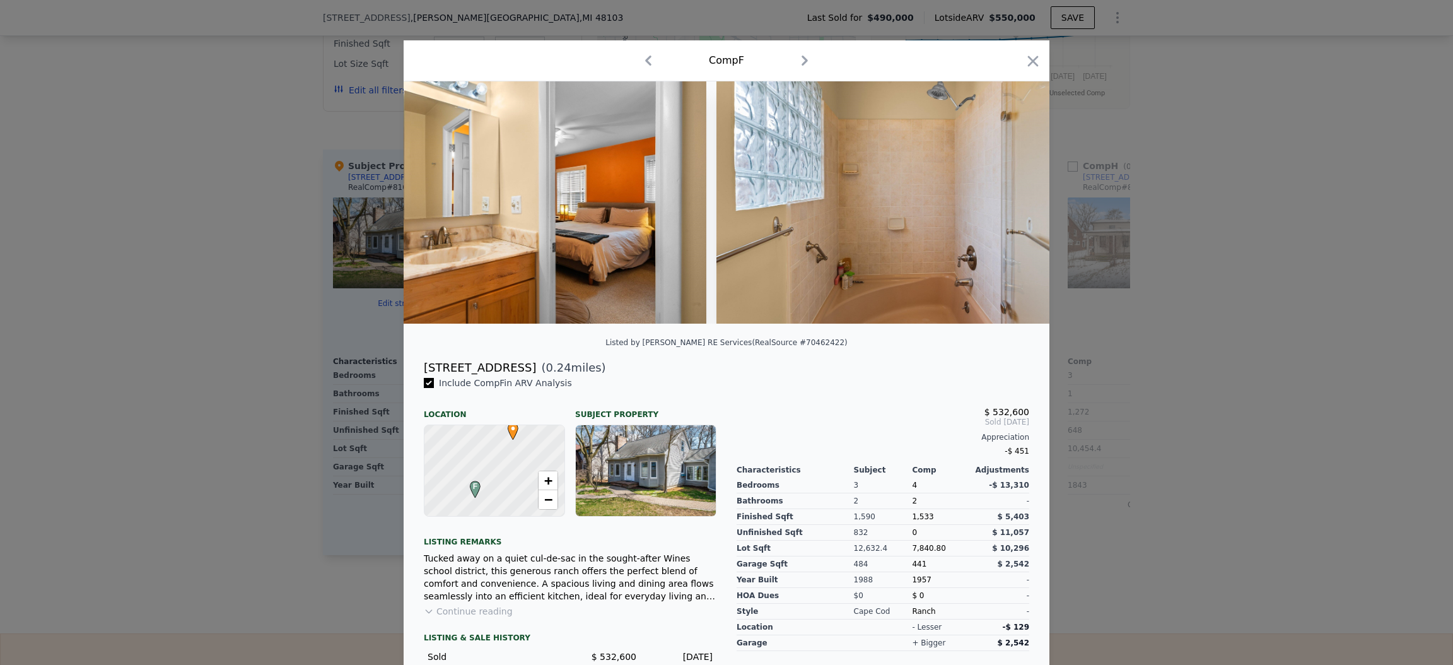
scroll to position [0, 9082]
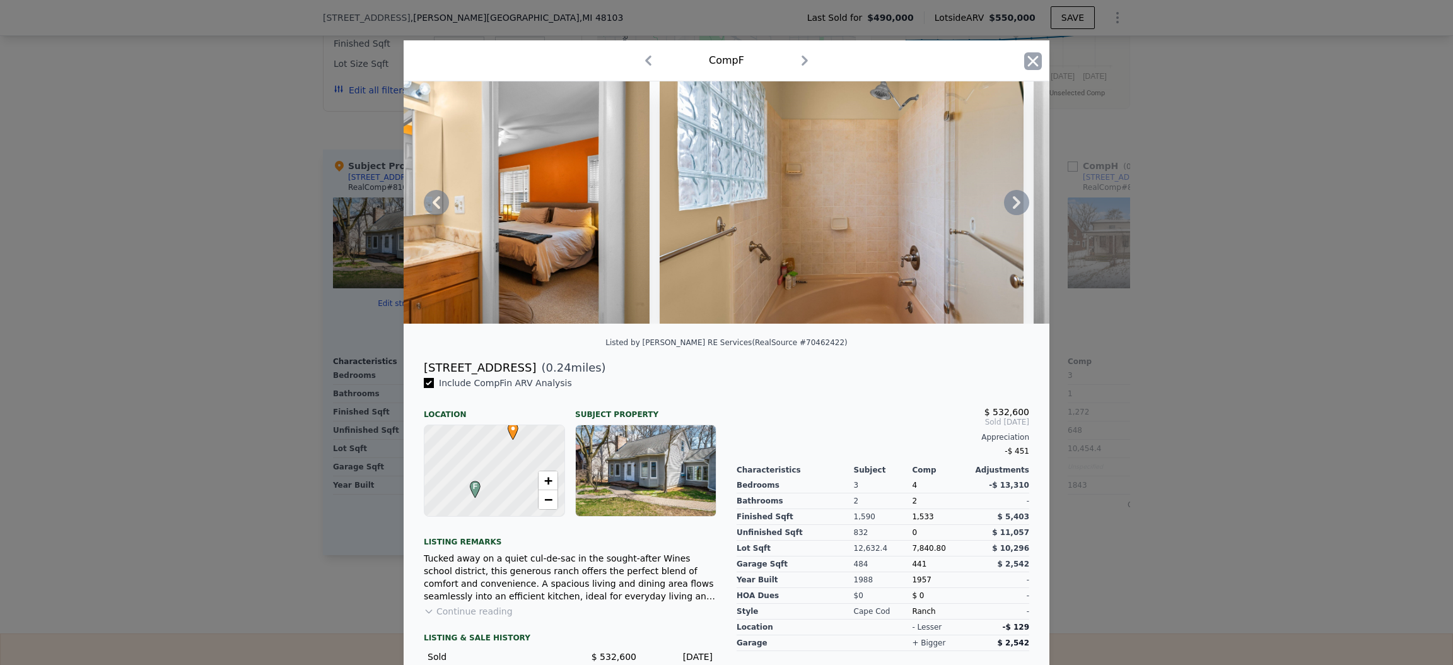
click at [1034, 57] on icon "button" at bounding box center [1033, 61] width 18 height 18
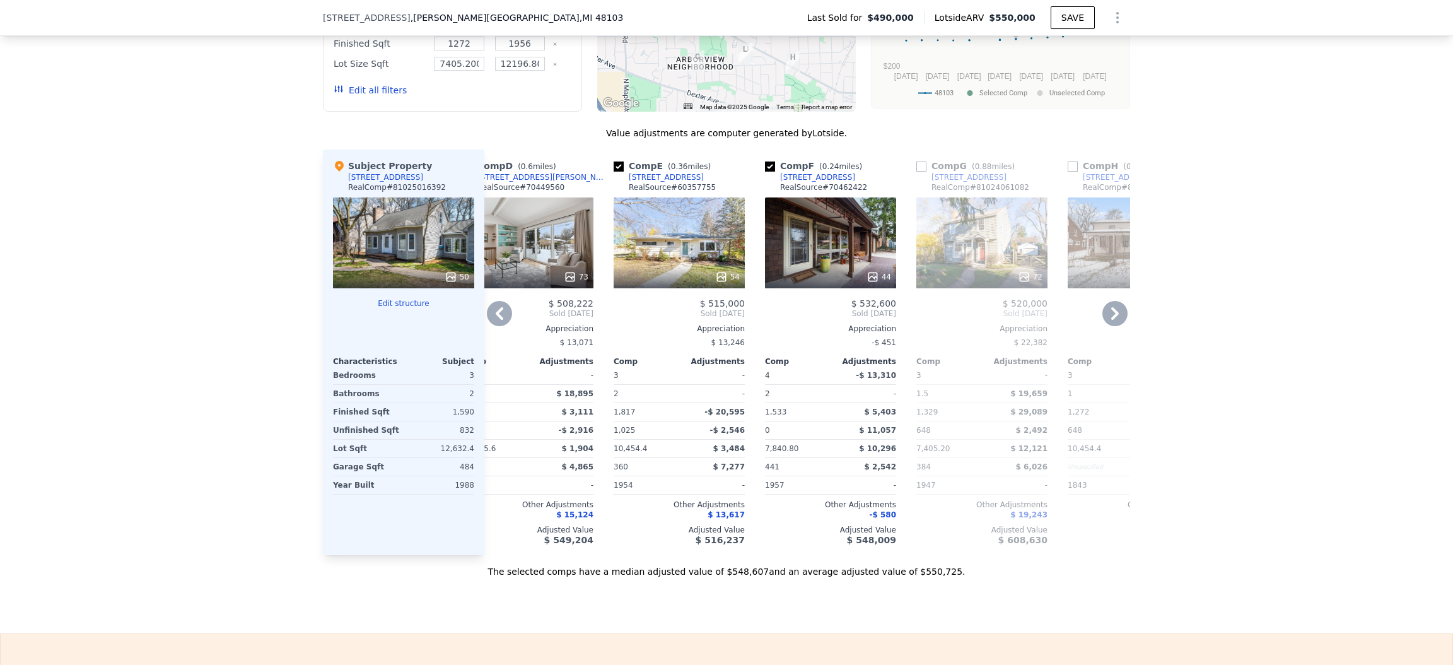
click at [1103, 301] on icon at bounding box center [1115, 313] width 25 height 25
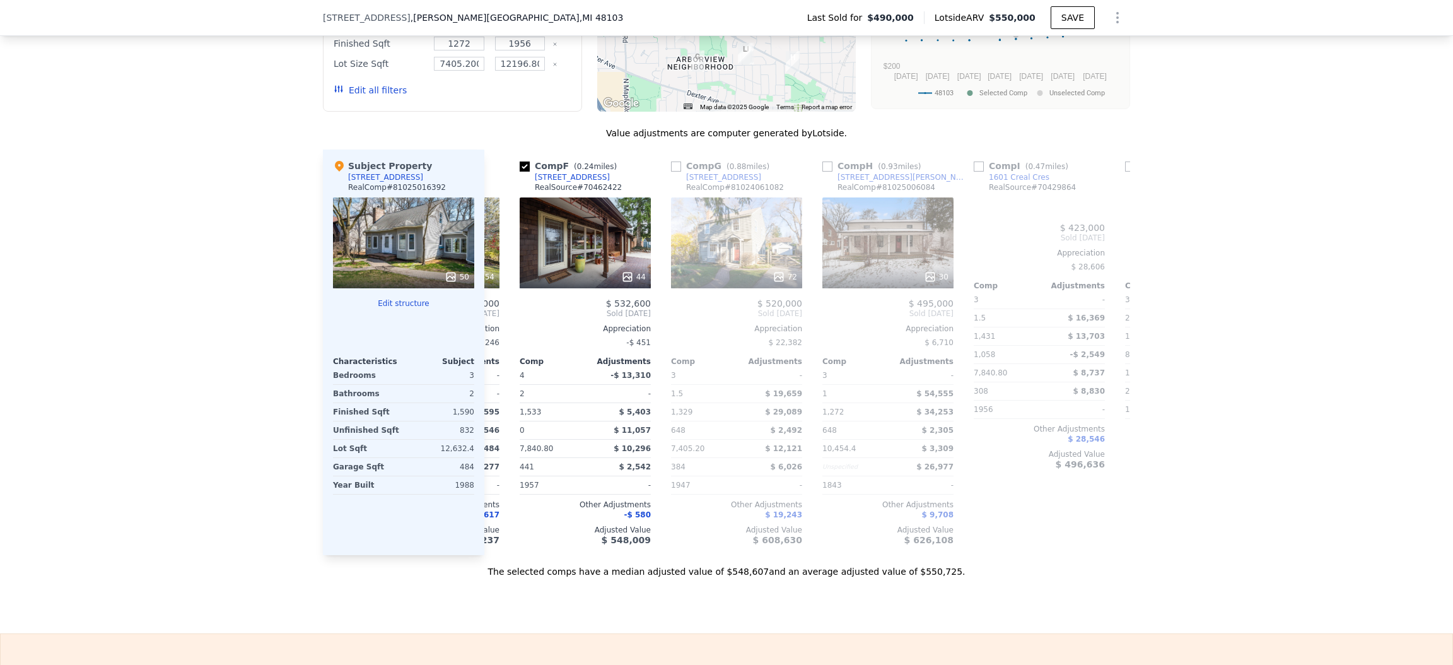
scroll to position [0, 795]
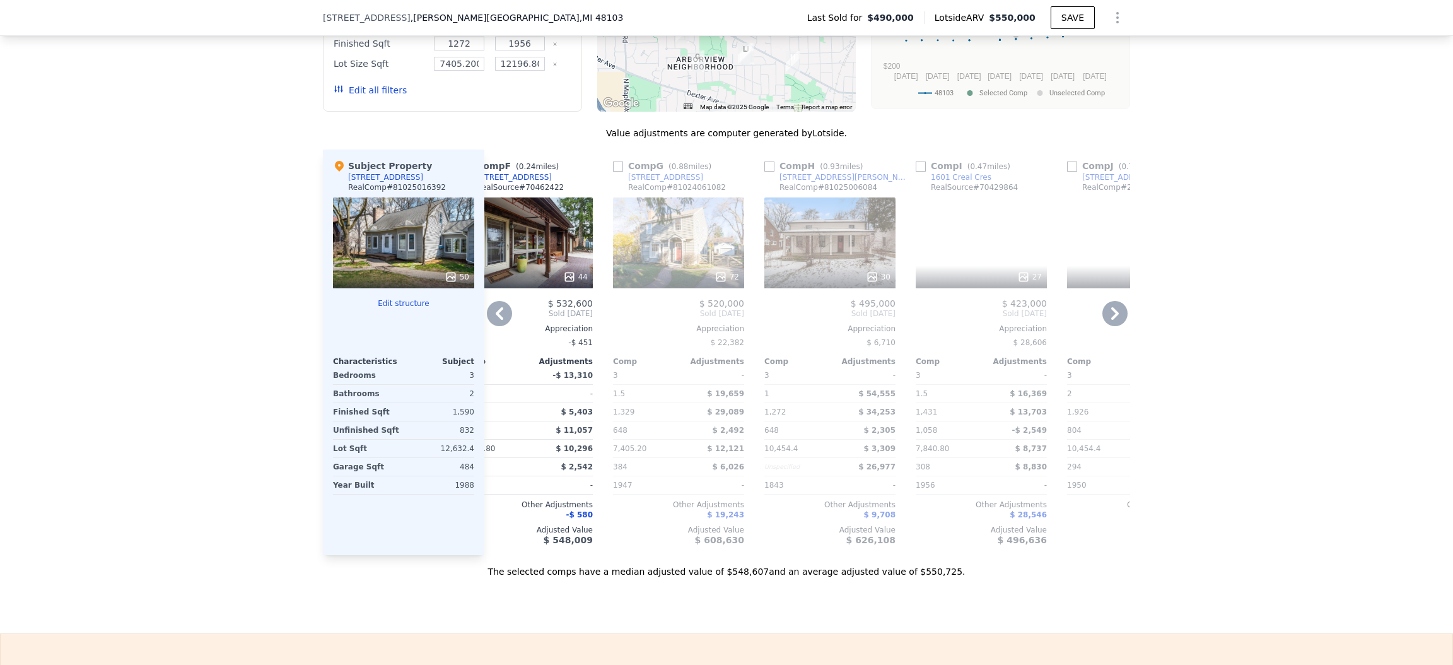
click at [843, 197] on div "30" at bounding box center [829, 242] width 131 height 91
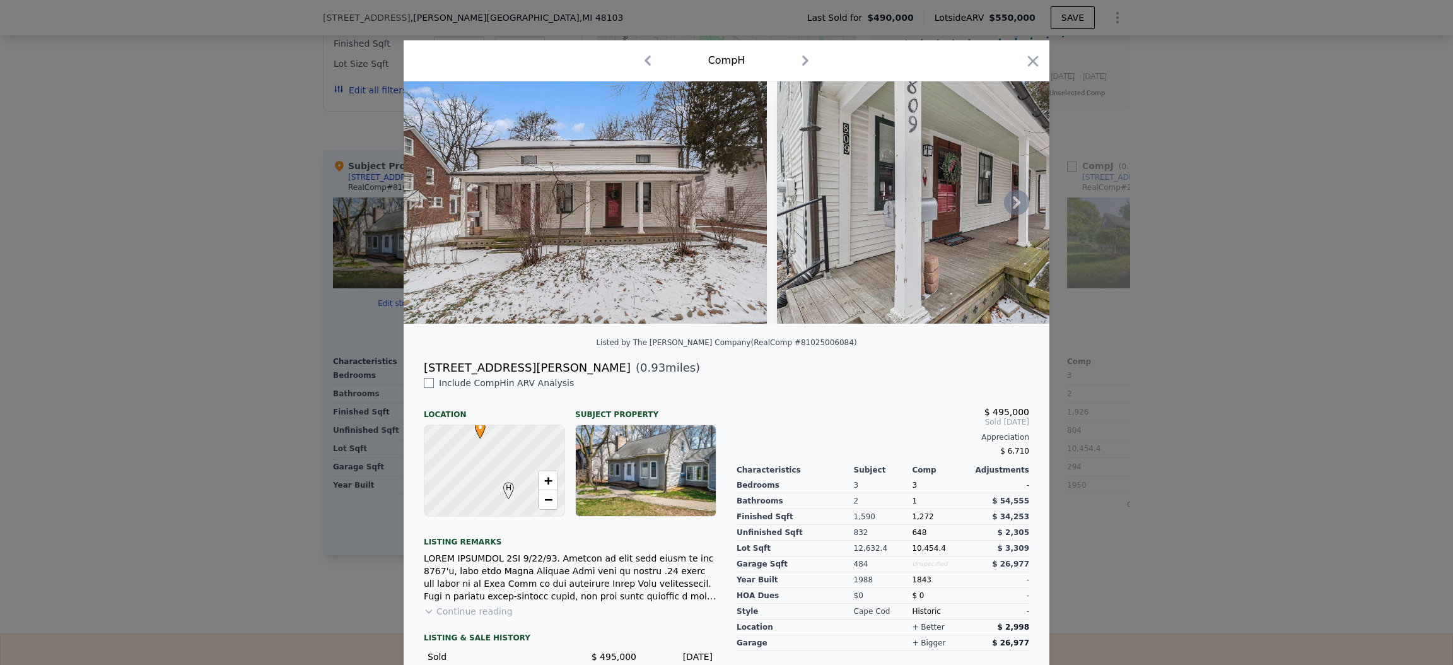
click at [595, 240] on img at bounding box center [585, 202] width 363 height 242
click at [600, 238] on img at bounding box center [585, 202] width 363 height 242
click at [1015, 206] on icon at bounding box center [1016, 202] width 25 height 25
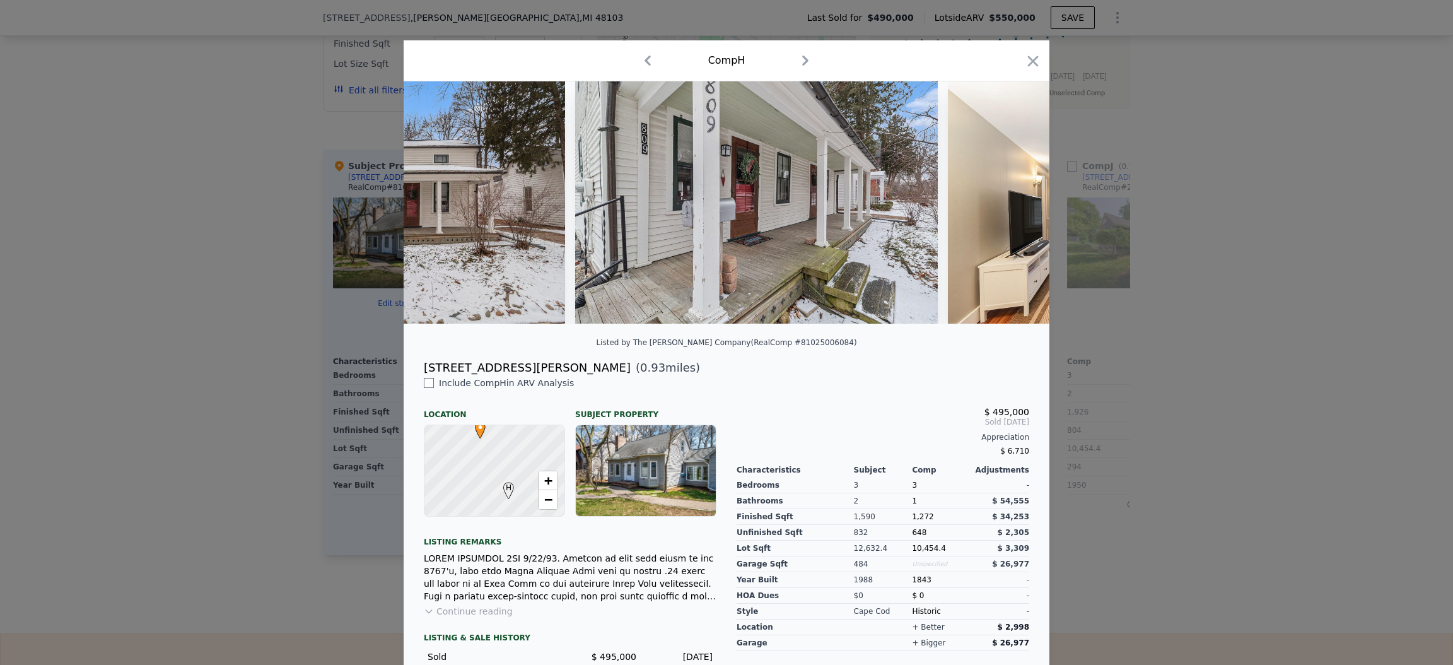
scroll to position [0, 302]
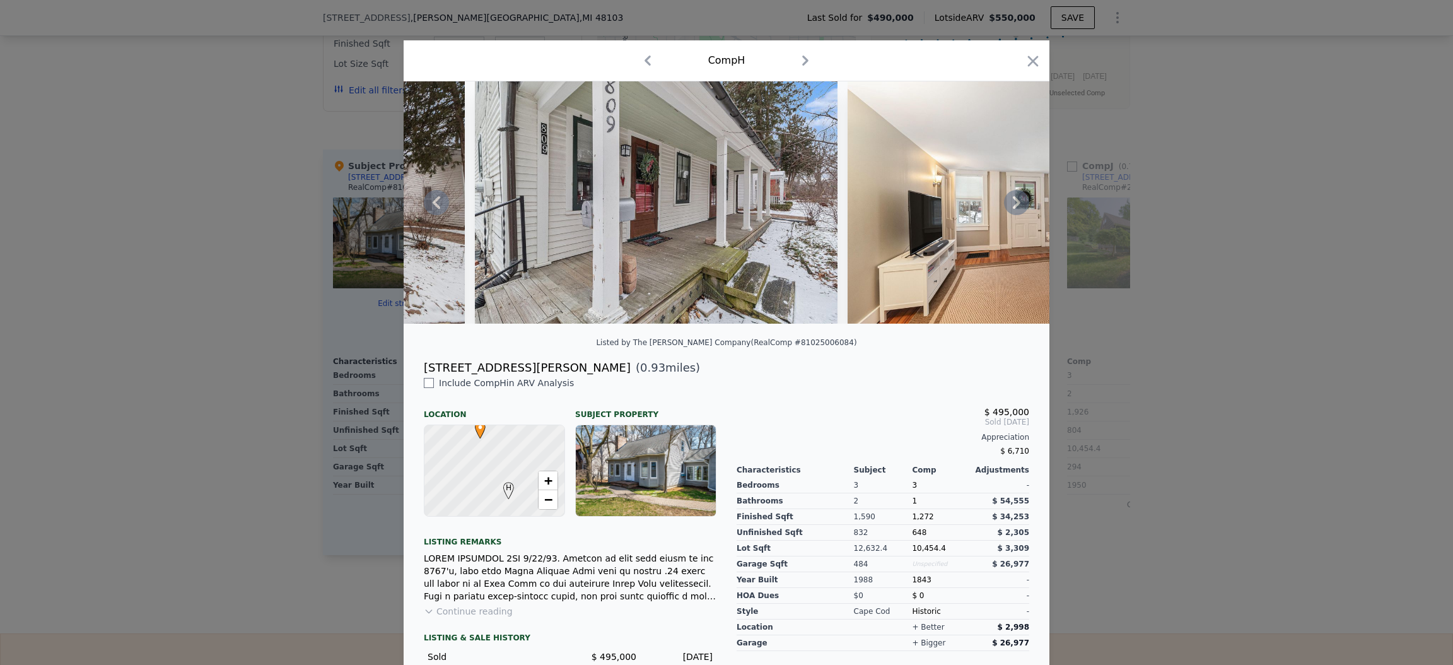
click at [1015, 206] on div at bounding box center [727, 202] width 646 height 242
click at [1013, 209] on icon at bounding box center [1017, 202] width 8 height 13
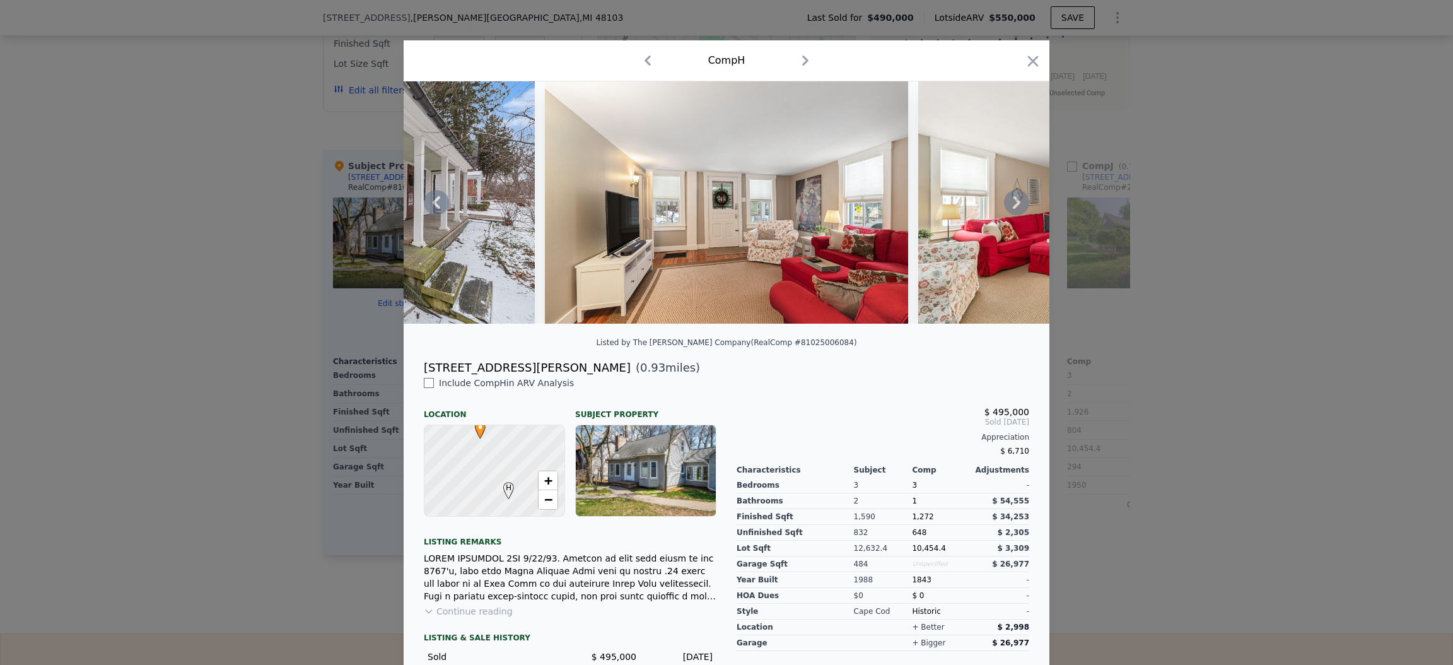
click at [1013, 209] on icon at bounding box center [1017, 202] width 8 height 13
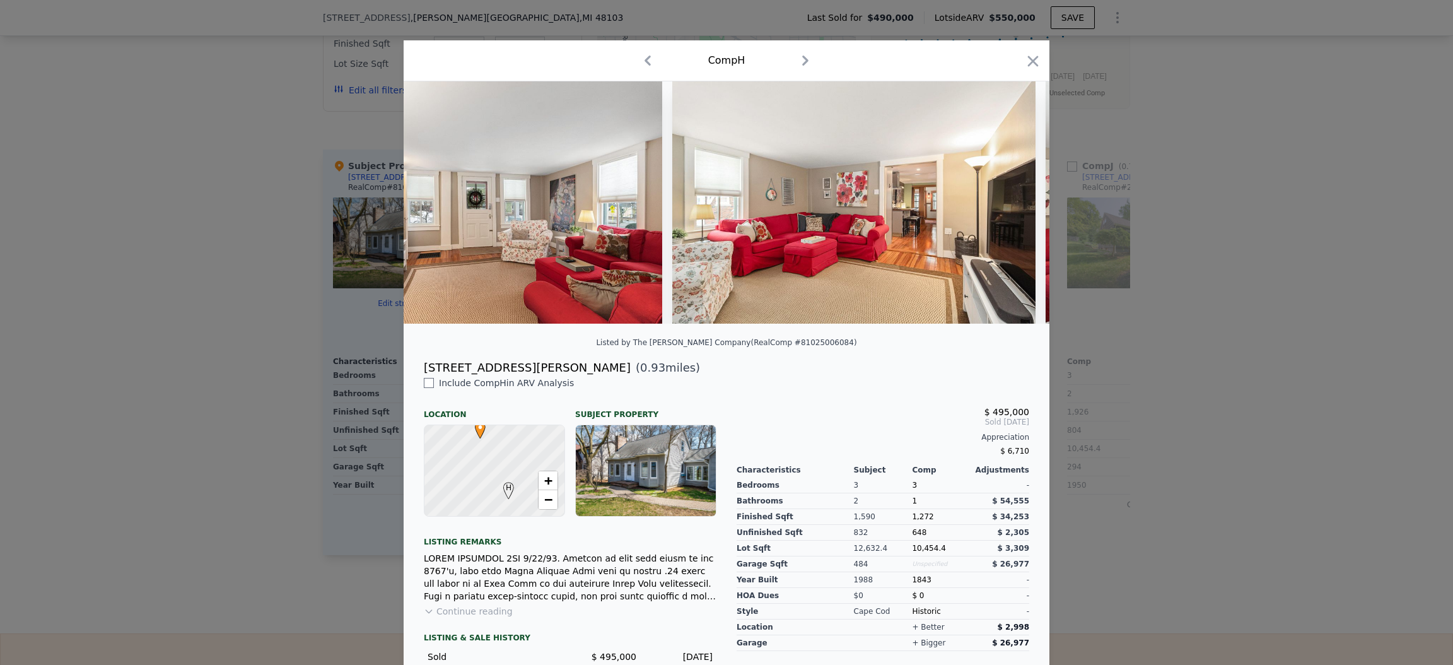
scroll to position [0, 908]
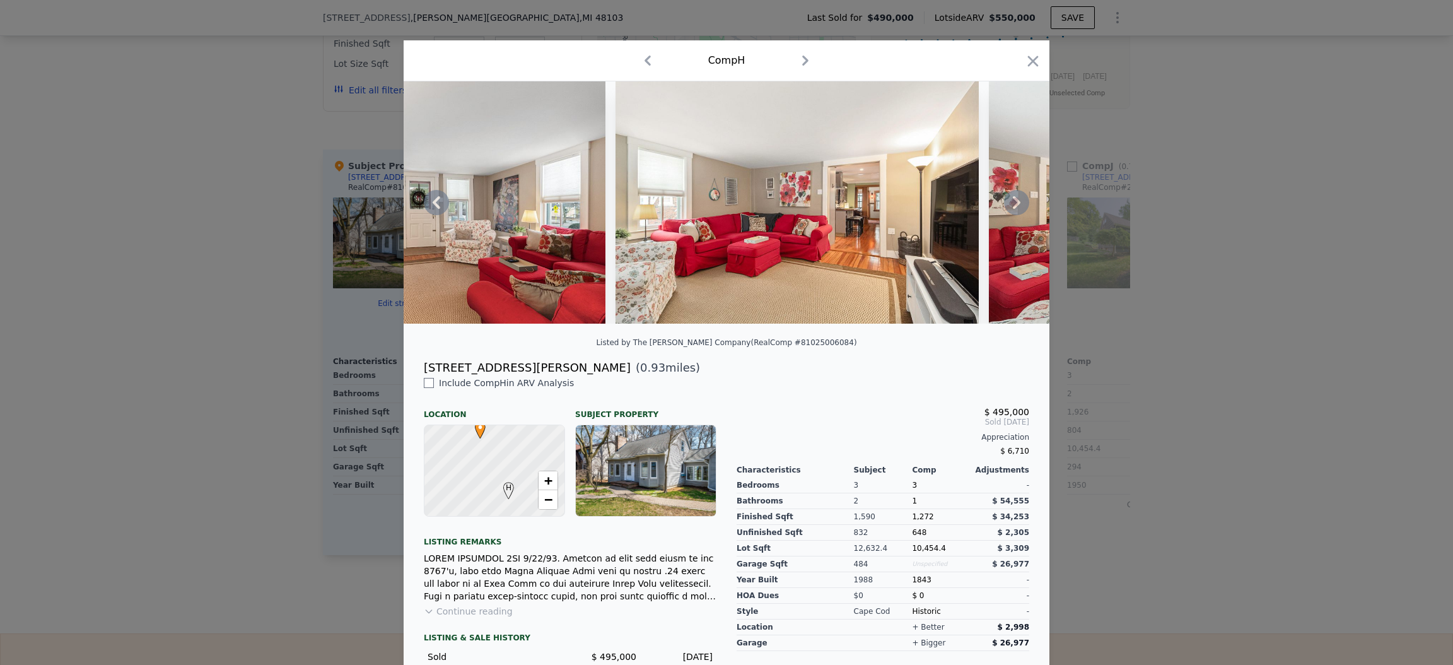
click at [1009, 211] on div at bounding box center [727, 202] width 646 height 242
click at [1013, 209] on icon at bounding box center [1017, 202] width 8 height 13
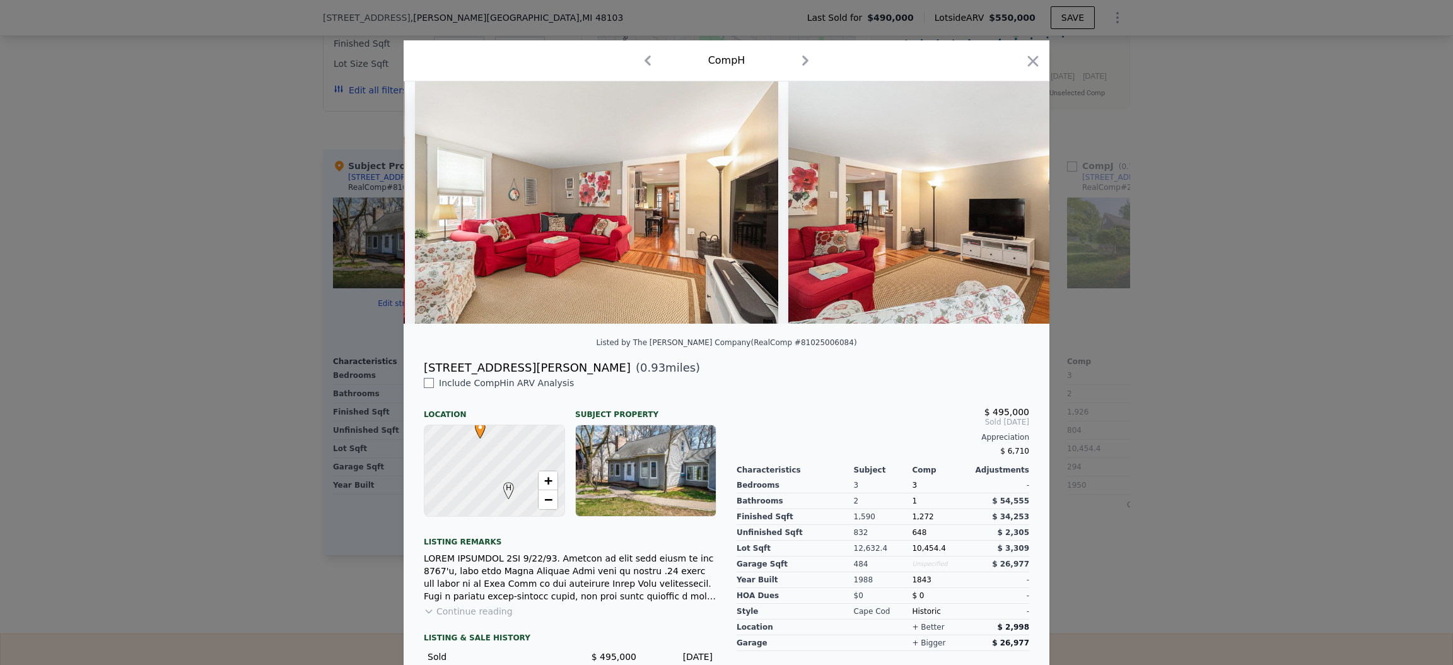
scroll to position [0, 1210]
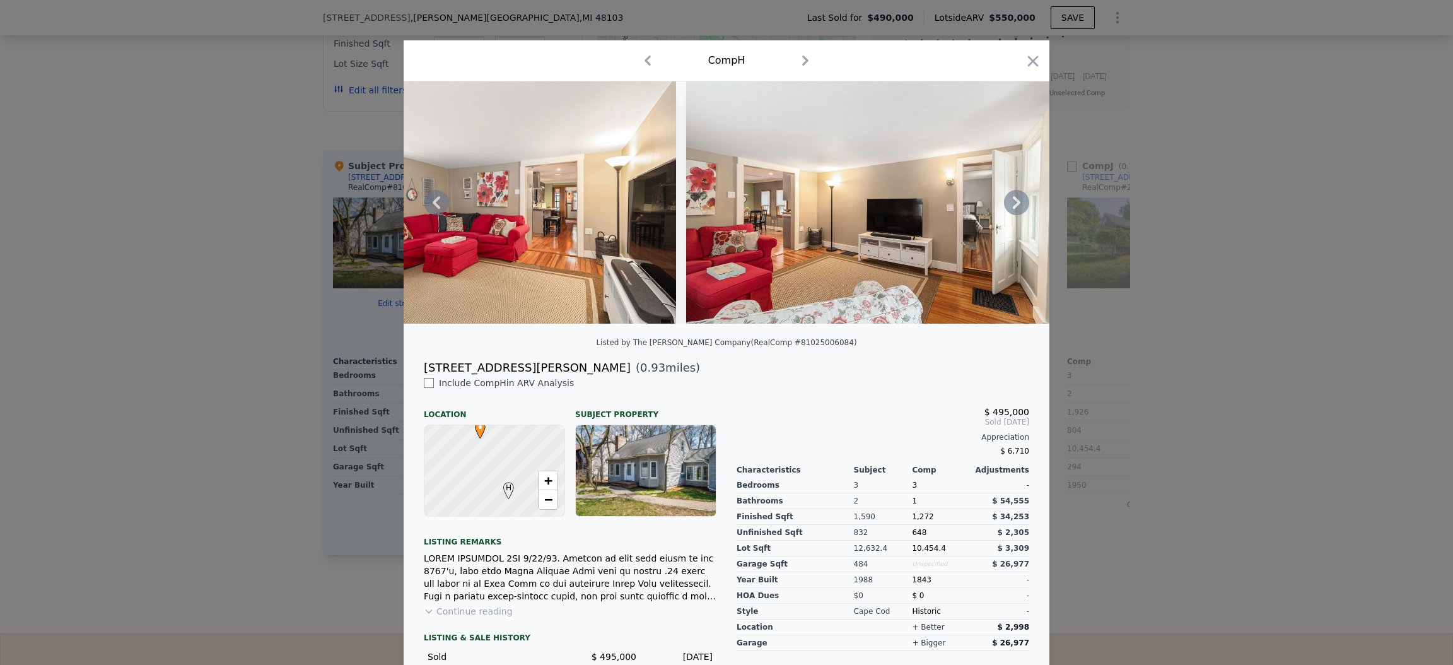
click at [1009, 211] on div at bounding box center [727, 202] width 646 height 242
click at [1013, 209] on icon at bounding box center [1017, 202] width 8 height 13
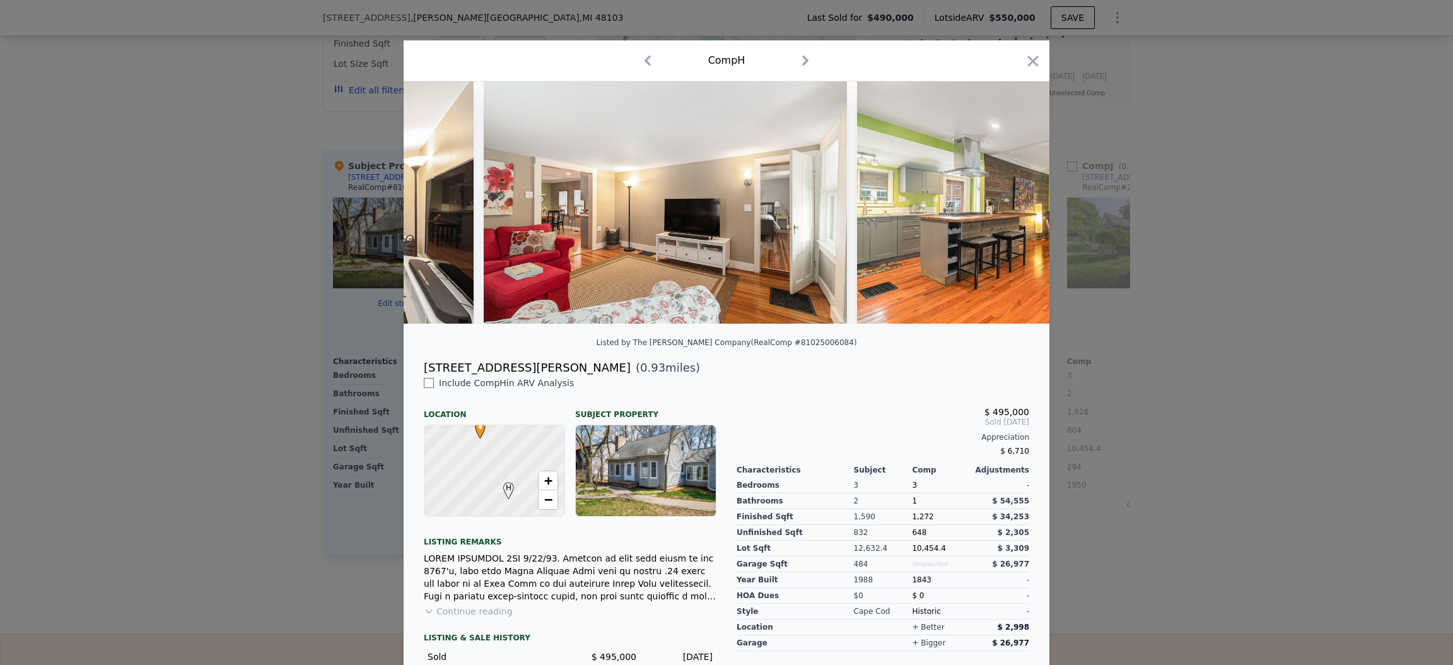
scroll to position [0, 1514]
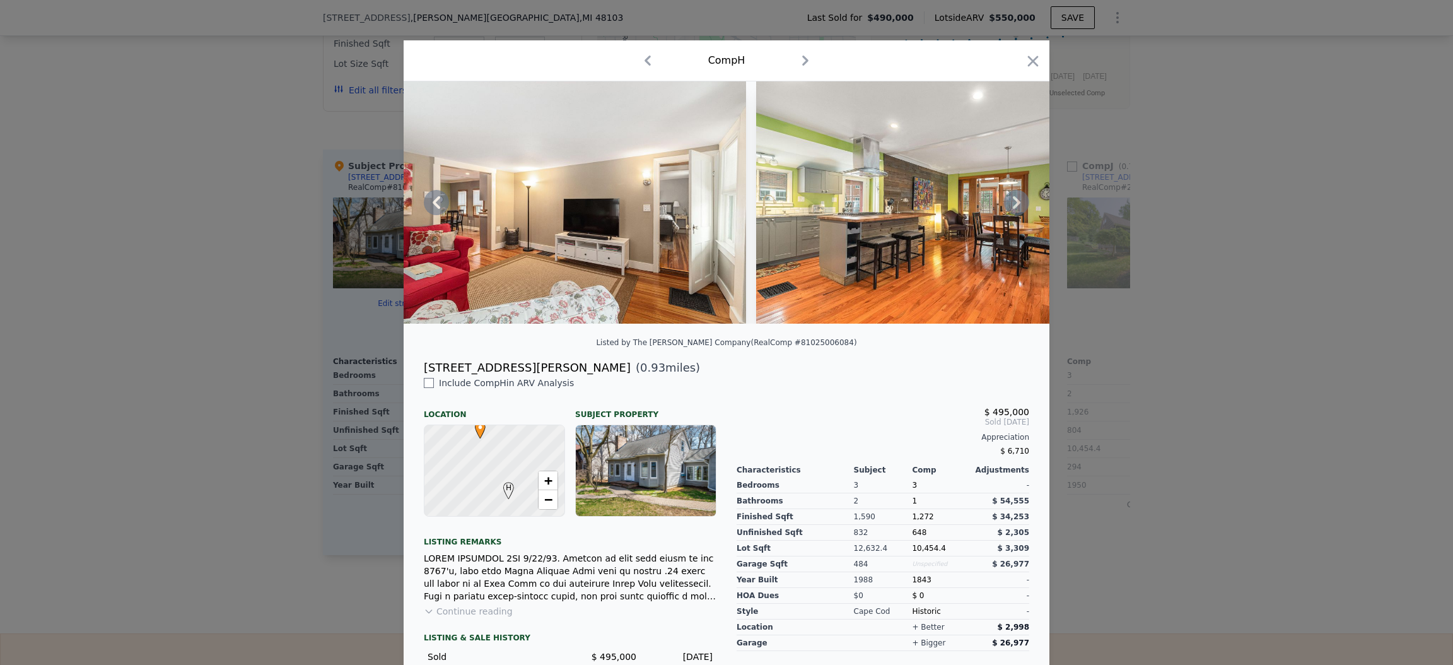
click at [1013, 209] on icon at bounding box center [1017, 202] width 8 height 13
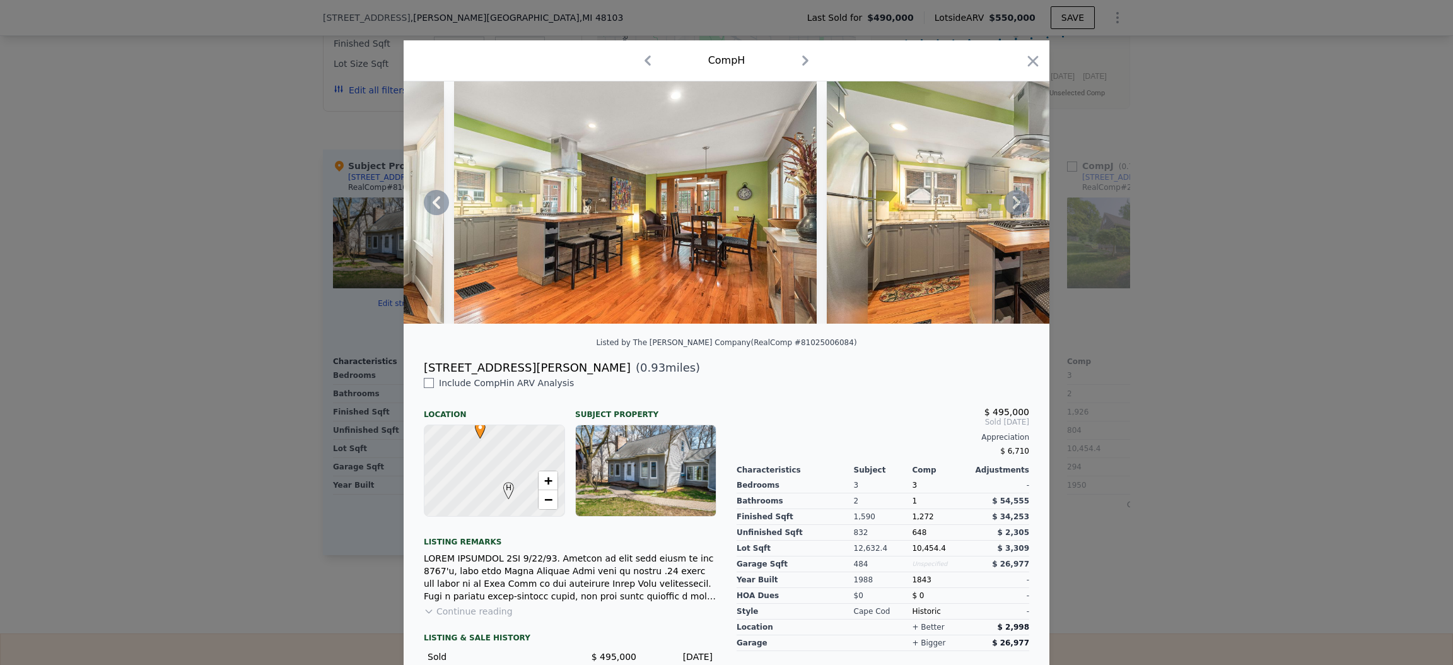
click at [1013, 209] on icon at bounding box center [1017, 202] width 8 height 13
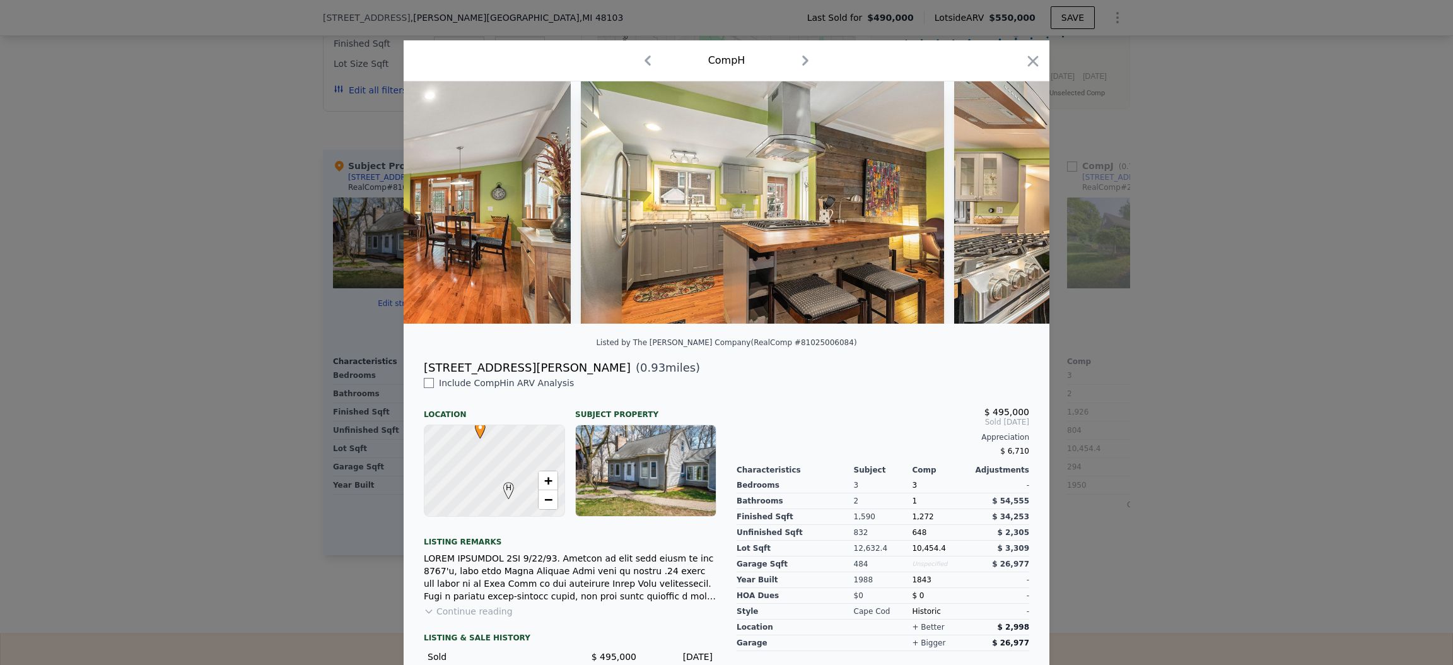
scroll to position [0, 2119]
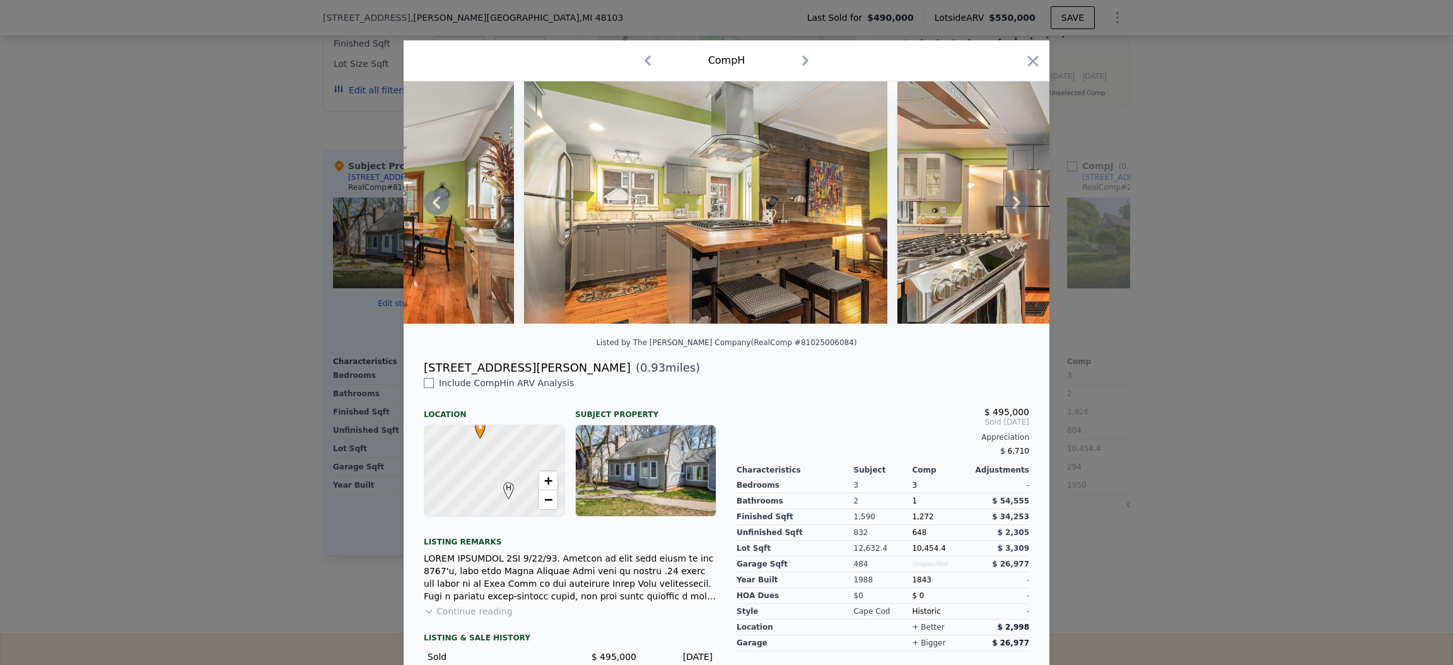
click at [1009, 211] on div at bounding box center [727, 202] width 646 height 242
click at [1013, 209] on icon at bounding box center [1017, 202] width 8 height 13
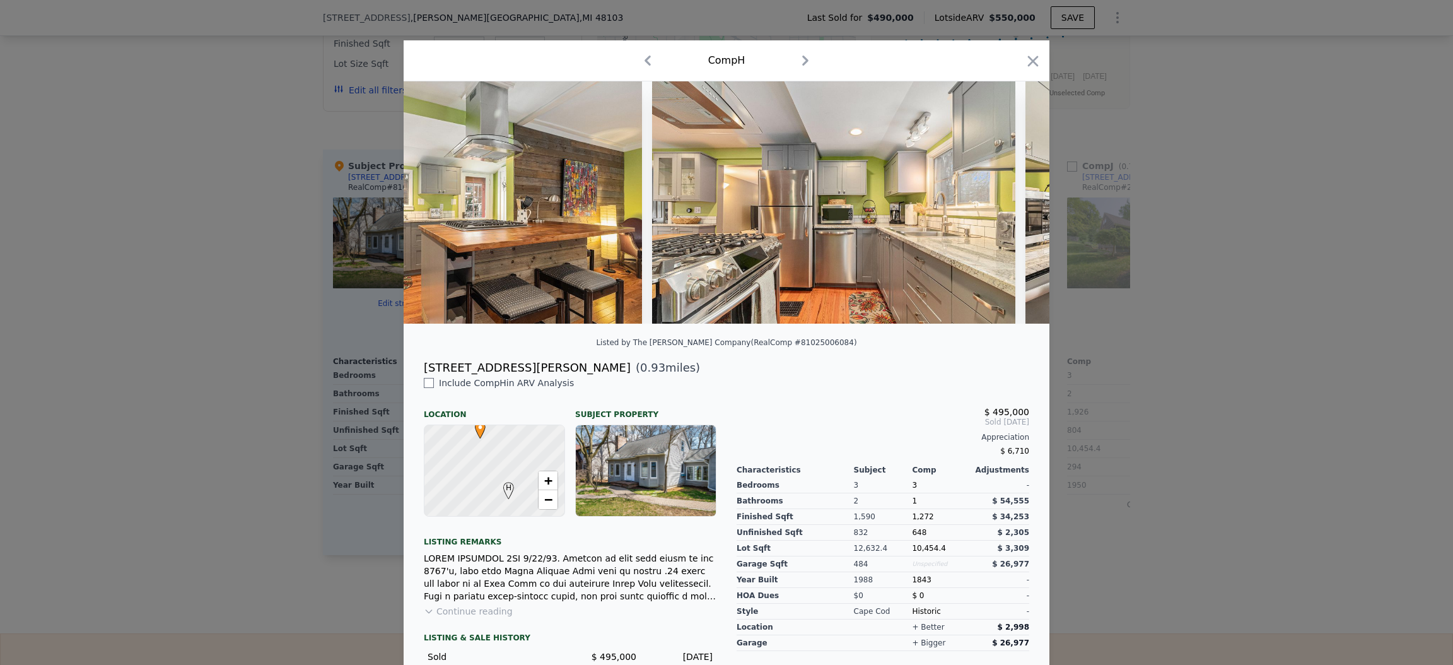
scroll to position [0, 2421]
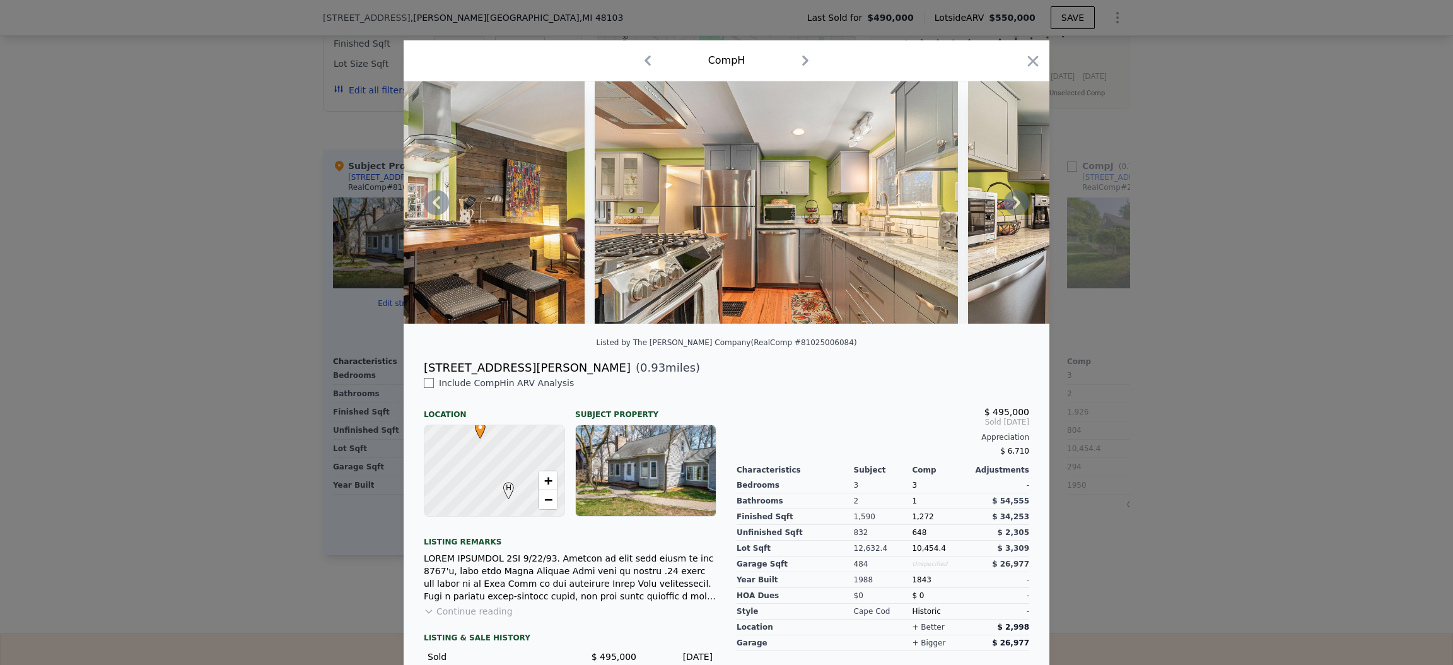
click at [1009, 211] on div at bounding box center [727, 202] width 646 height 242
click at [1013, 209] on icon at bounding box center [1017, 202] width 8 height 13
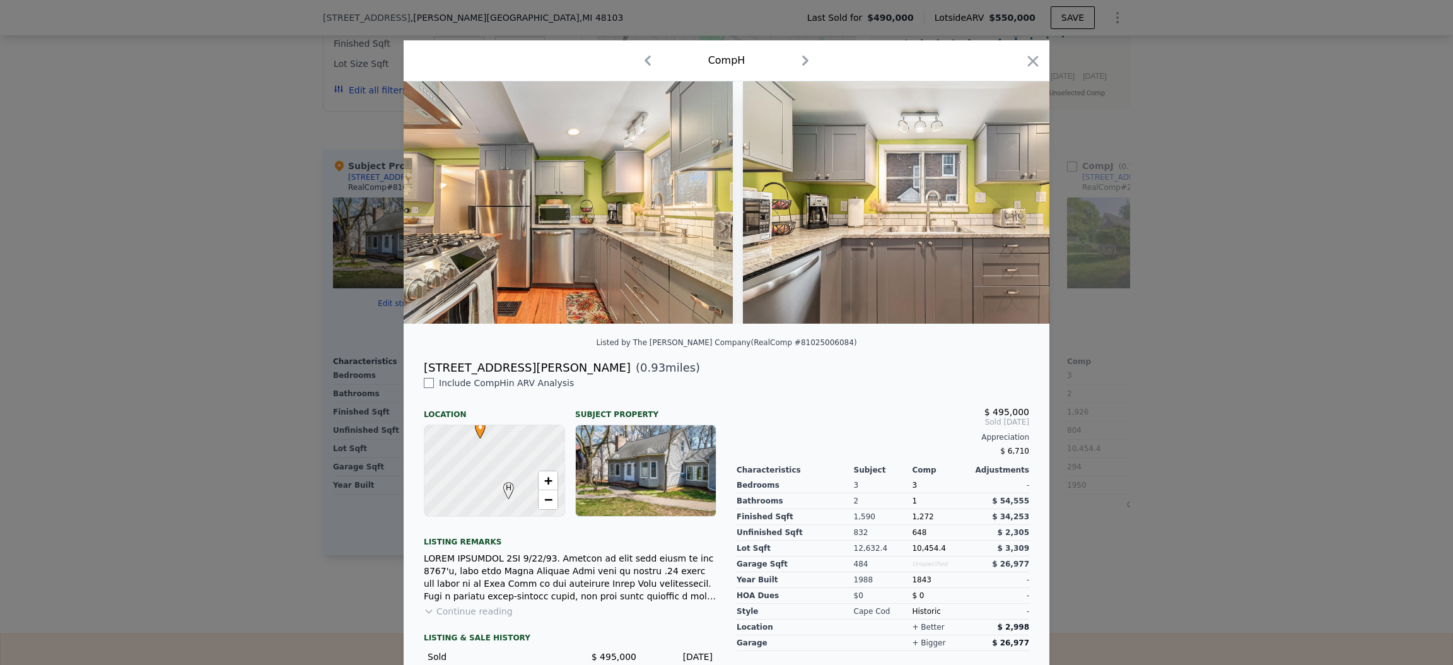
scroll to position [0, 2725]
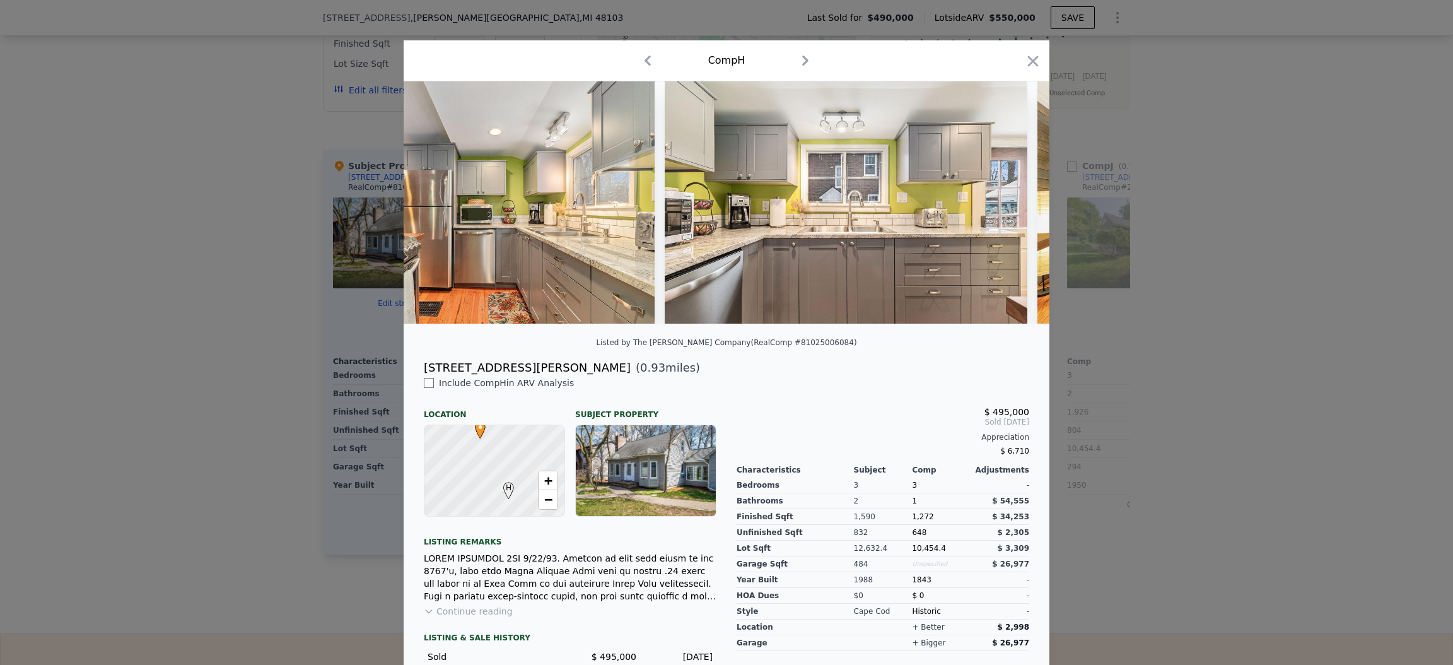
click at [1009, 211] on div at bounding box center [727, 202] width 646 height 242
click at [1013, 209] on icon at bounding box center [1017, 202] width 8 height 13
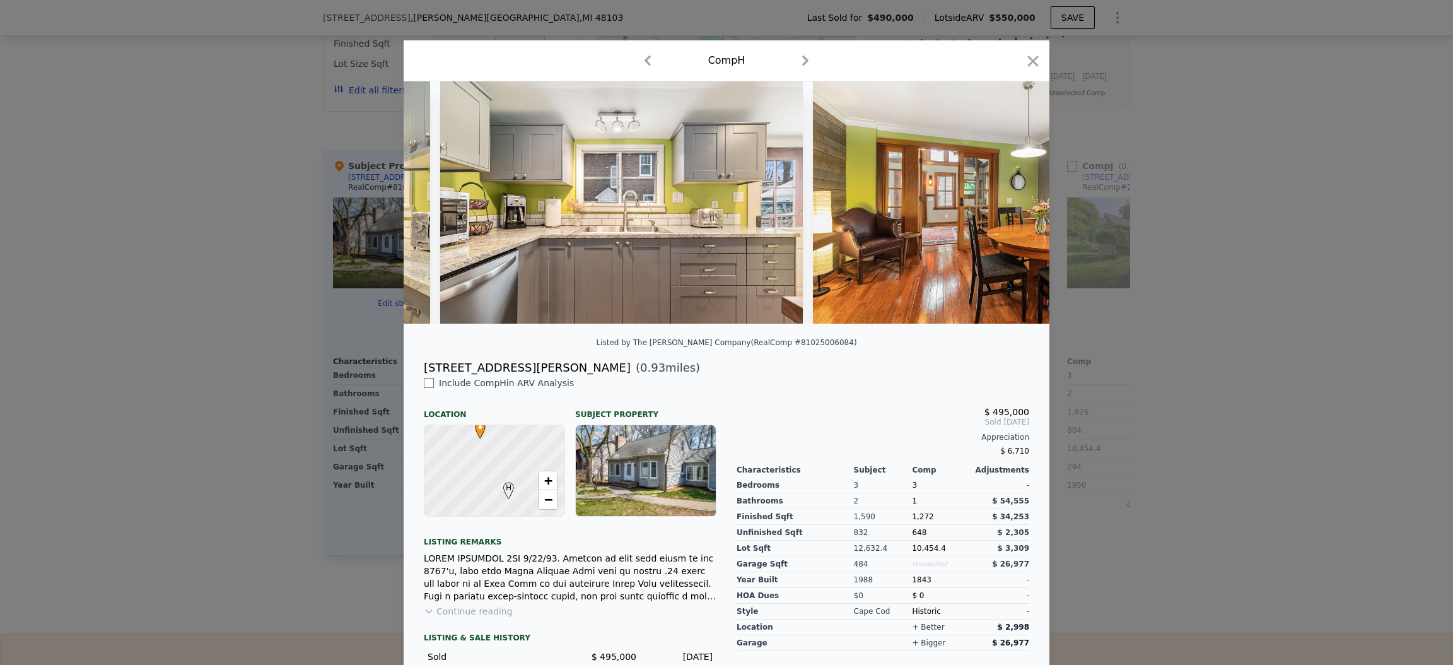
scroll to position [0, 3028]
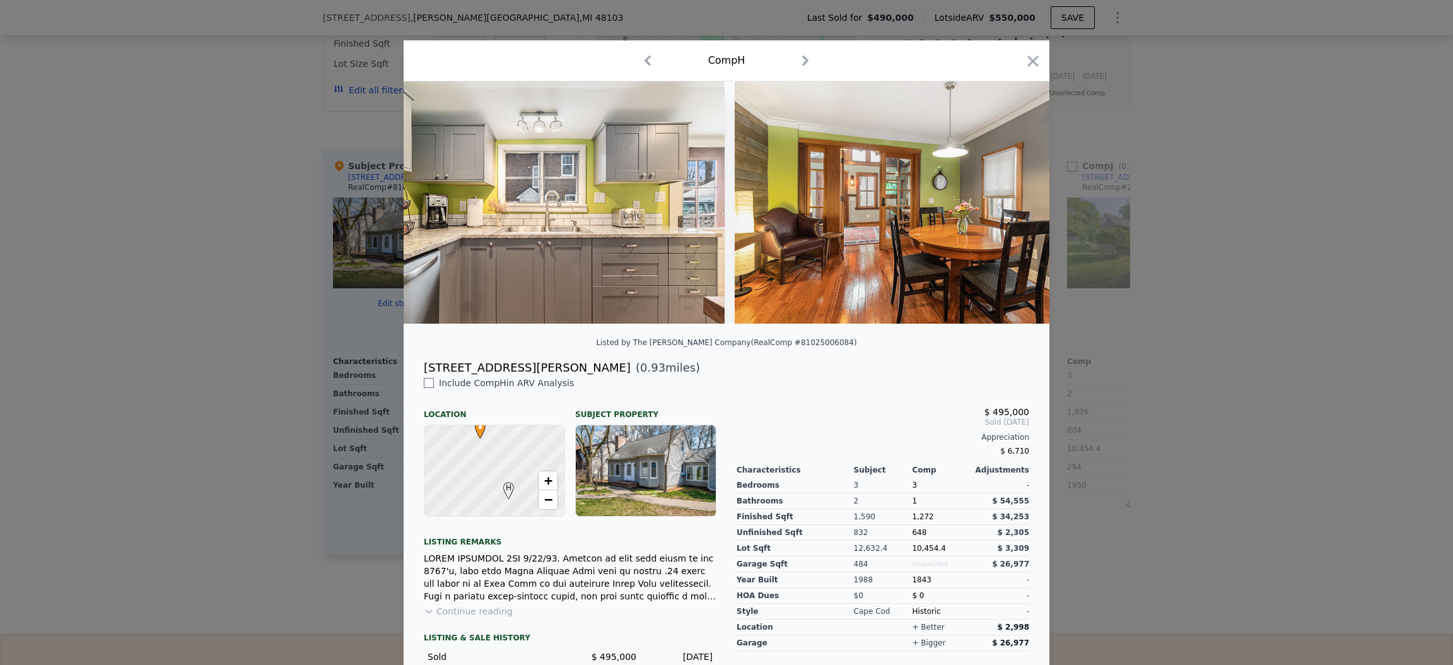
click at [1009, 211] on div at bounding box center [727, 202] width 646 height 242
click at [1013, 209] on icon at bounding box center [1017, 202] width 8 height 13
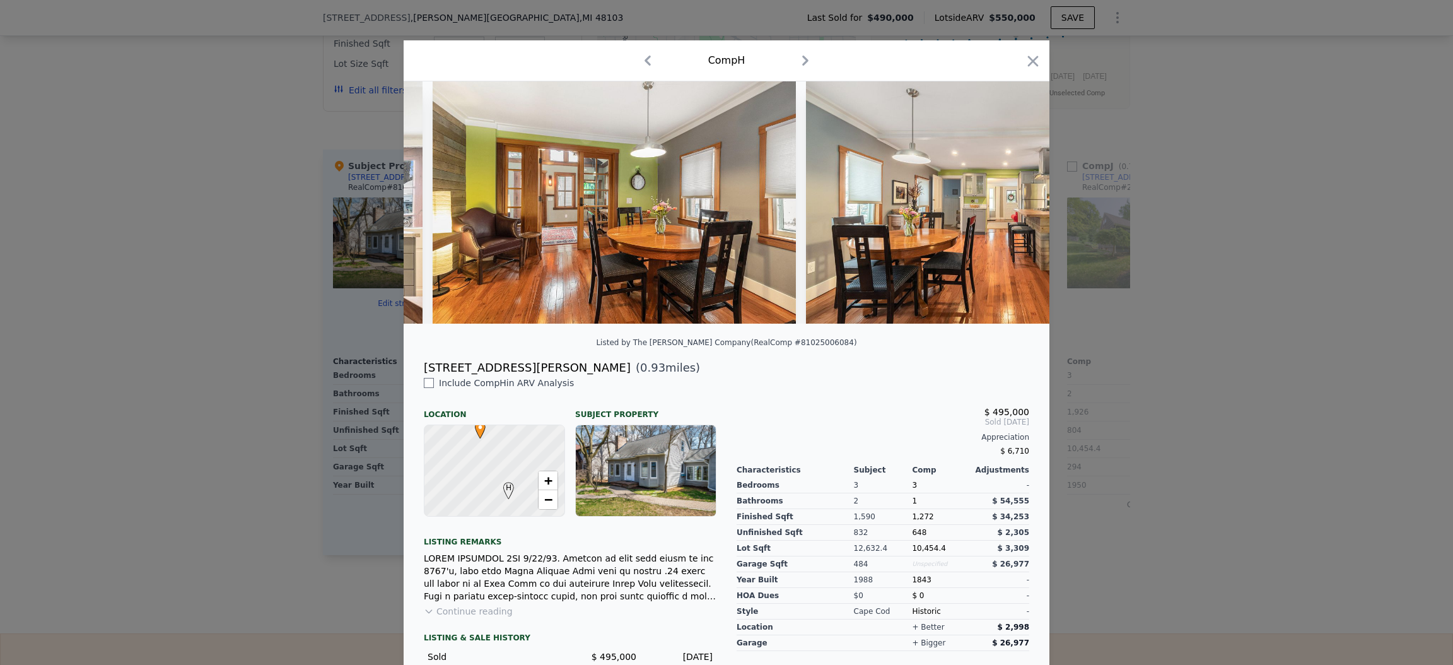
click at [1011, 210] on div at bounding box center [727, 202] width 646 height 242
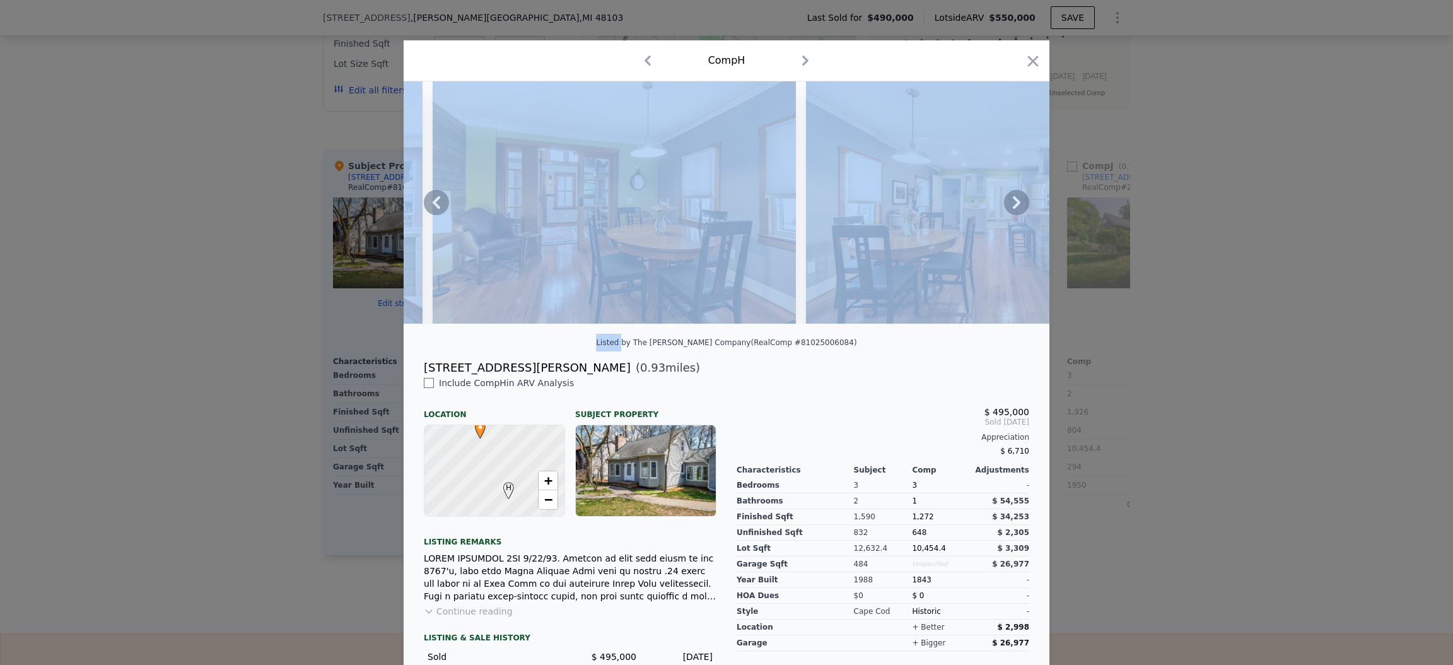
click at [1013, 209] on icon at bounding box center [1017, 202] width 8 height 13
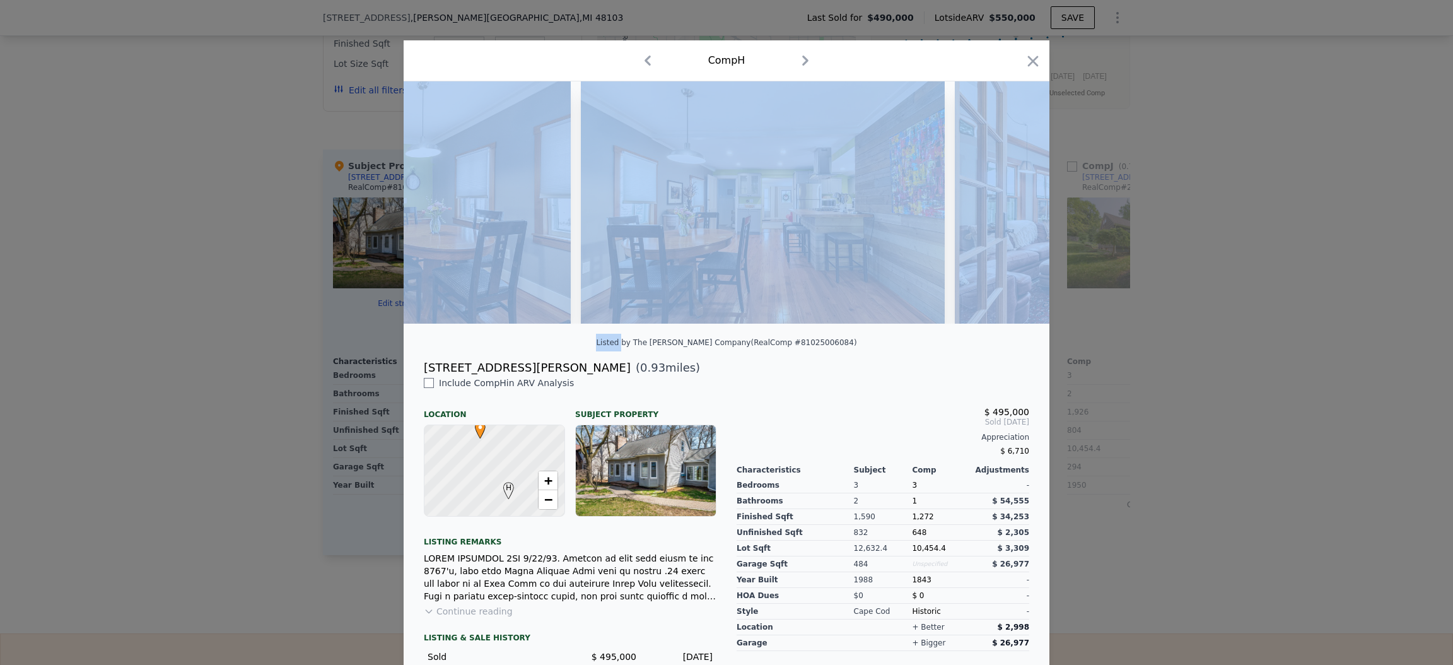
scroll to position [0, 3633]
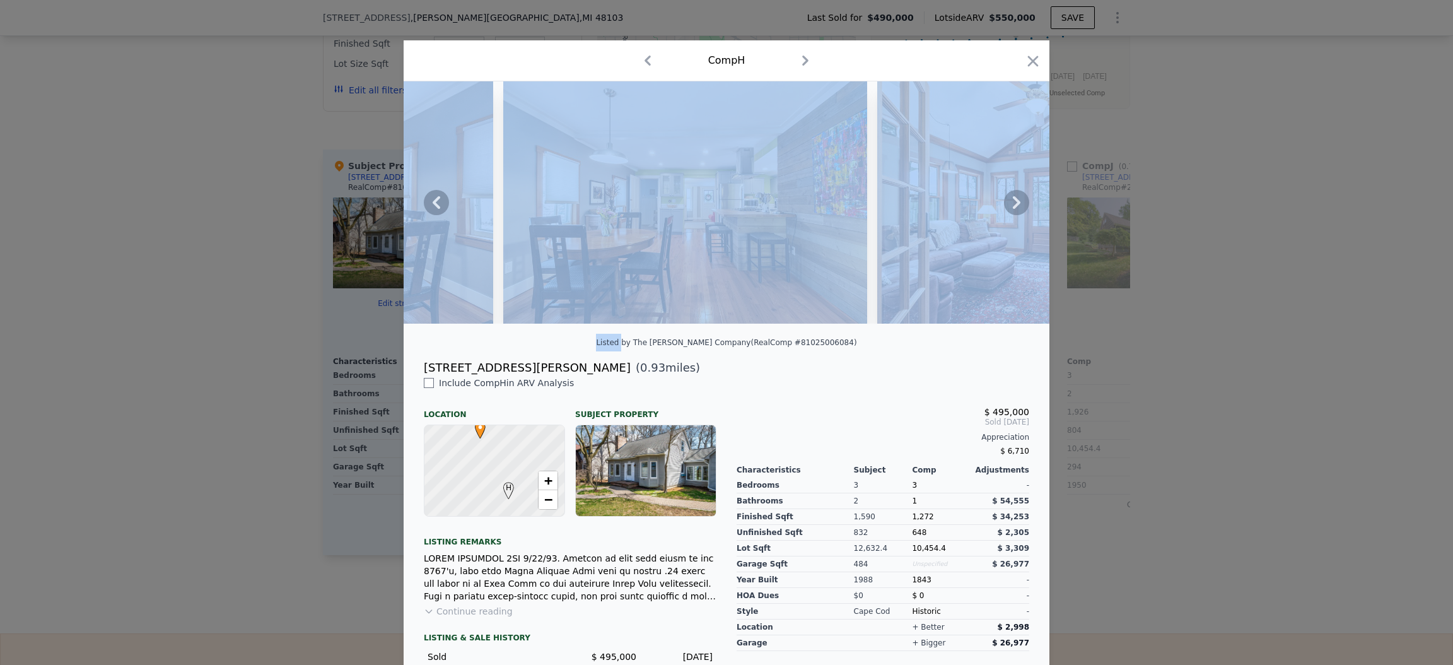
click at [848, 260] on img at bounding box center [685, 202] width 364 height 242
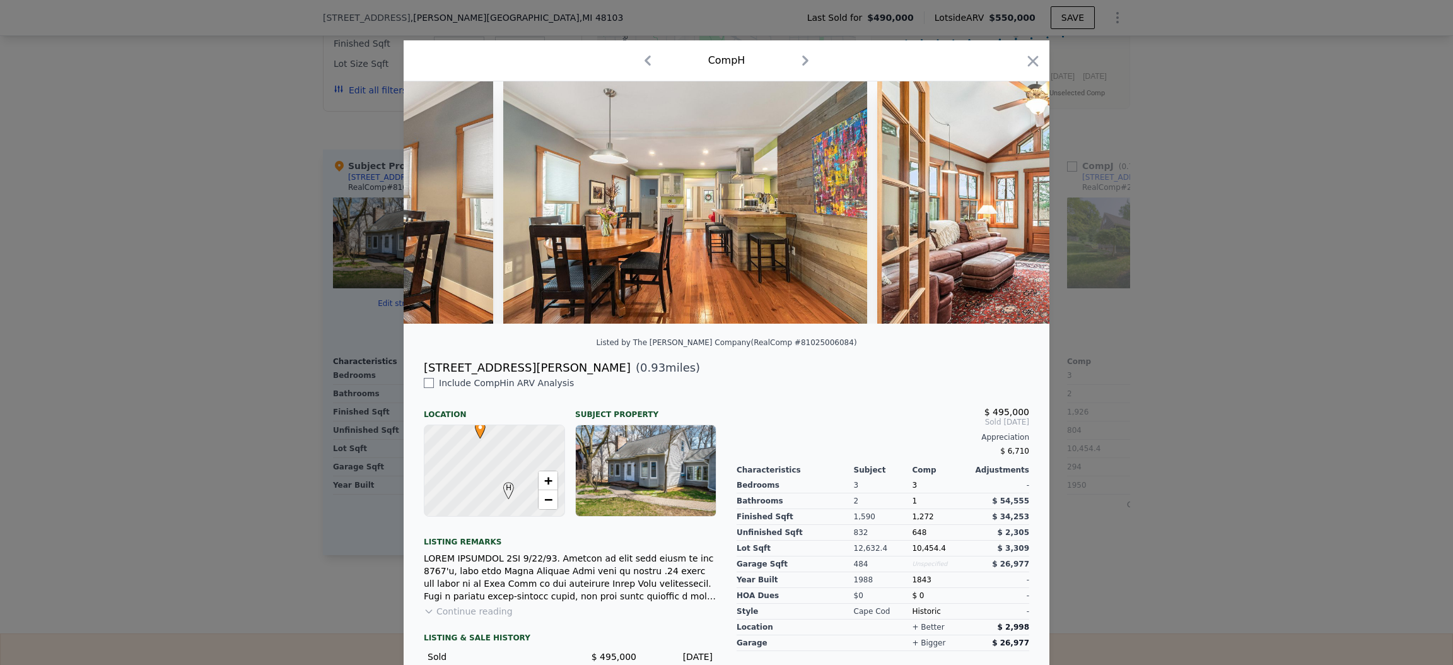
click at [775, 392] on div "Listed by The [PERSON_NAME] Company (RealComp #81025006084) [STREET_ADDRESS][PE…" at bounding box center [727, 413] width 646 height 664
click at [1012, 206] on icon at bounding box center [1016, 202] width 25 height 25
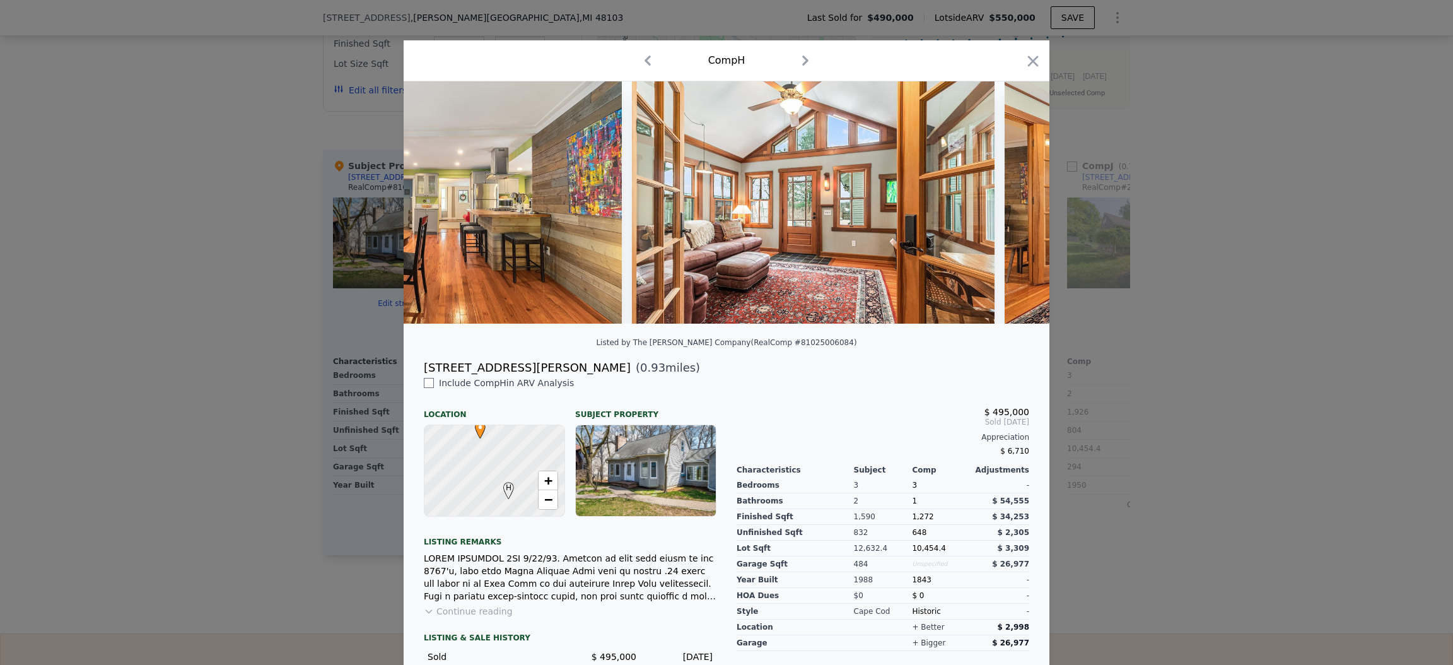
scroll to position [0, 3935]
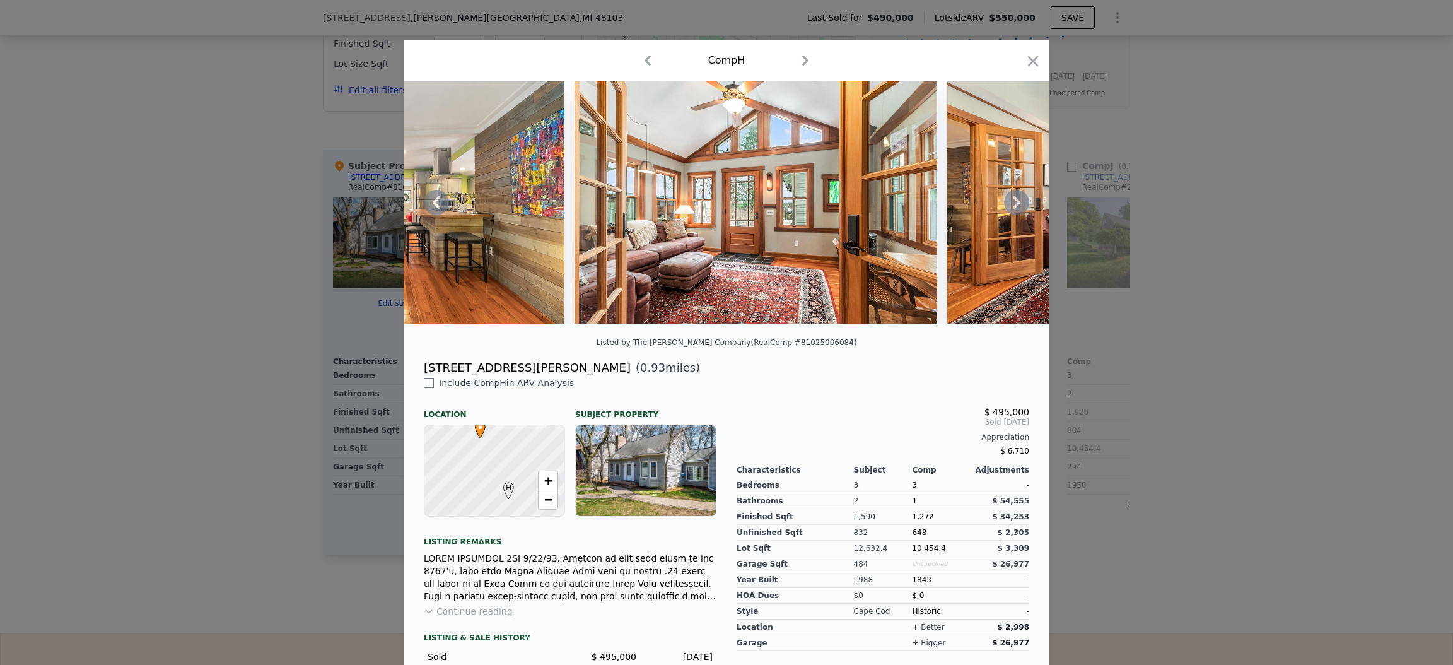
click at [1013, 208] on icon at bounding box center [1017, 202] width 8 height 13
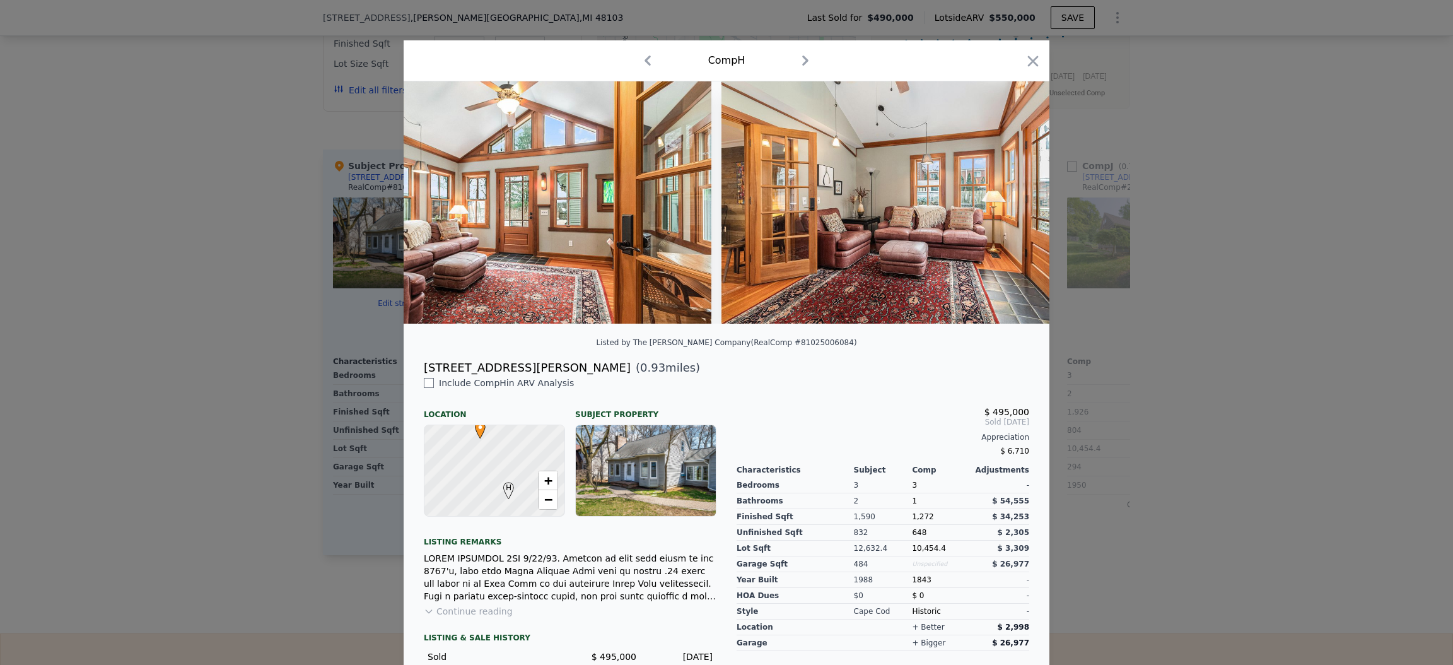
scroll to position [0, 4238]
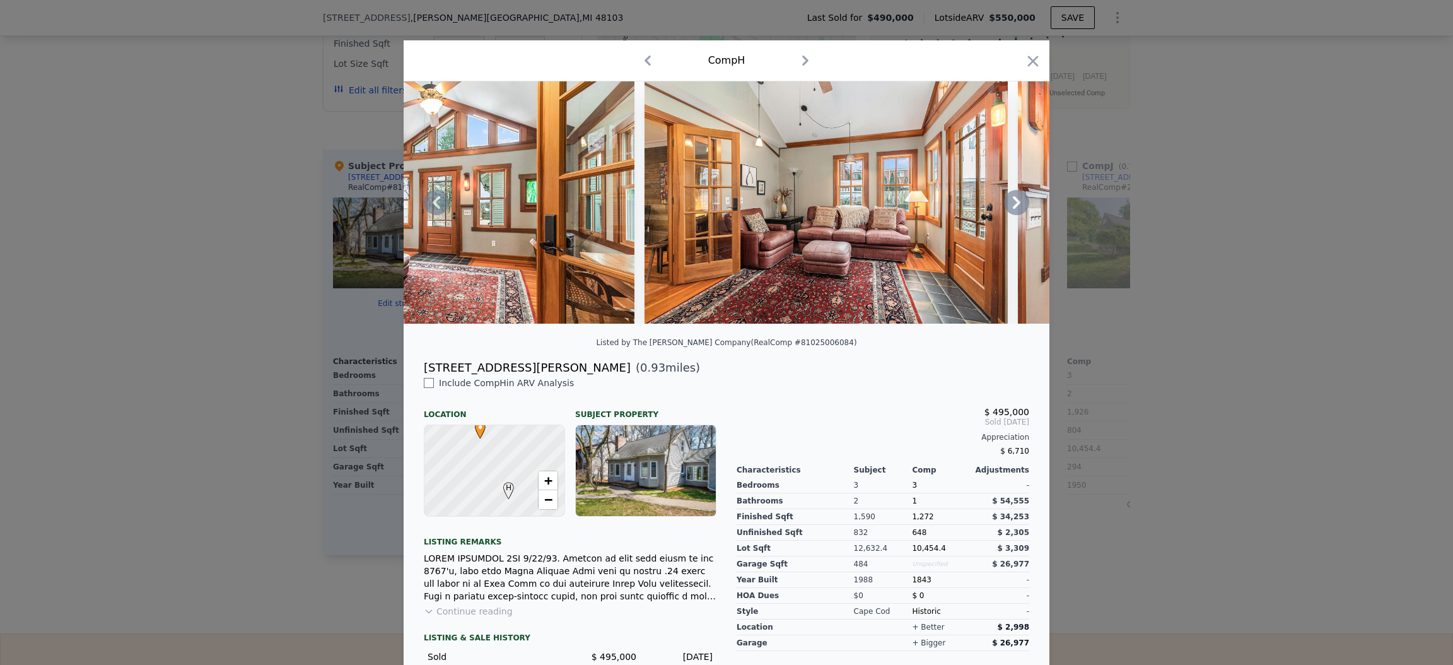
click at [1013, 208] on icon at bounding box center [1017, 202] width 8 height 13
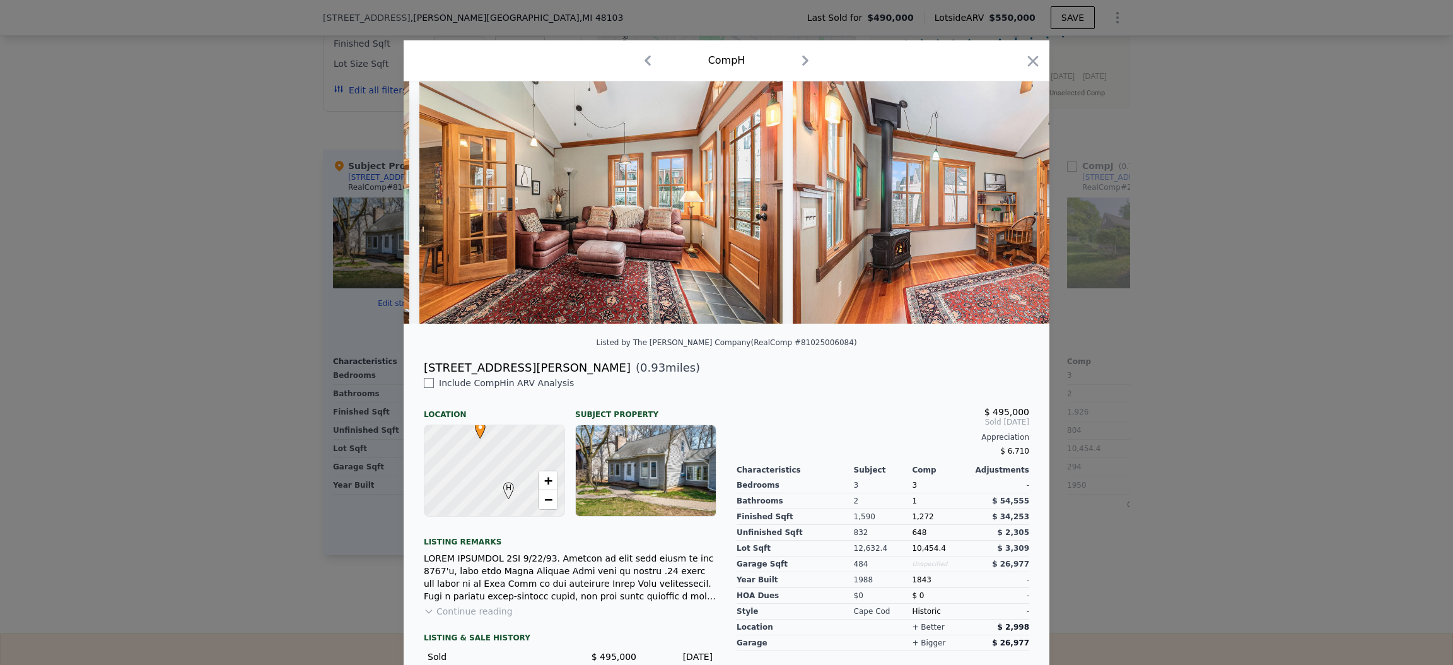
scroll to position [0, 4541]
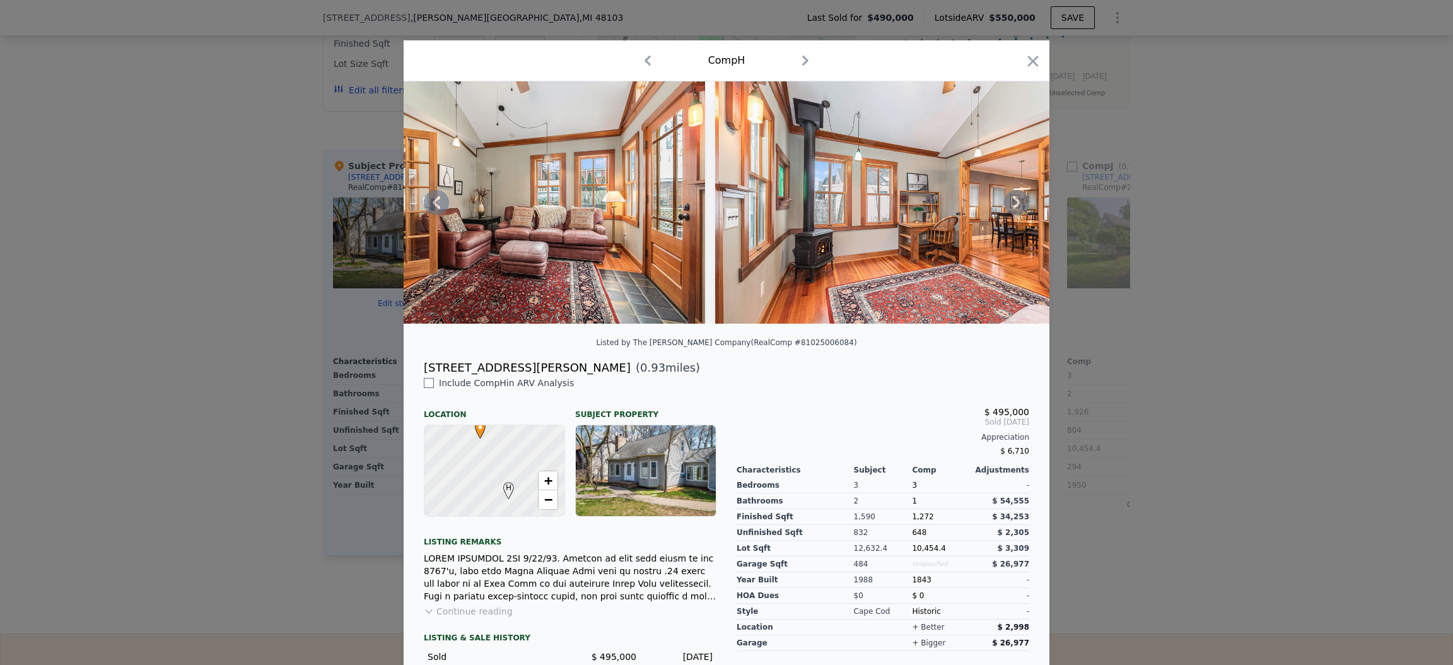
click at [1013, 208] on icon at bounding box center [1017, 202] width 8 height 13
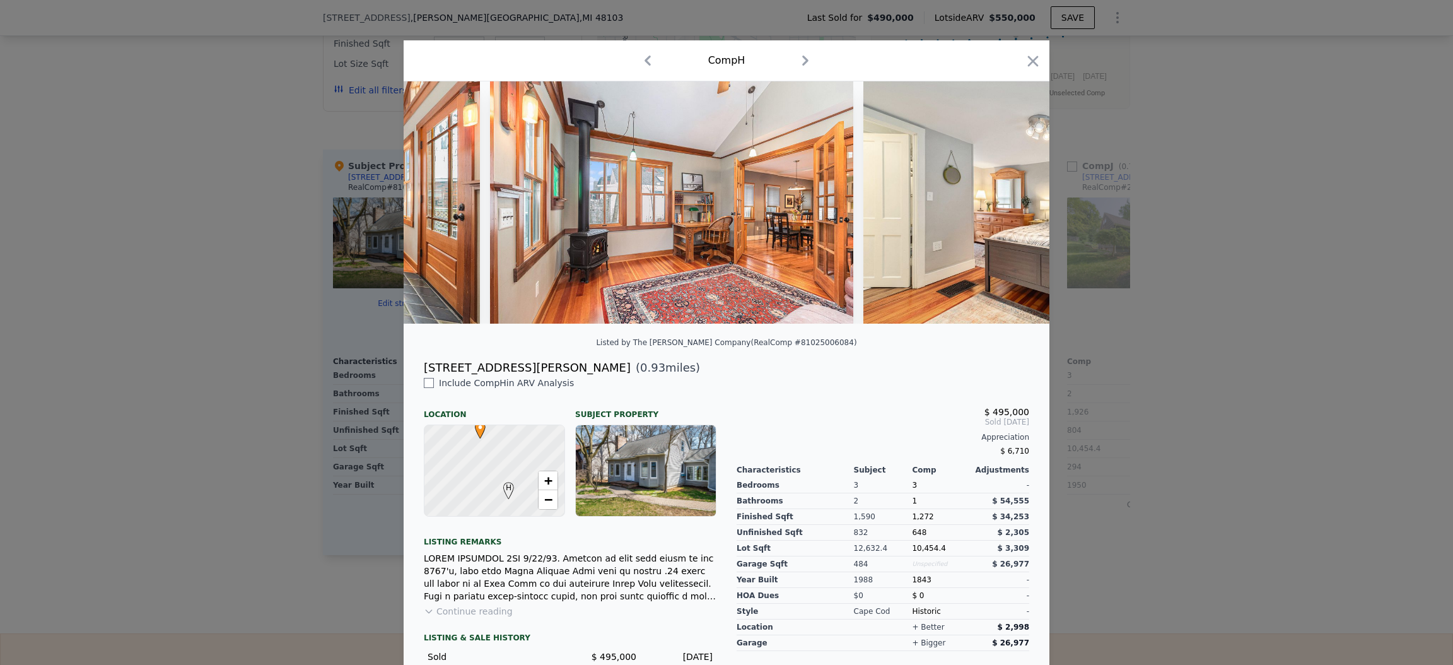
scroll to position [0, 4844]
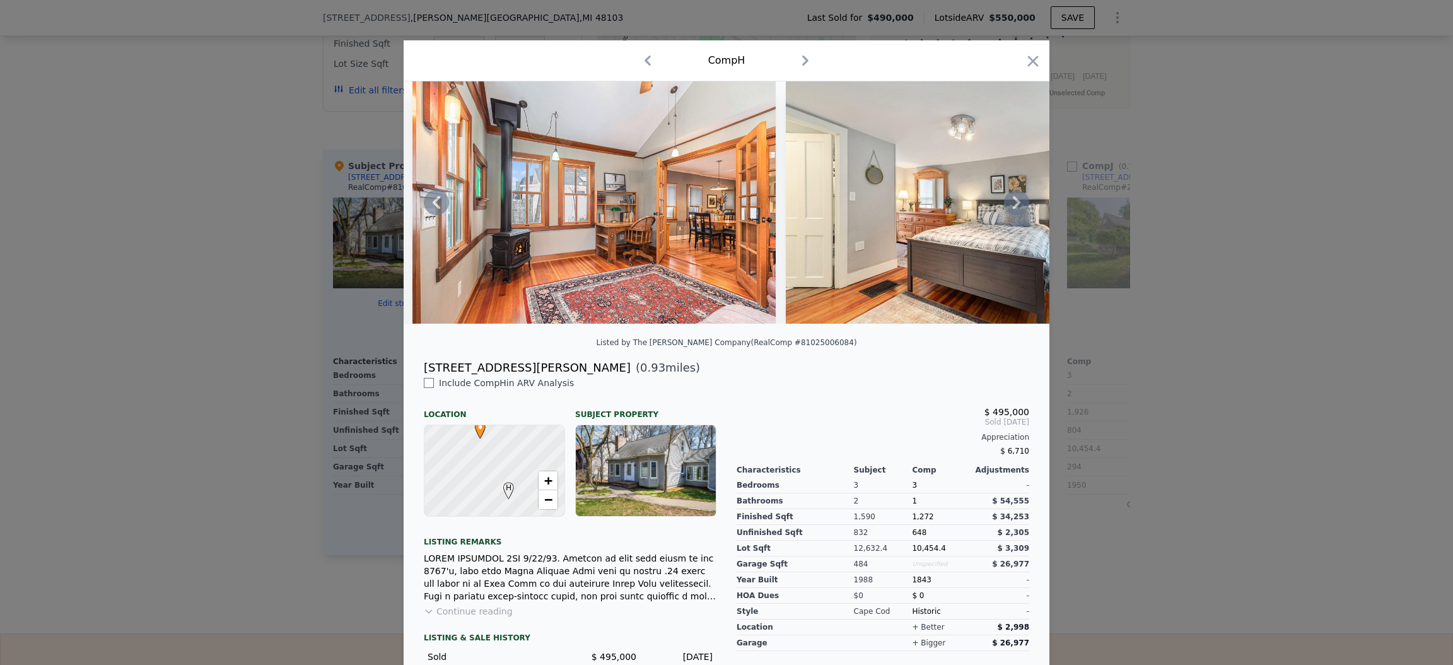
click at [1013, 208] on icon at bounding box center [1017, 202] width 8 height 13
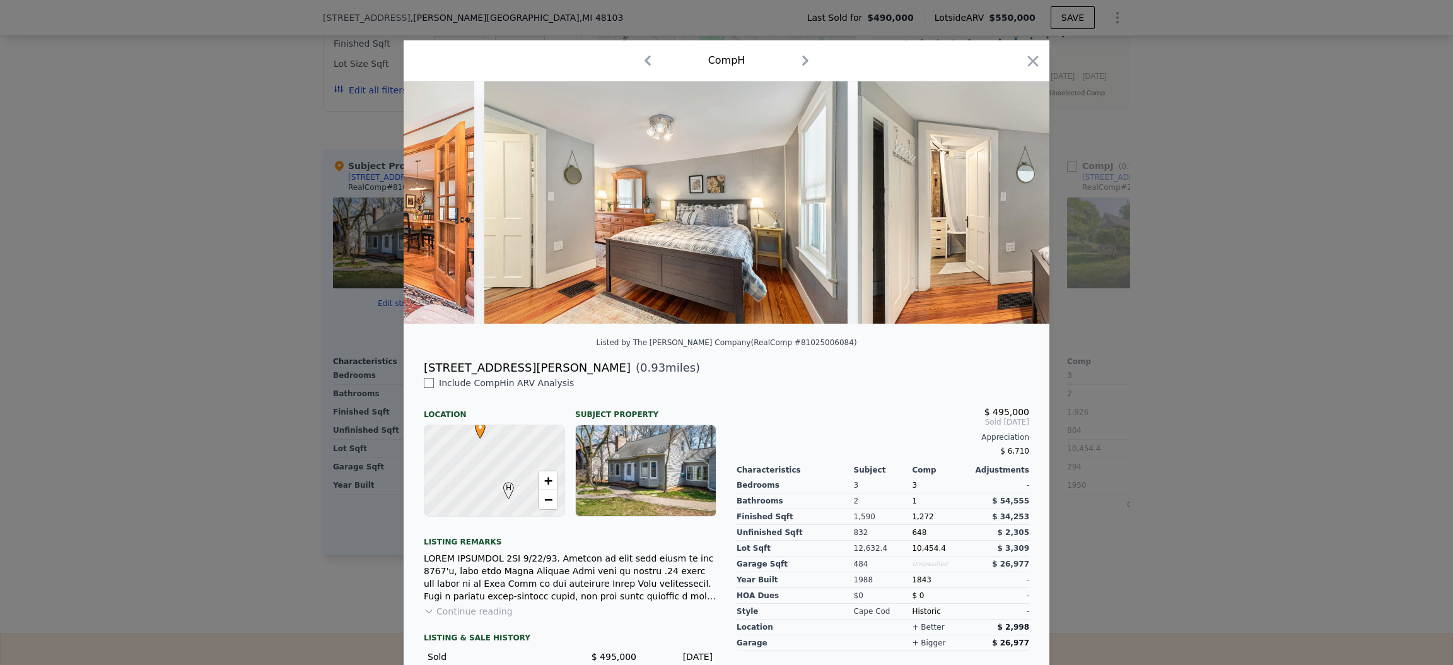
scroll to position [0, 5146]
click at [1013, 208] on icon at bounding box center [1017, 202] width 8 height 13
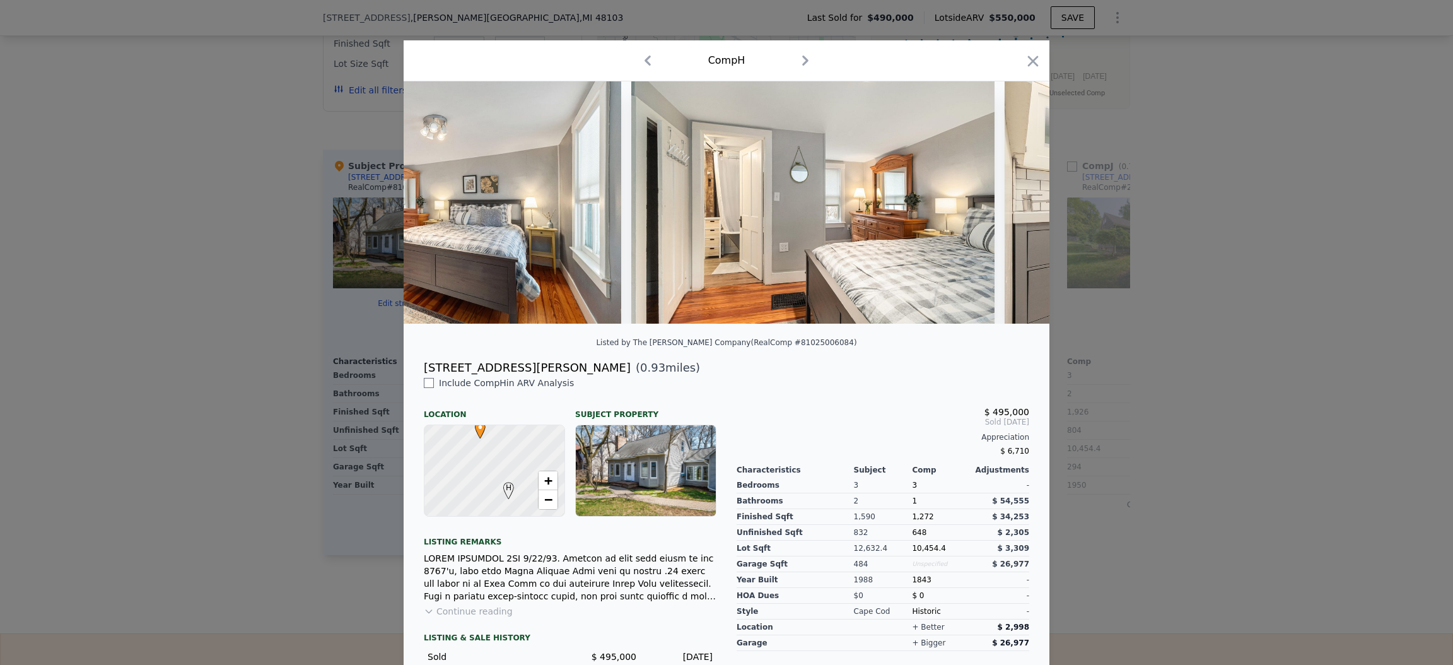
scroll to position [0, 5450]
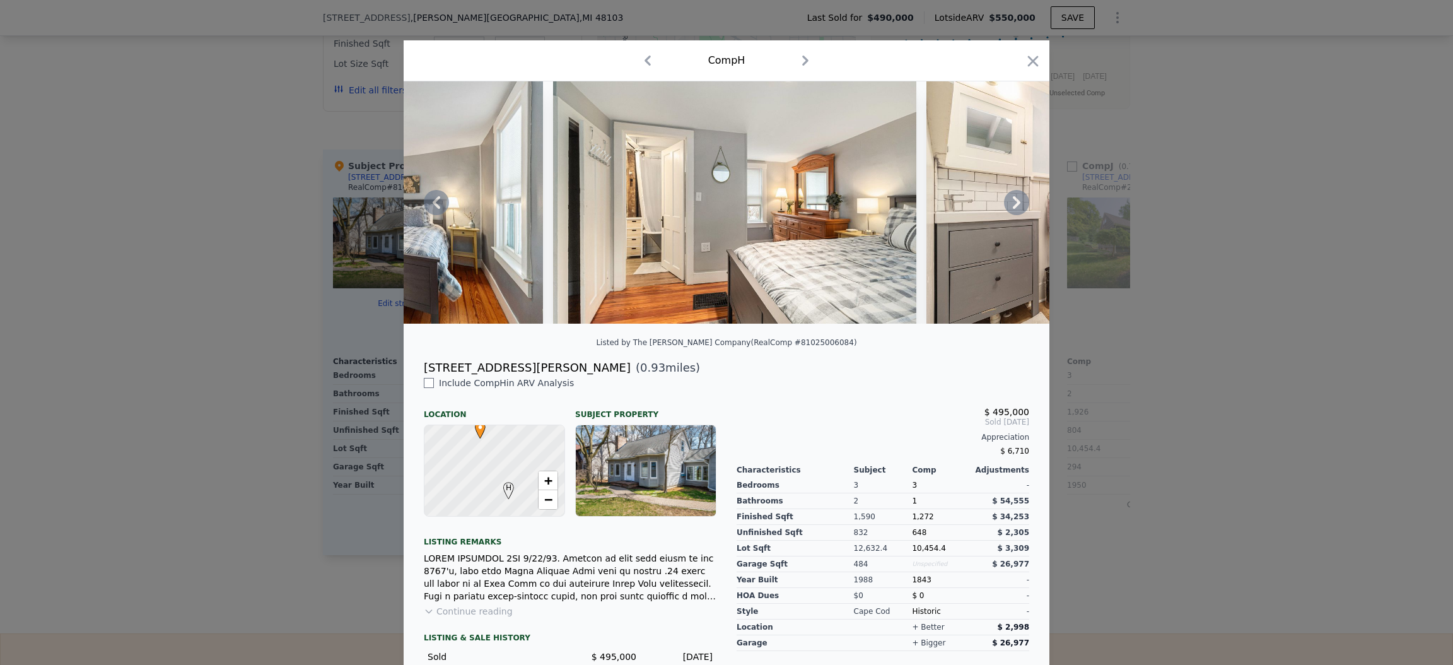
click at [1010, 208] on div at bounding box center [727, 202] width 646 height 242
click at [1013, 208] on icon at bounding box center [1017, 202] width 8 height 13
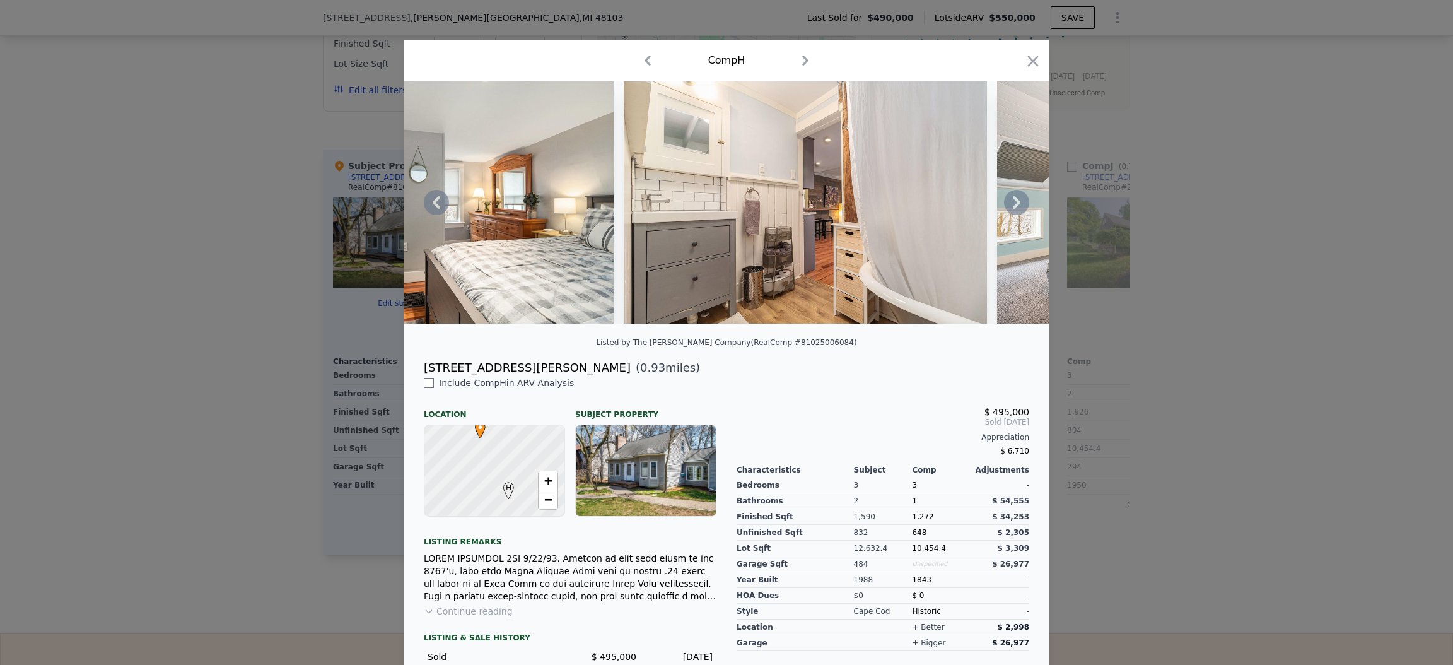
click at [1013, 208] on icon at bounding box center [1017, 202] width 8 height 13
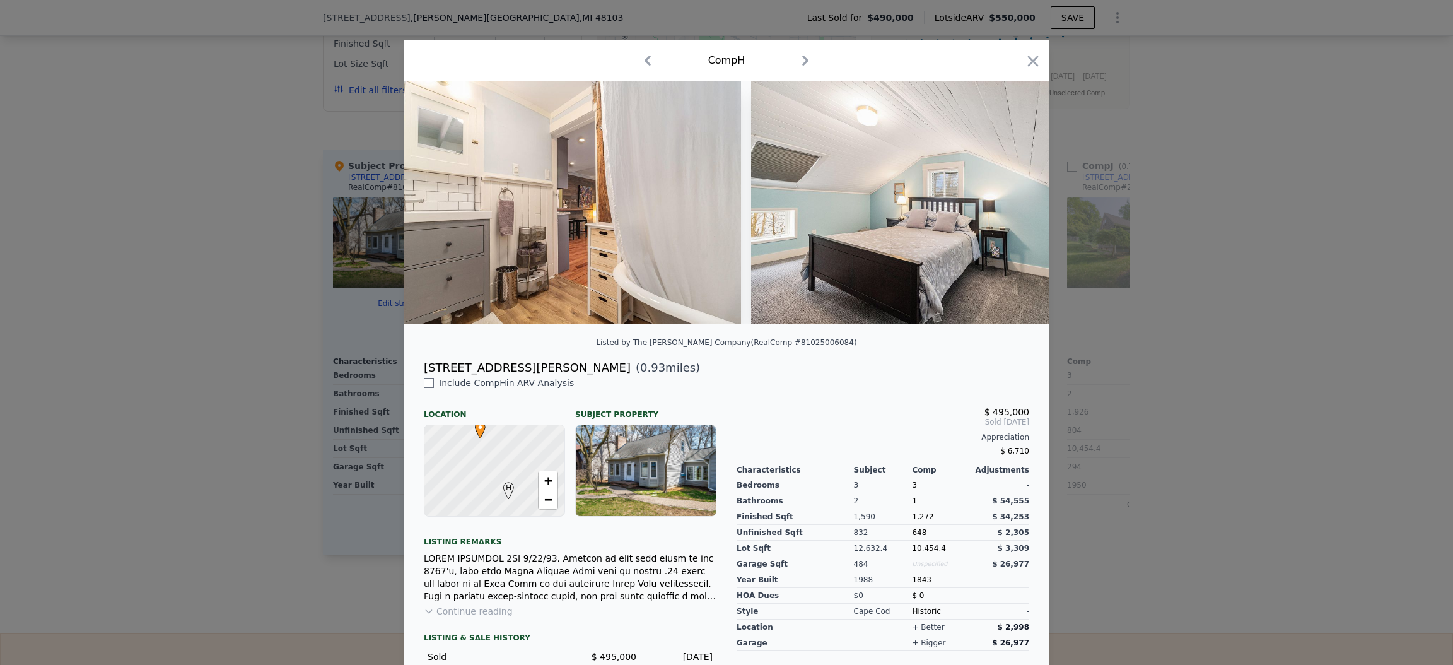
scroll to position [0, 6055]
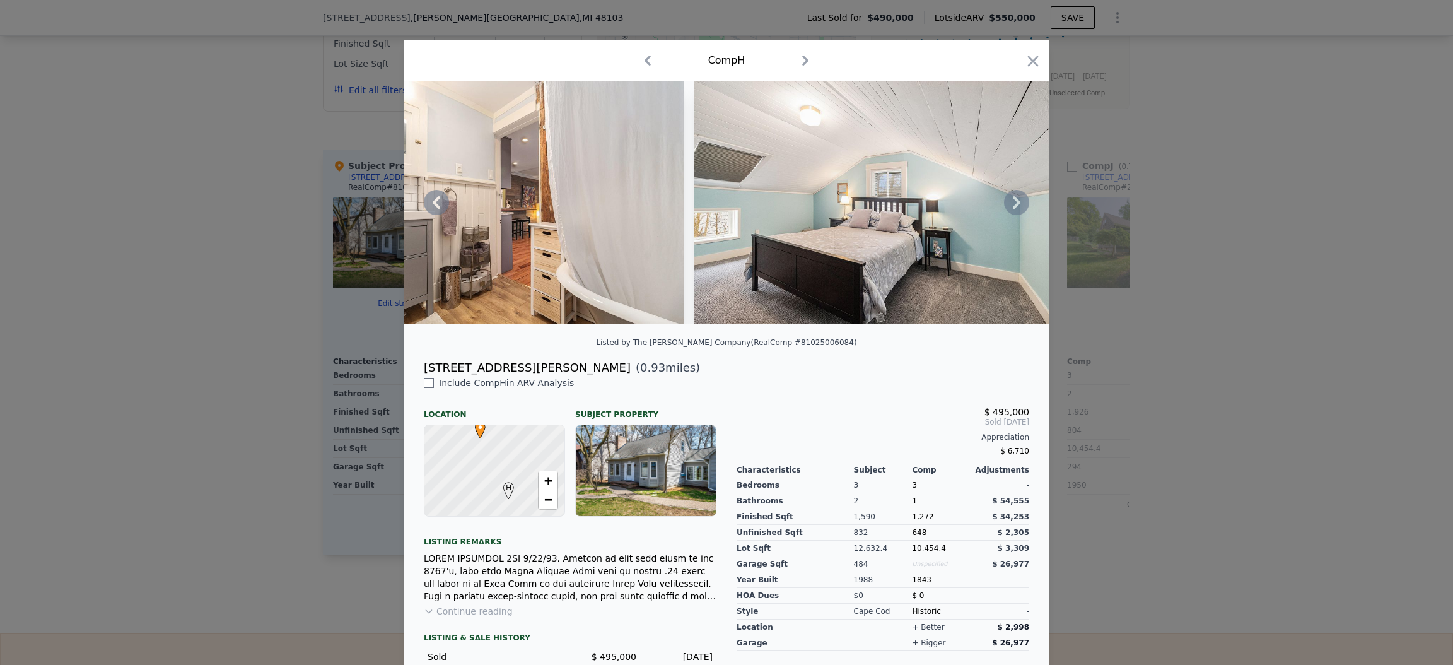
click at [1013, 208] on icon at bounding box center [1017, 202] width 8 height 13
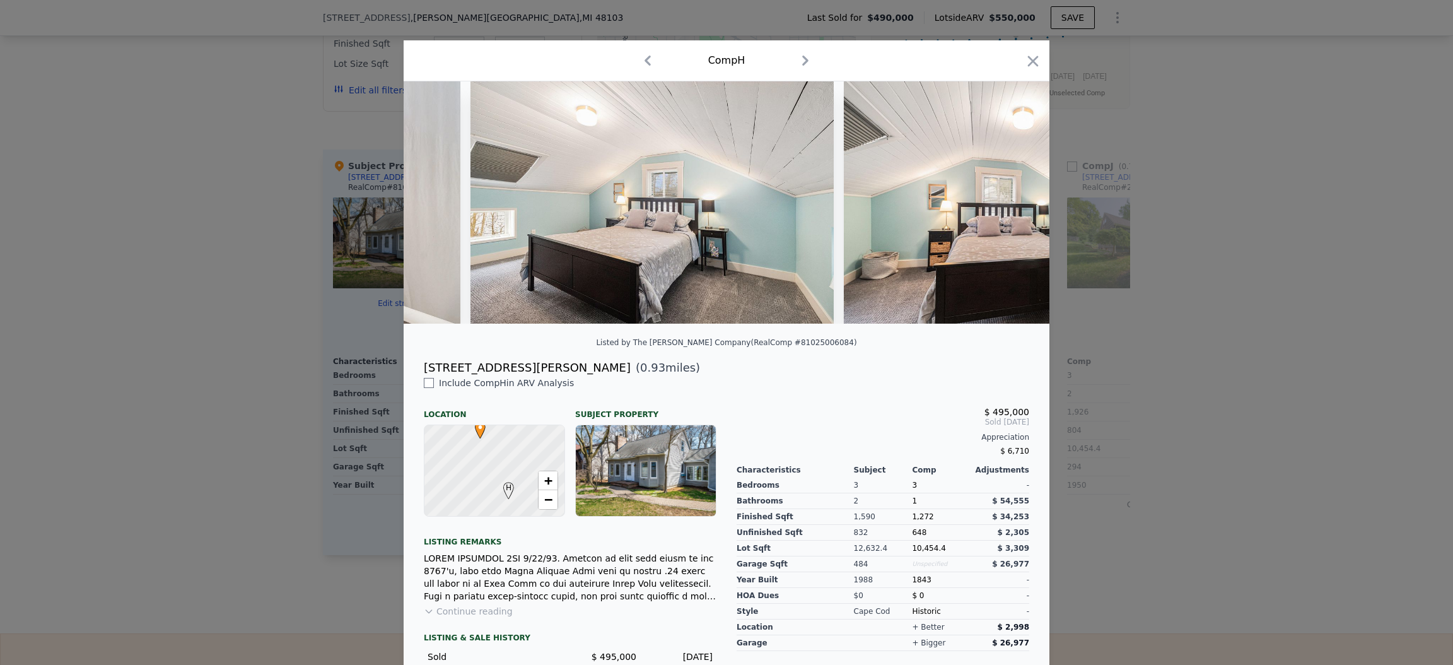
scroll to position [0, 6358]
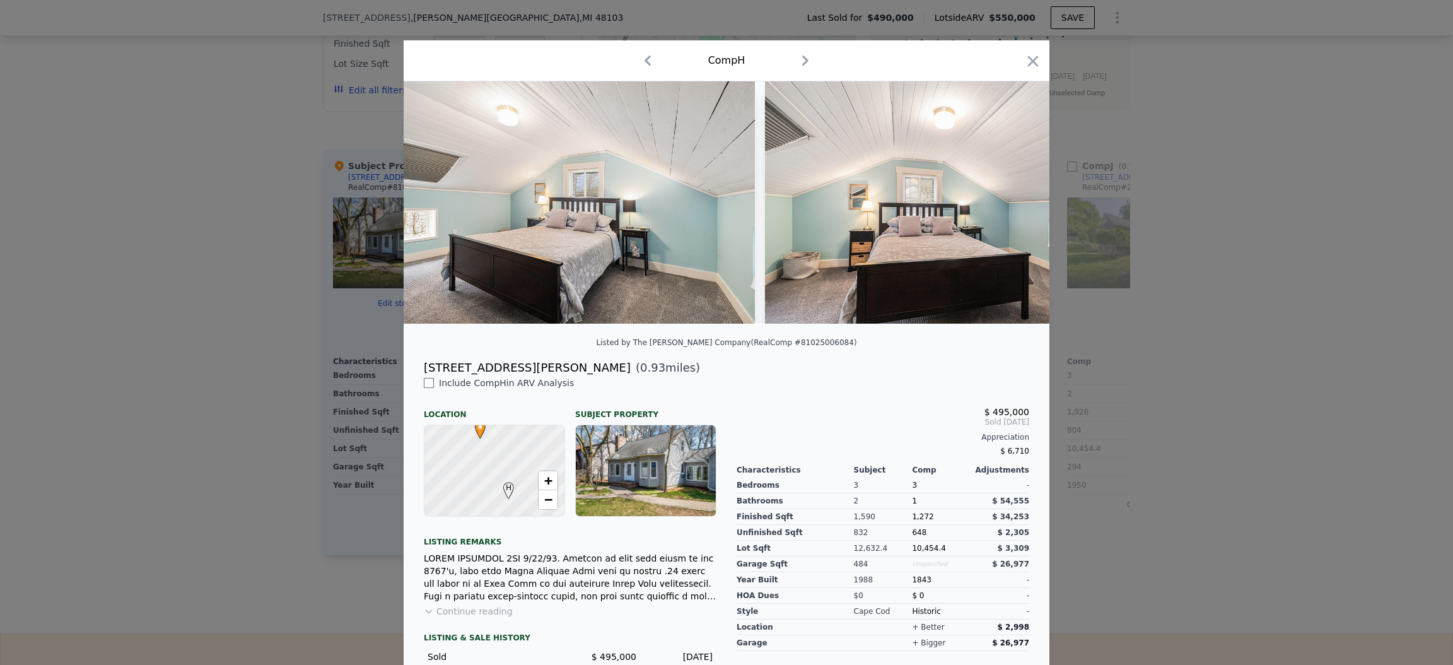
click at [1010, 208] on div at bounding box center [727, 202] width 646 height 242
click at [1013, 208] on icon at bounding box center [1017, 202] width 8 height 13
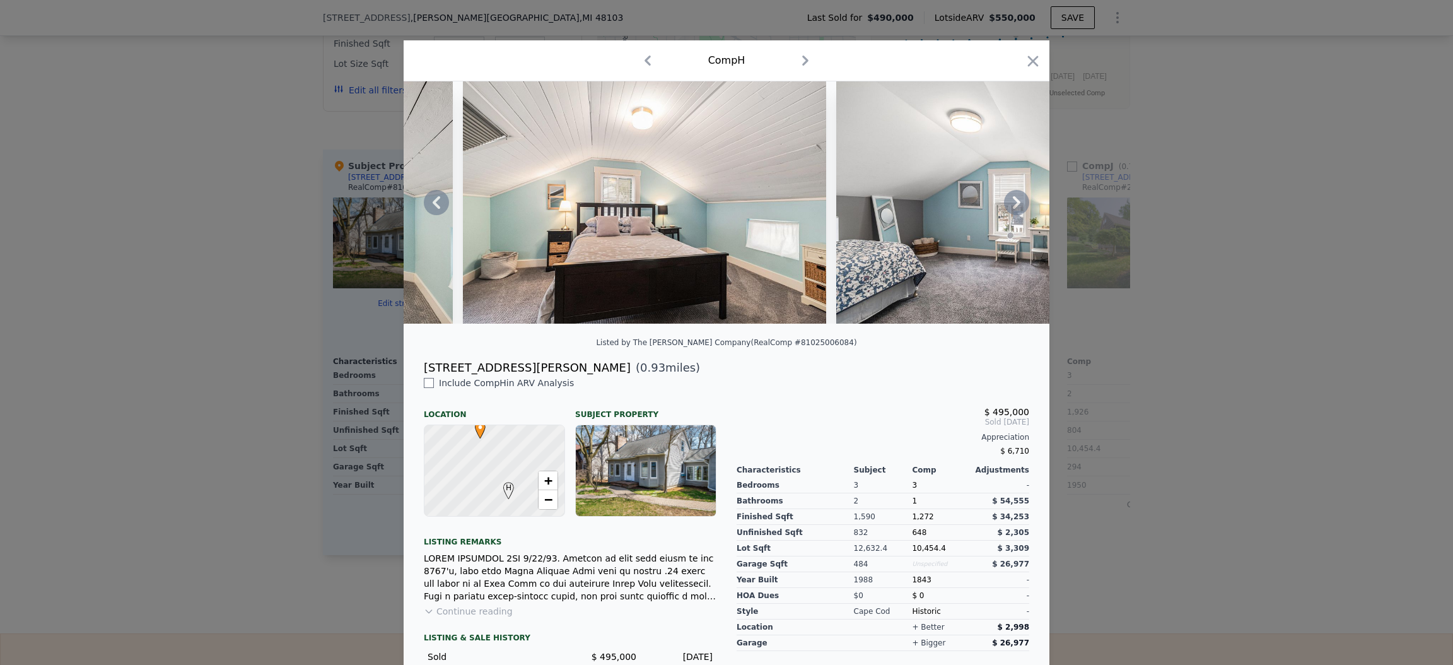
click at [1013, 208] on icon at bounding box center [1017, 202] width 8 height 13
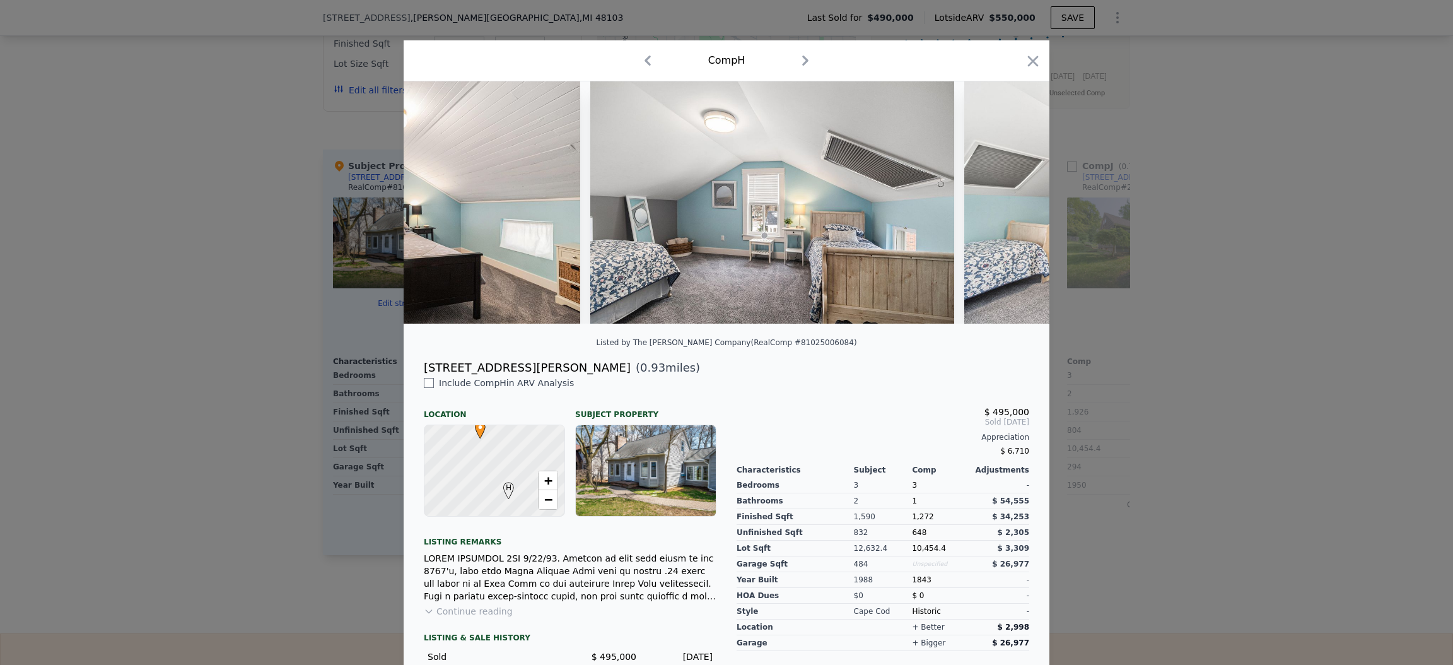
scroll to position [0, 6963]
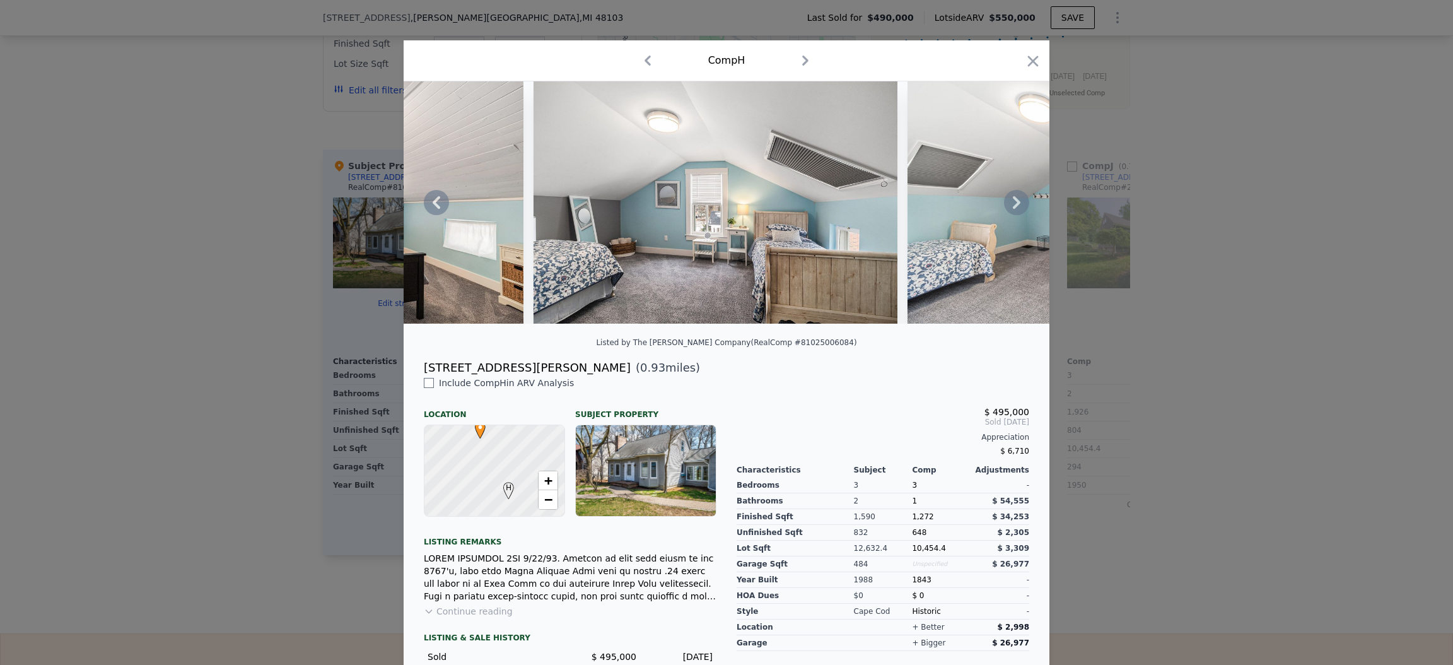
click at [1013, 208] on icon at bounding box center [1017, 202] width 8 height 13
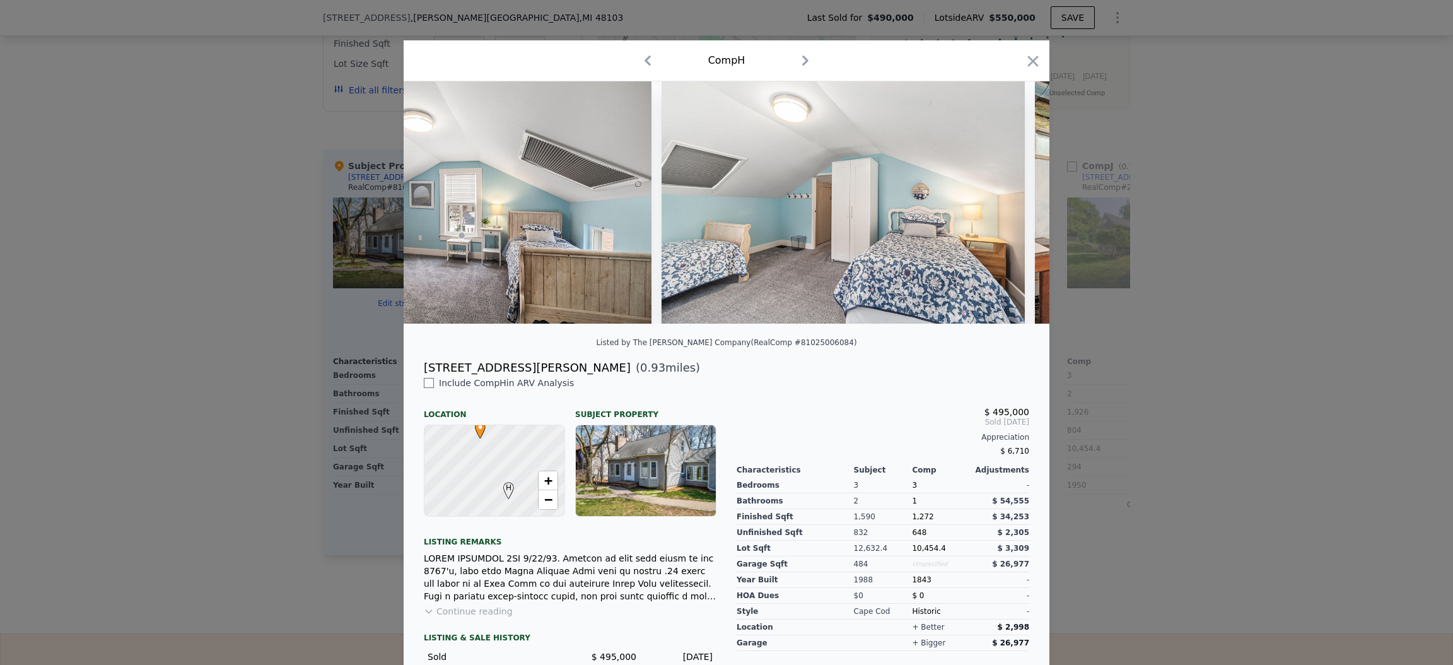
scroll to position [0, 7266]
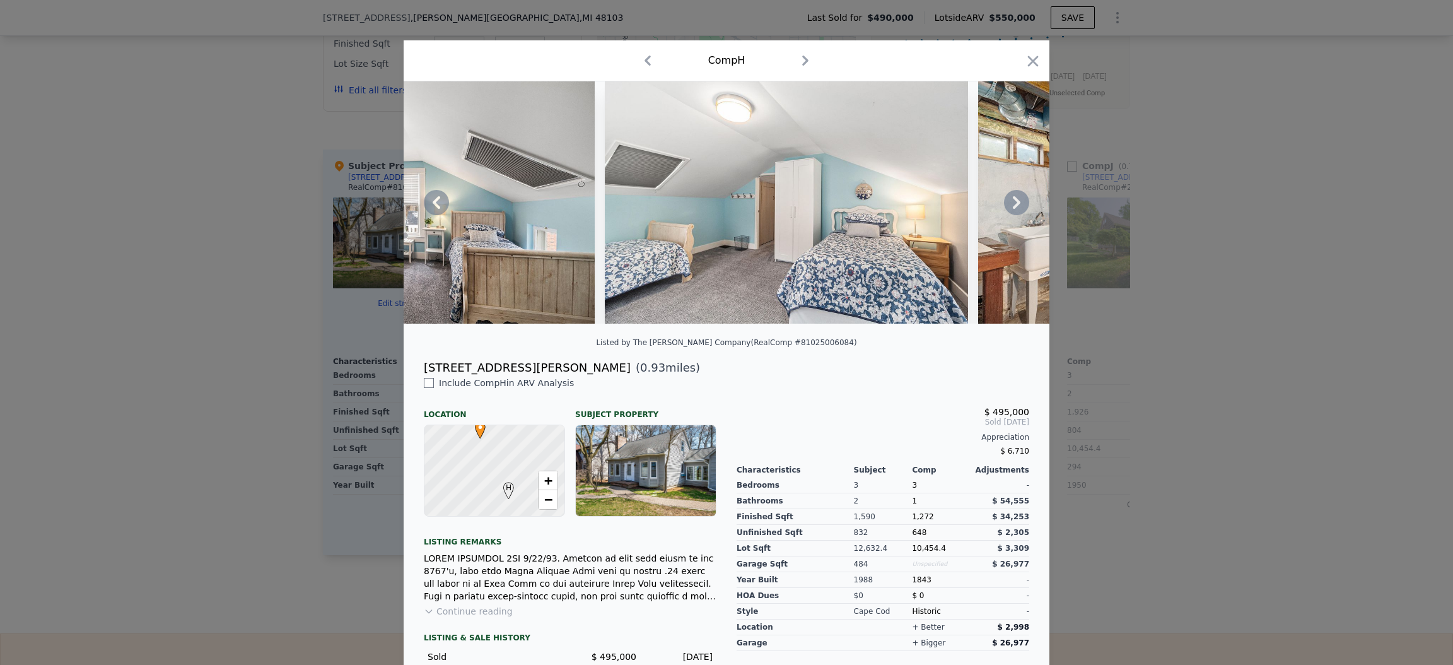
click at [1013, 208] on icon at bounding box center [1017, 202] width 8 height 13
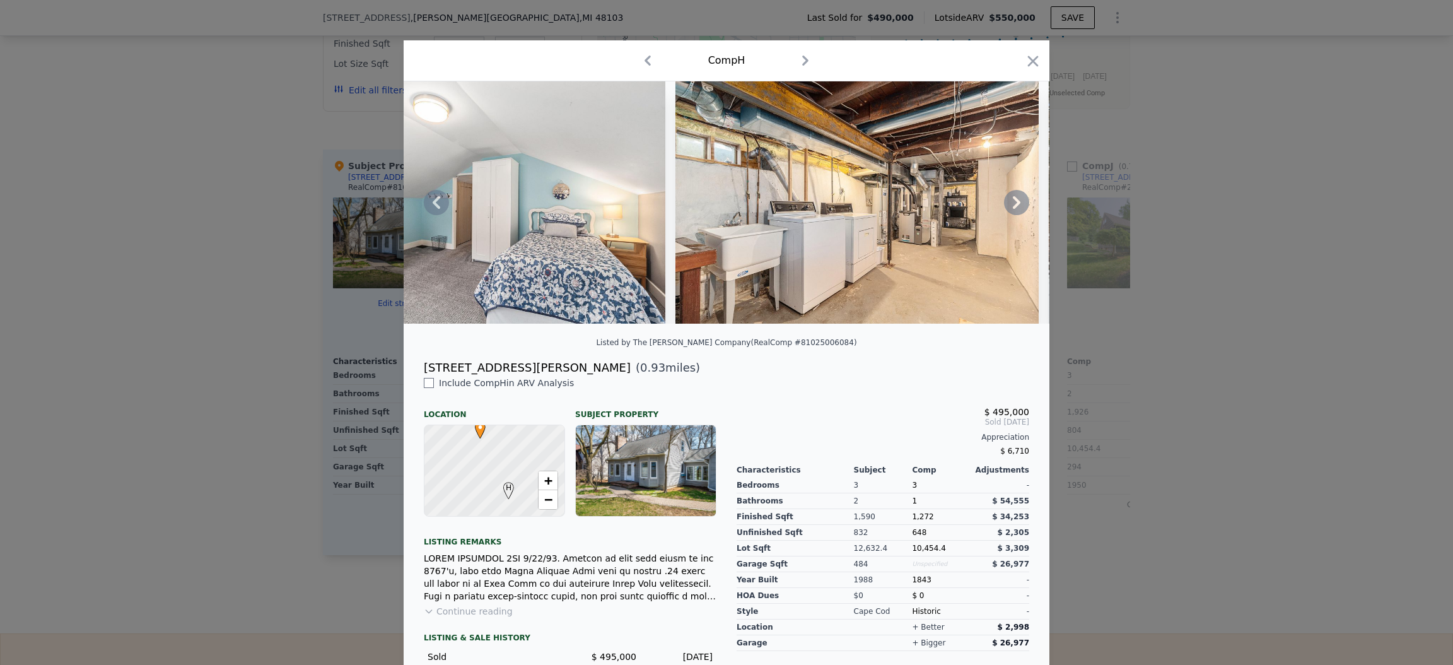
click at [1013, 208] on icon at bounding box center [1017, 202] width 8 height 13
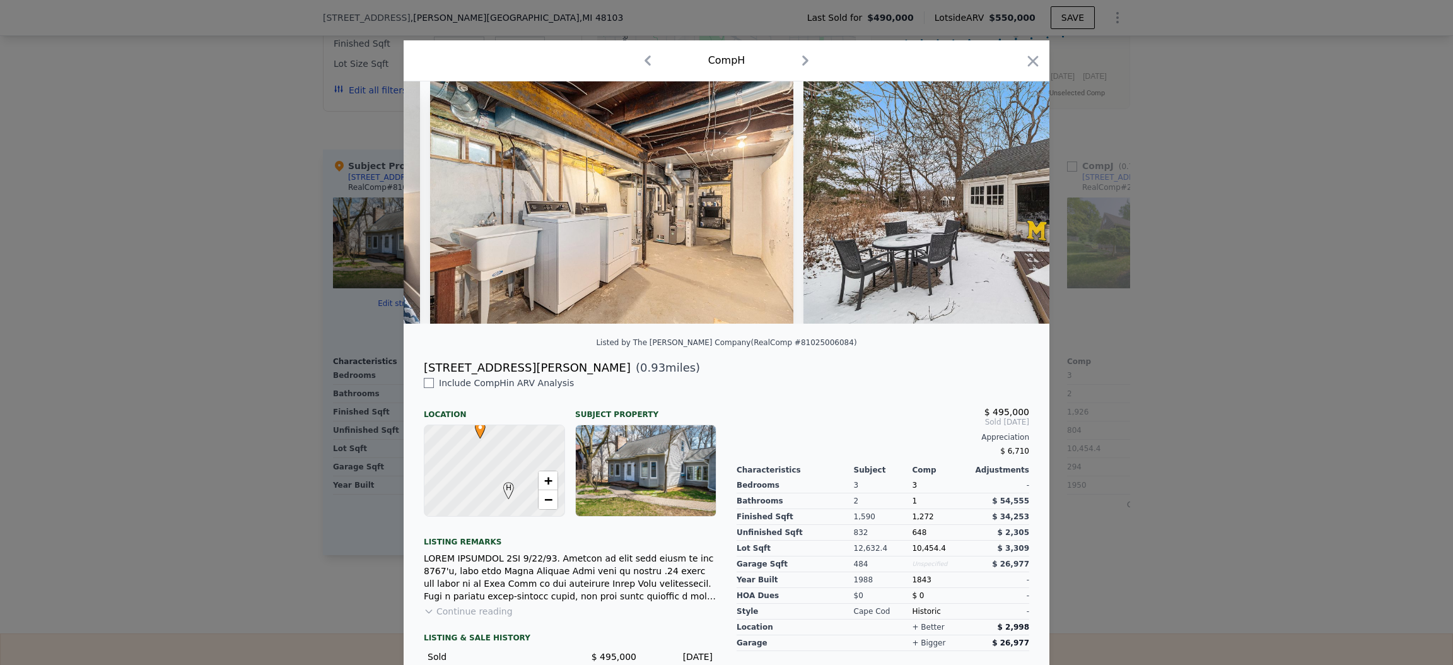
scroll to position [0, 7871]
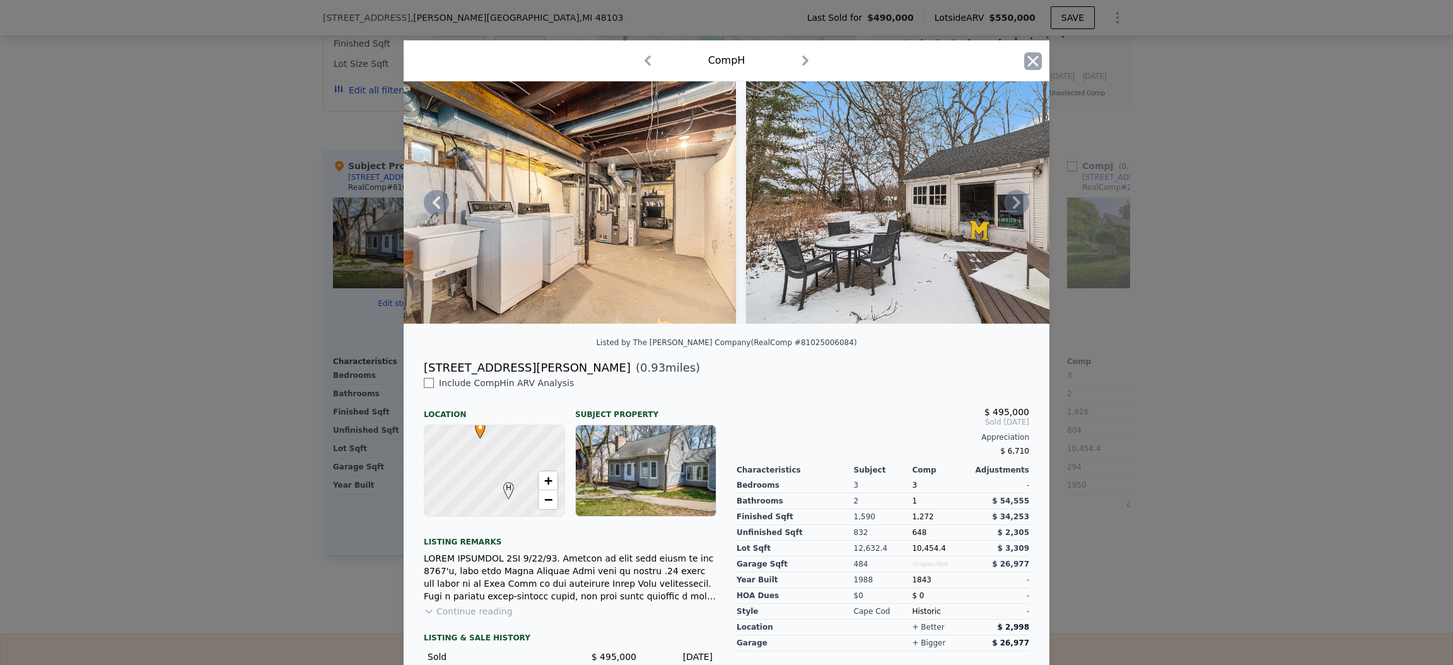
click at [1024, 56] on icon "button" at bounding box center [1033, 61] width 18 height 18
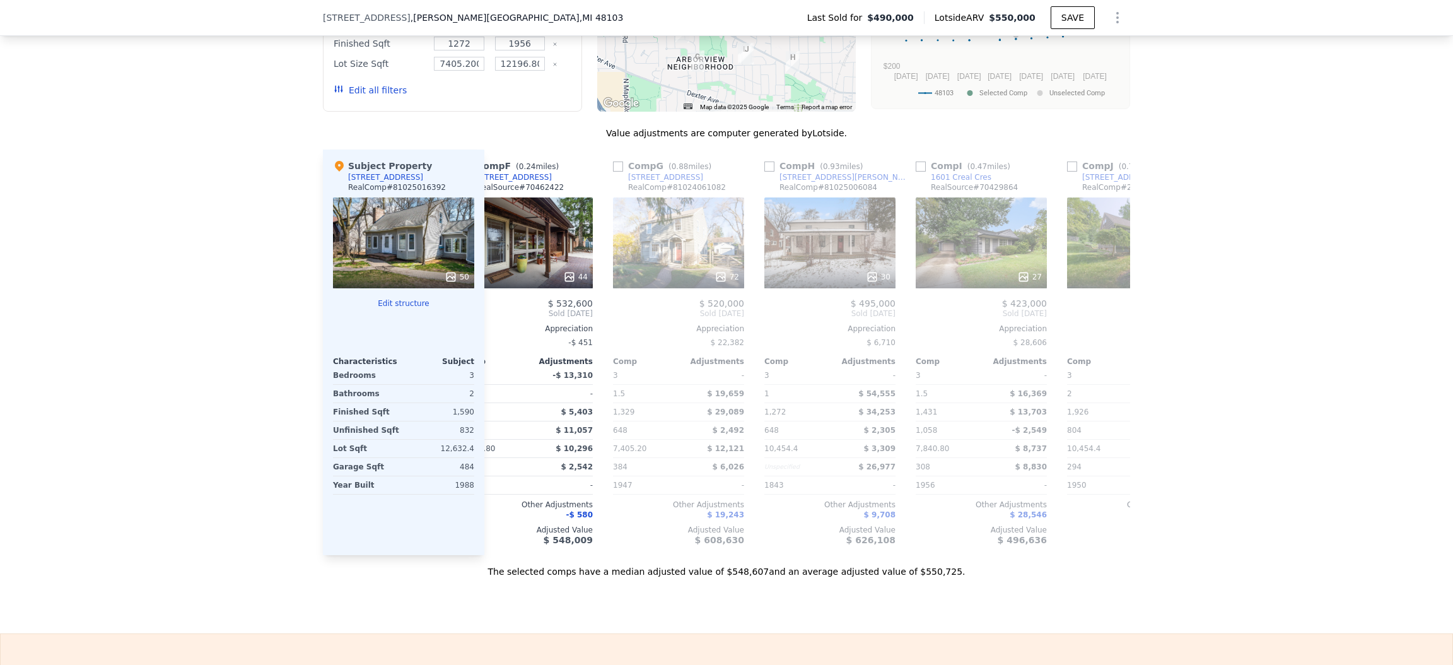
click at [1267, 211] on div "We found 12 sales that match your search Listings provided by RealComp . Filter…" at bounding box center [726, 215] width 1453 height 723
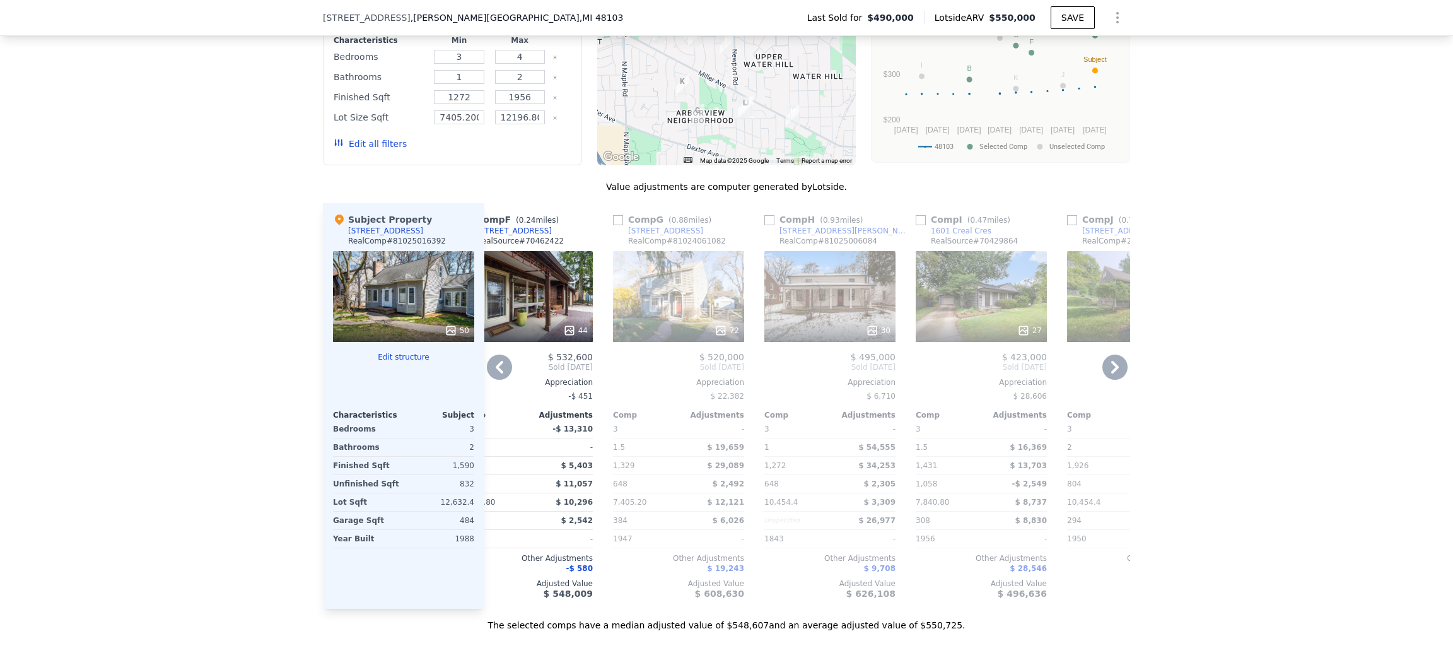
scroll to position [1793, 0]
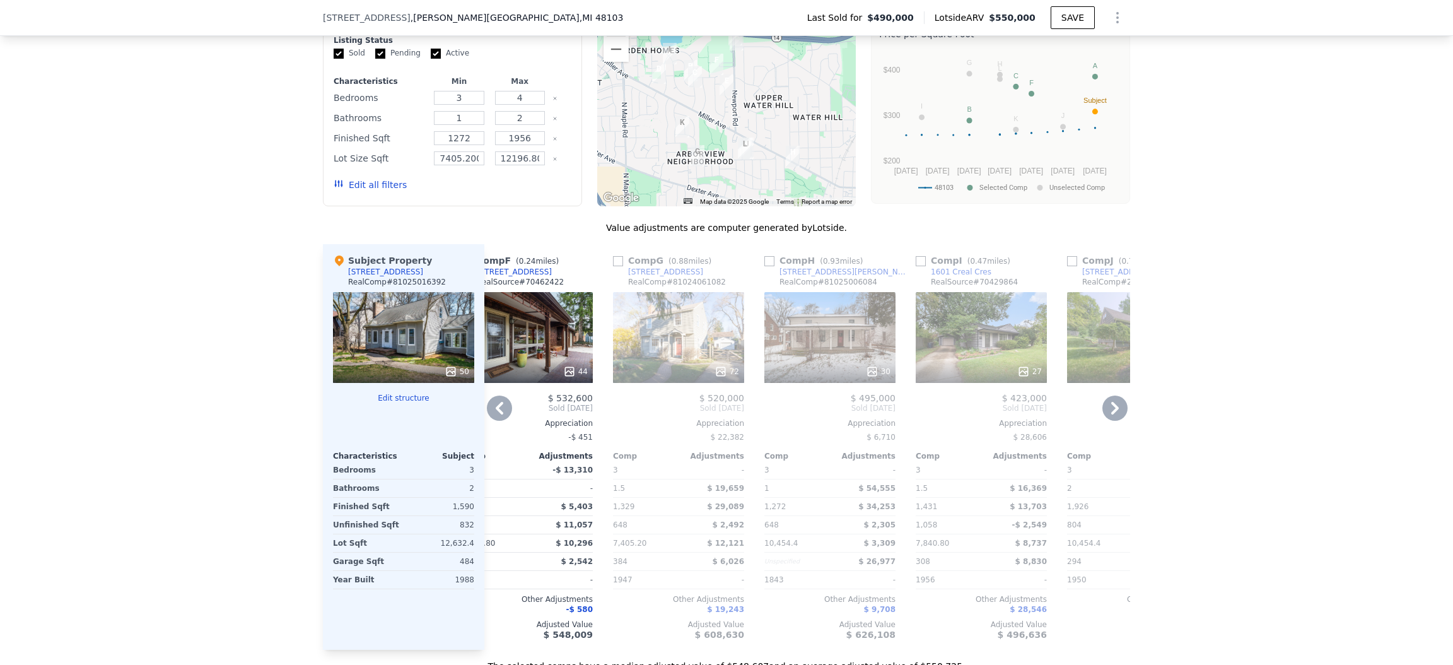
click at [812, 292] on div "30" at bounding box center [829, 337] width 131 height 91
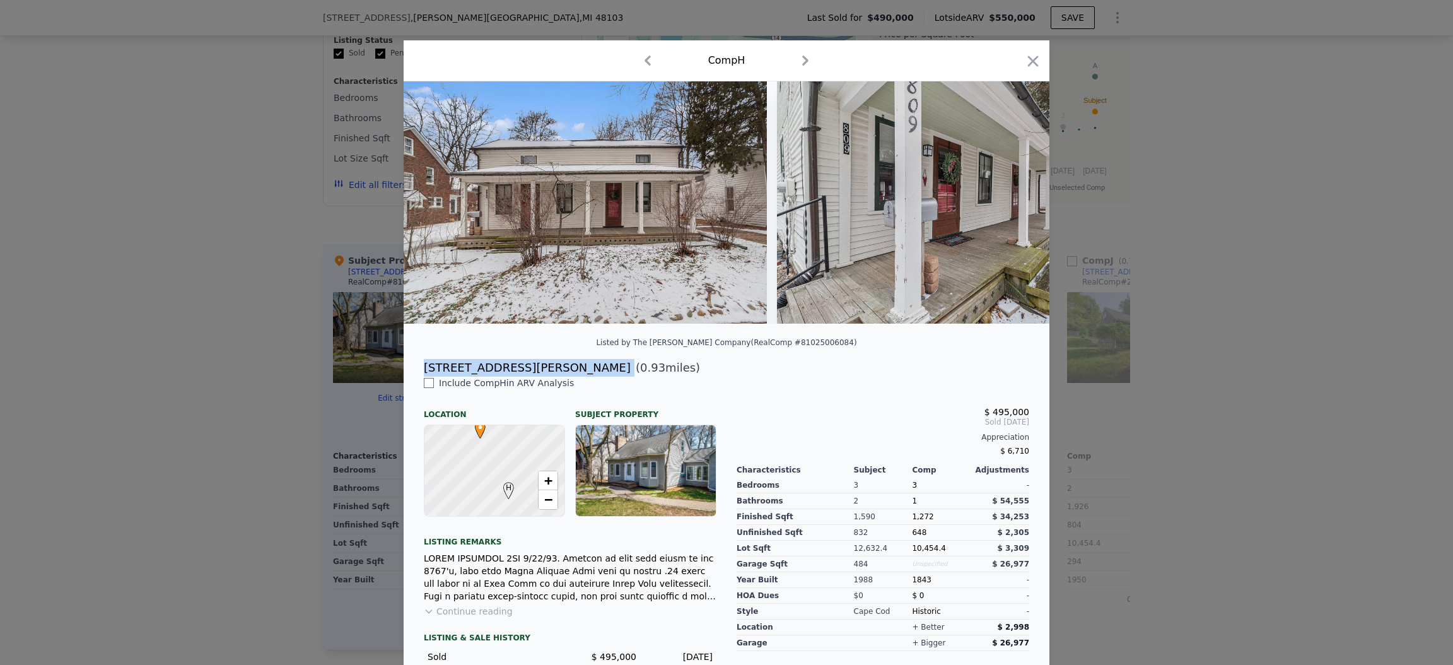
drag, startPoint x: 416, startPoint y: 384, endPoint x: 489, endPoint y: 388, distance: 73.9
click at [489, 377] on div "[STREET_ADDRESS][PERSON_NAME] ( 0.93 miles)" at bounding box center [727, 368] width 626 height 18
copy div "[STREET_ADDRESS][PERSON_NAME]"
